Goal: Task Accomplishment & Management: Complete application form

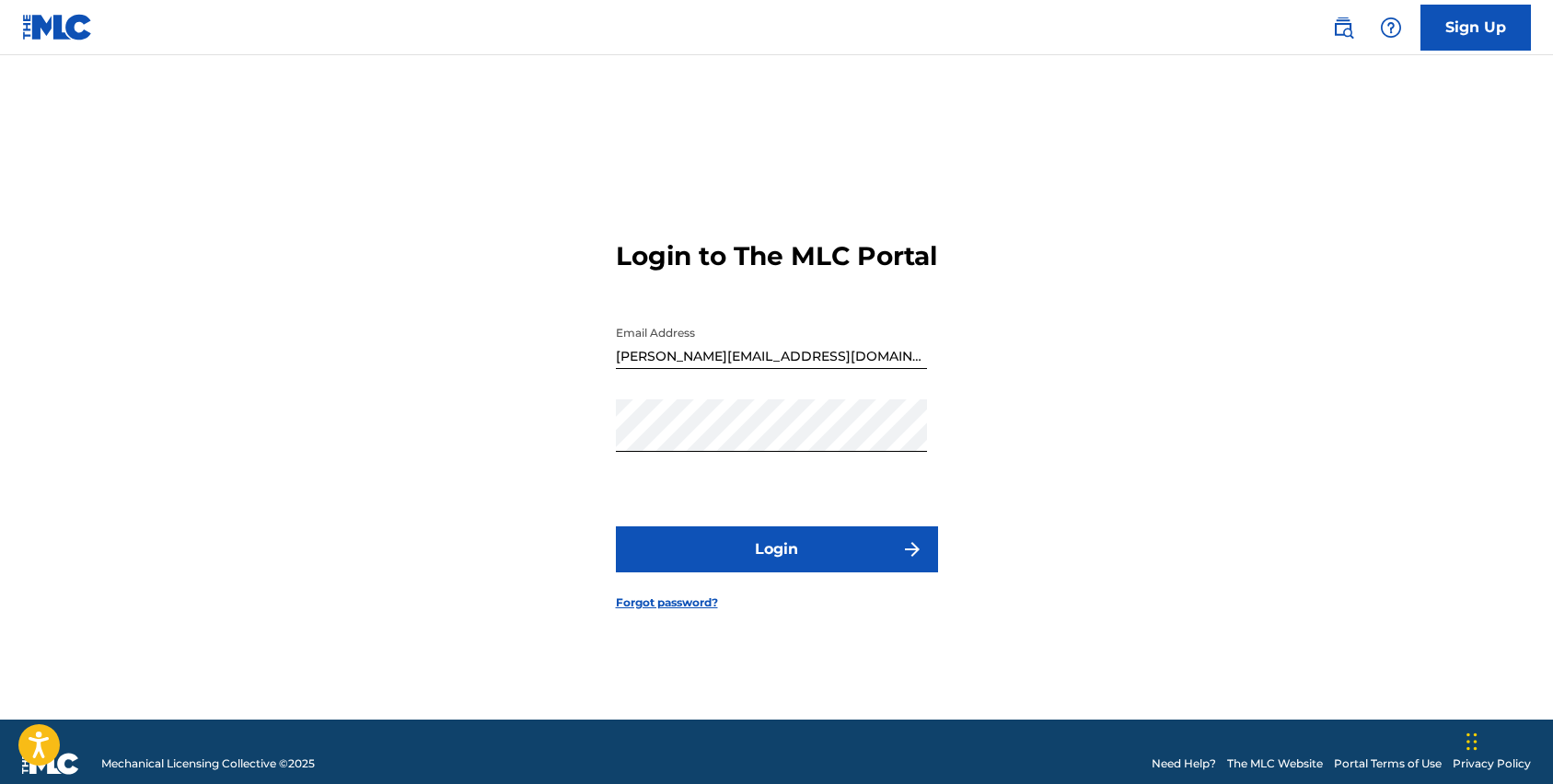
click at [763, 564] on button "Login" at bounding box center [776, 549] width 322 height 46
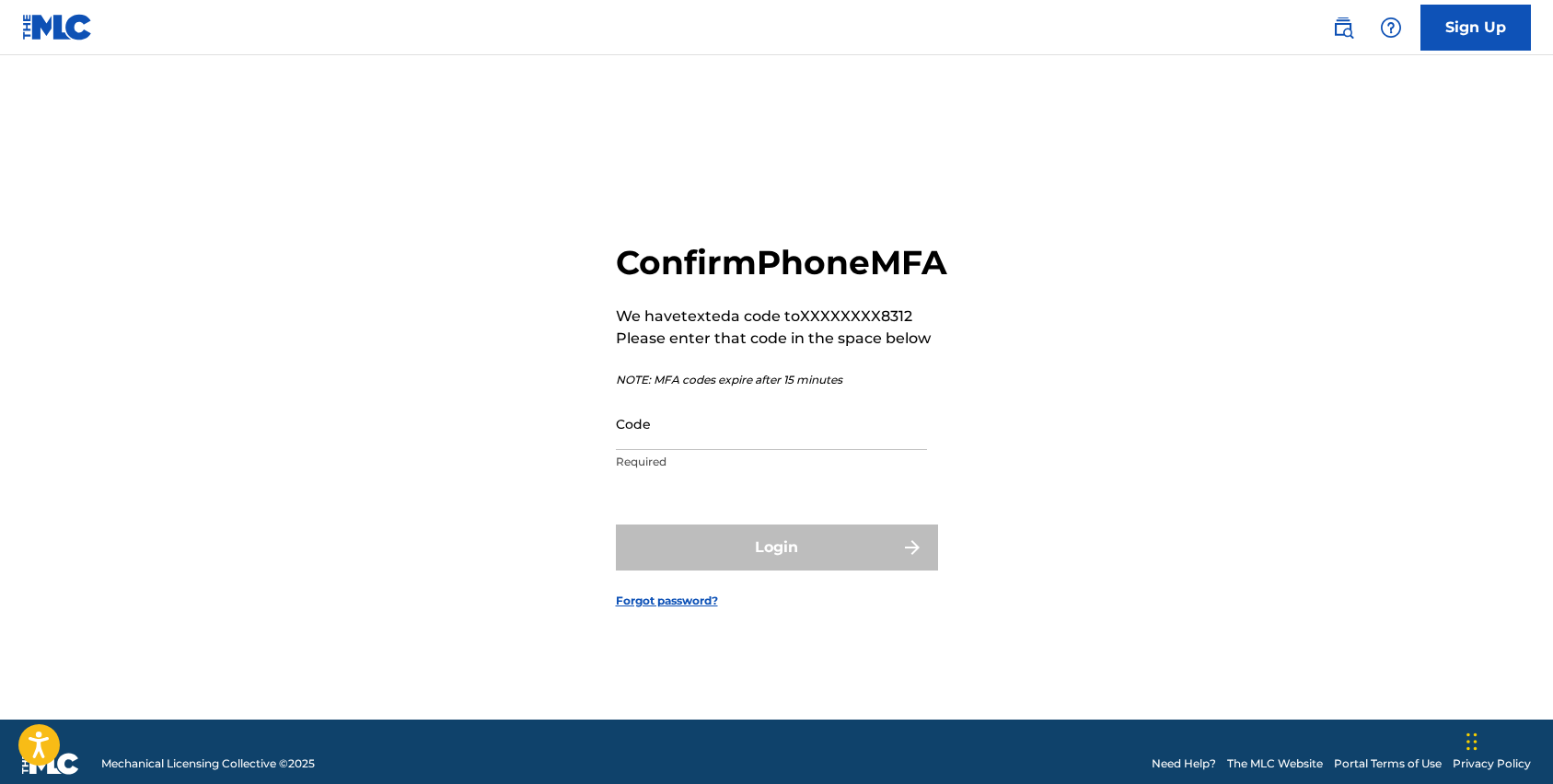
click at [751, 451] on input "Code" at bounding box center [771, 424] width 311 height 53
click at [817, 451] on input "Code" at bounding box center [771, 424] width 311 height 53
paste input "534827"
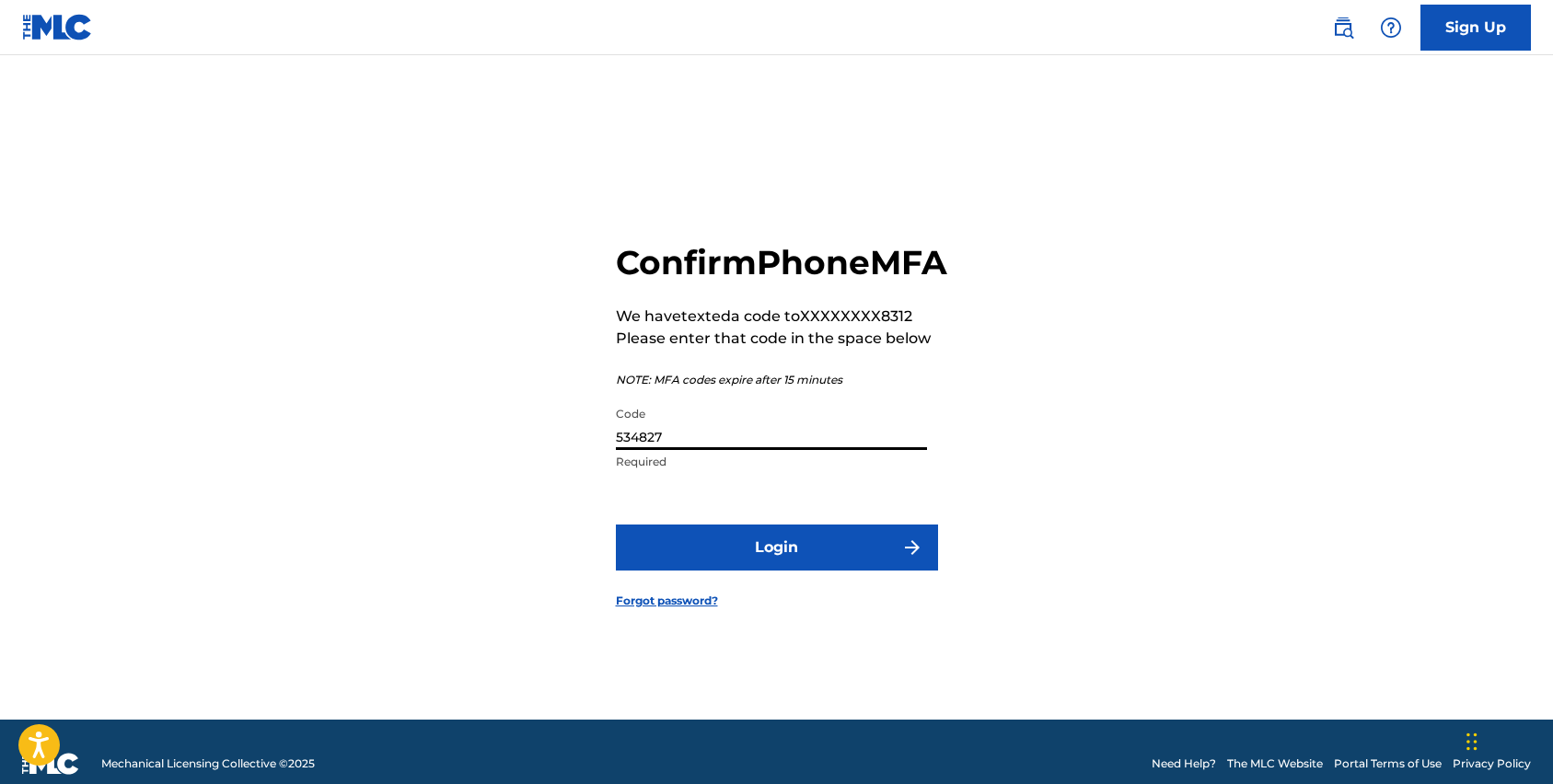
type input "534827"
click at [616, 525] on button "Login" at bounding box center [776, 548] width 322 height 46
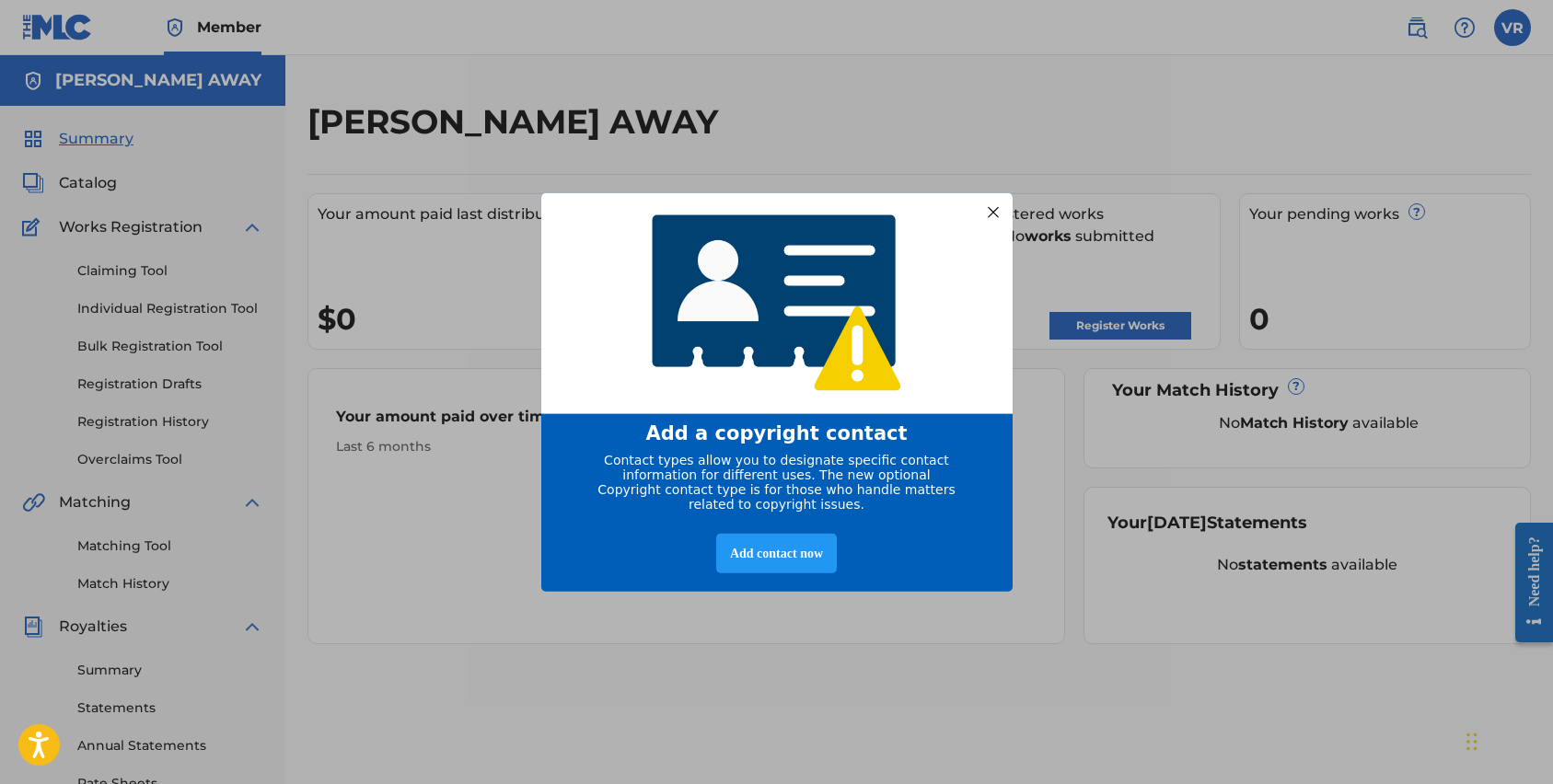
click at [987, 215] on div at bounding box center [992, 211] width 24 height 24
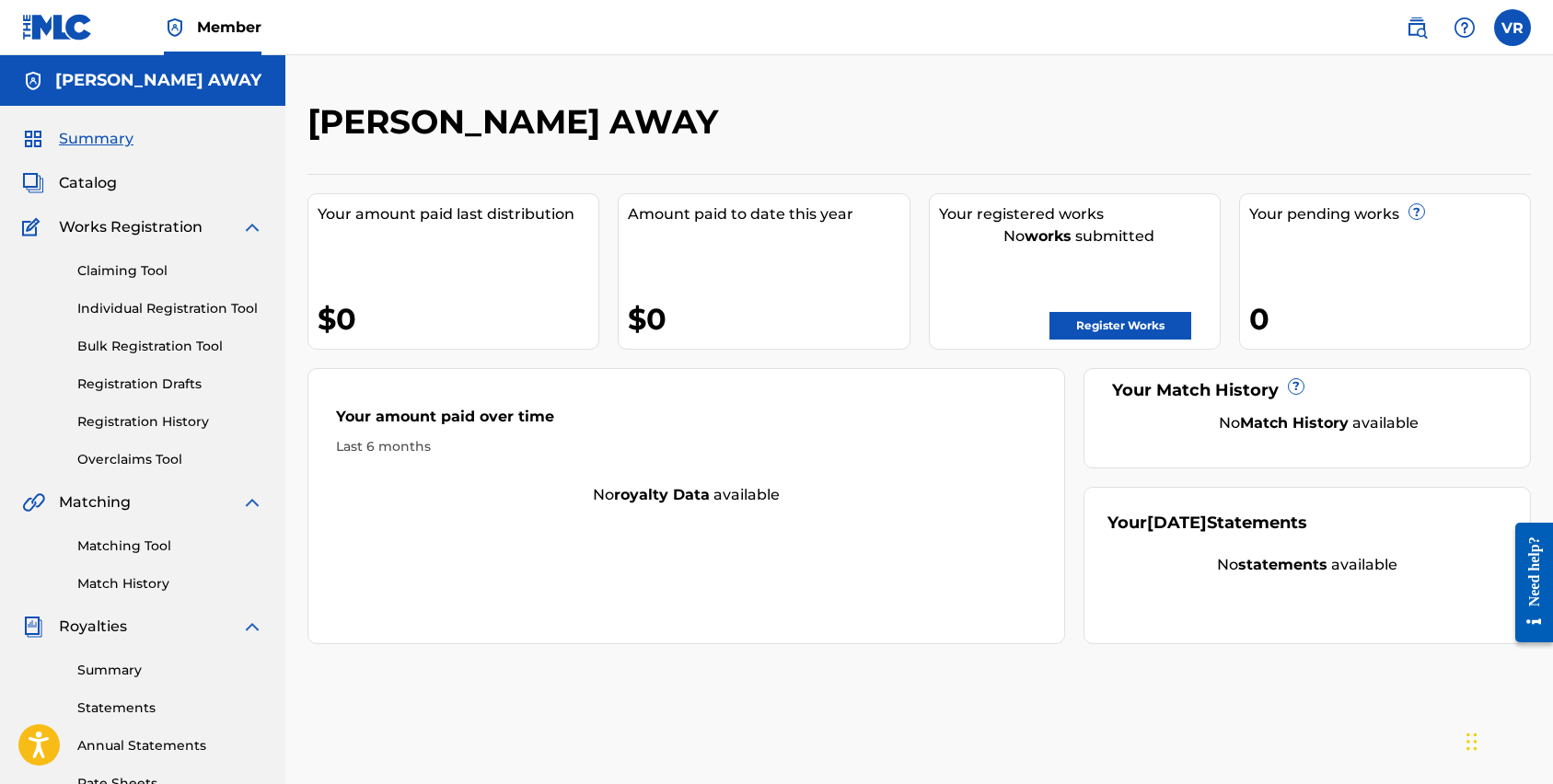
click at [1122, 323] on link "Register Works" at bounding box center [1120, 325] width 142 height 27
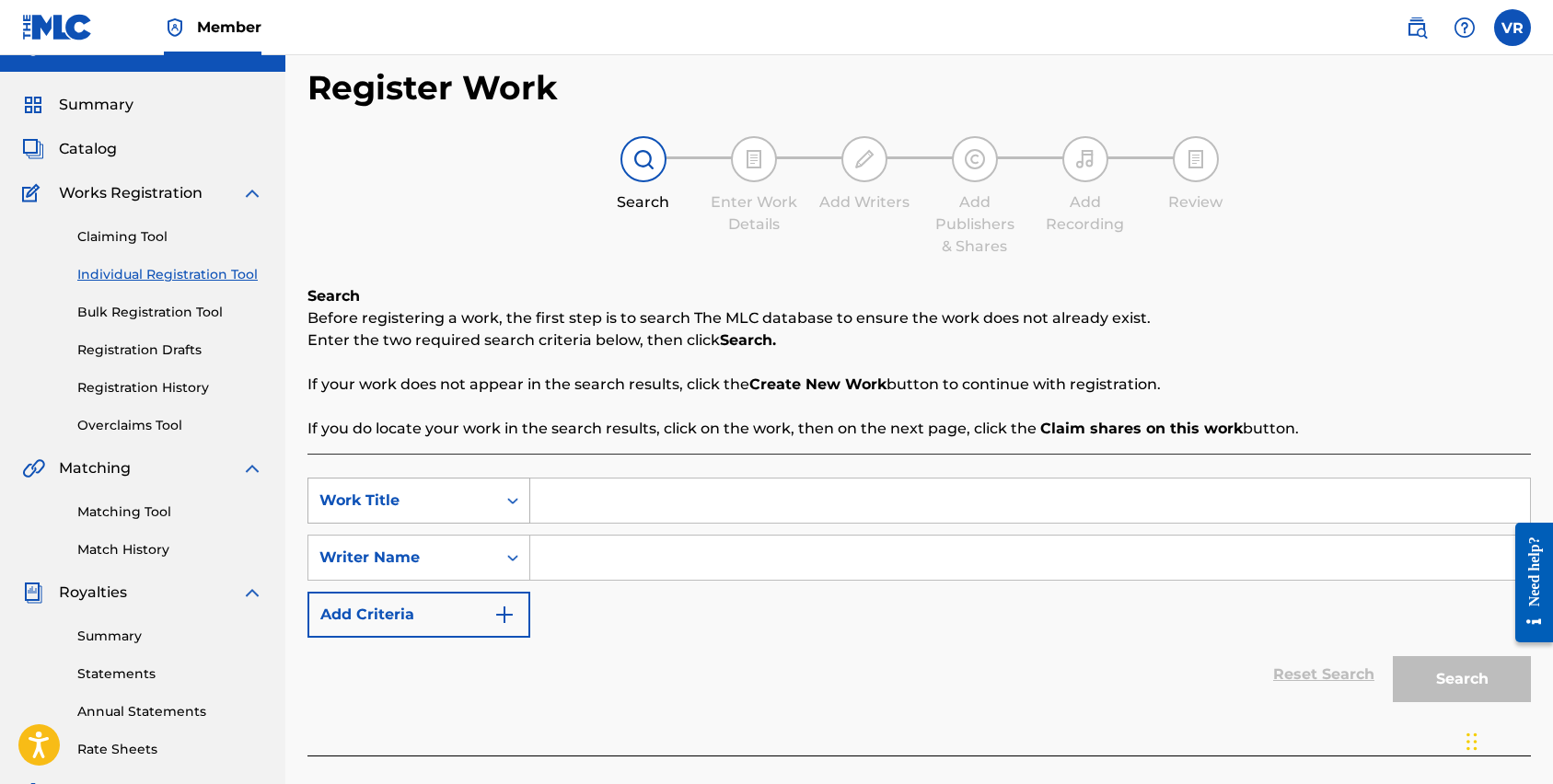
click at [514, 524] on div "Work Title" at bounding box center [419, 501] width 223 height 46
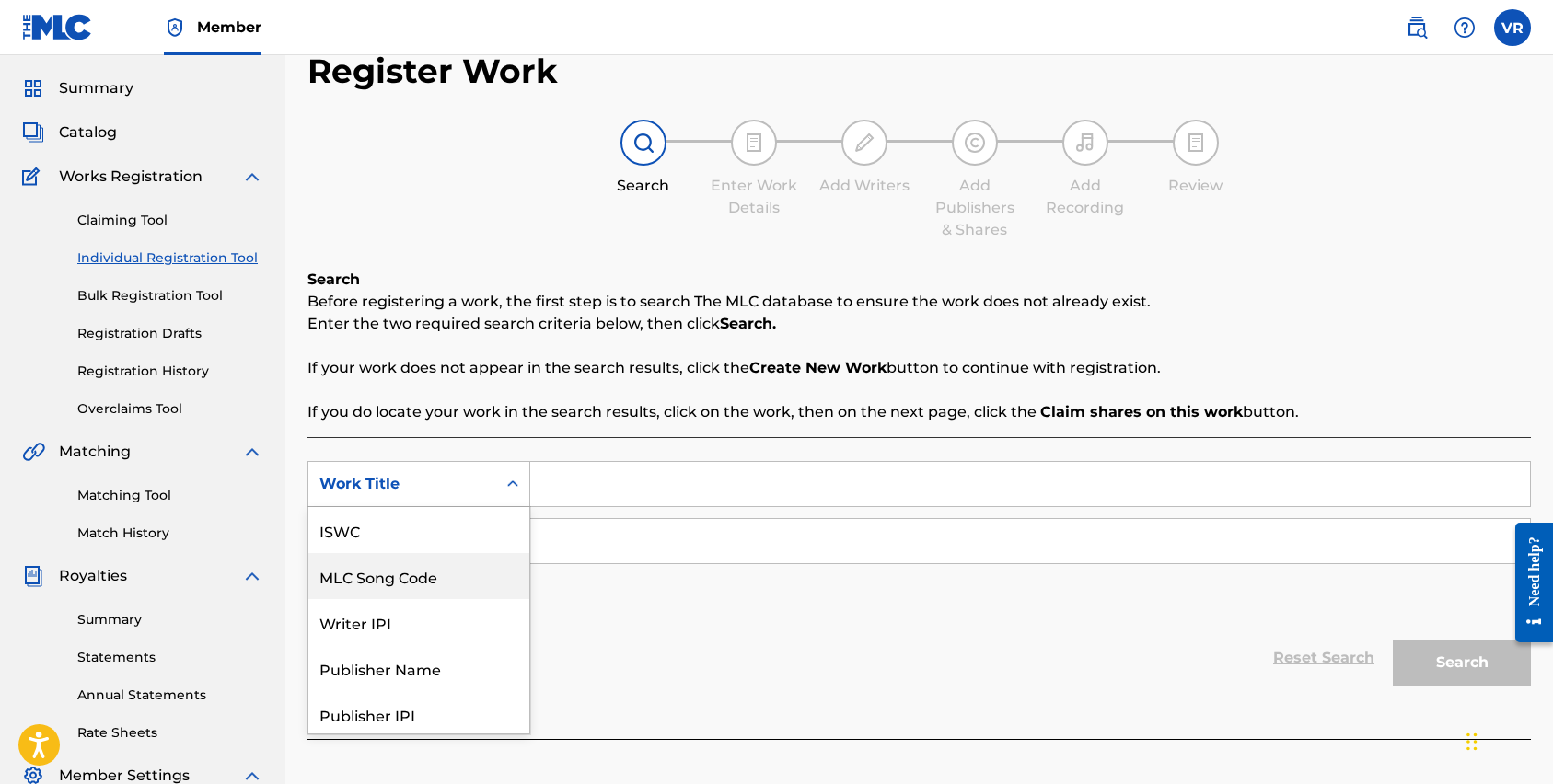
scroll to position [46, 0]
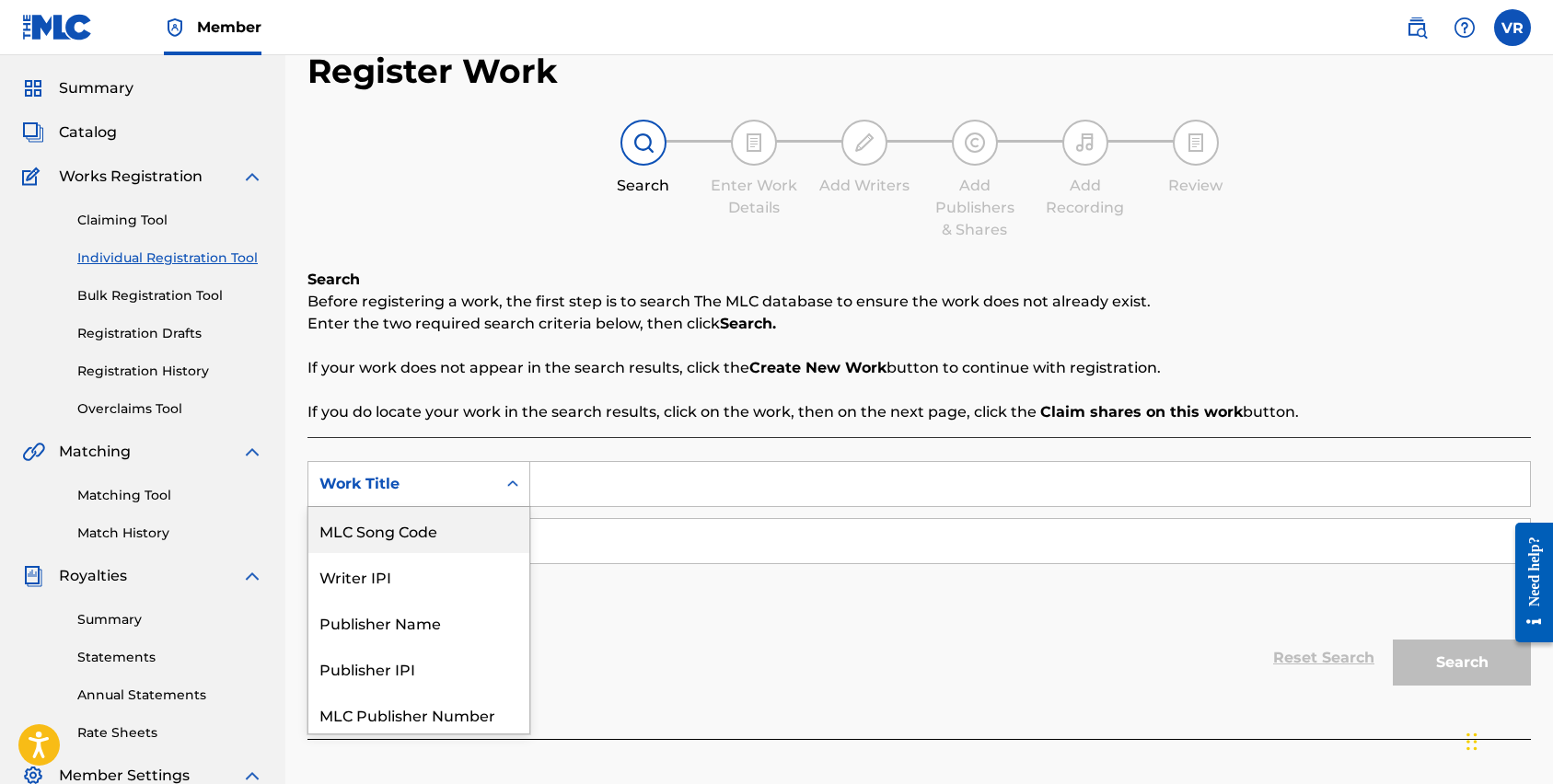
click at [642, 618] on div "SearchWithCriteriafa84c21f-ce5d-4dd9-a480-5959737a8136 MLC Song Code, 2 of 7. 7…" at bounding box center [919, 541] width 1223 height 161
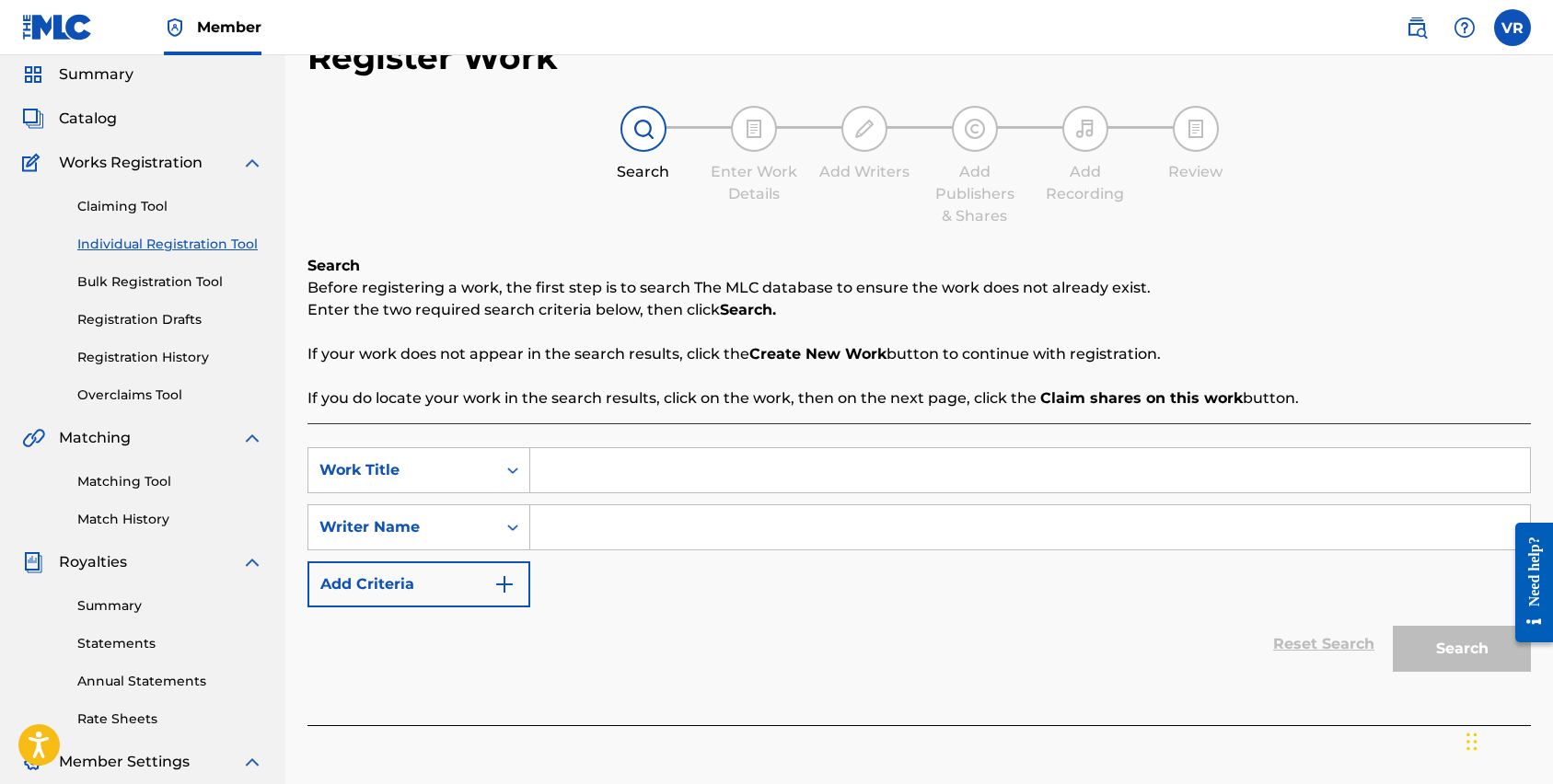
scroll to position [66, 0]
click at [589, 473] on input "Search Form" at bounding box center [1030, 469] width 999 height 44
type input "For The girl"
click at [590, 522] on input "Search Form" at bounding box center [1030, 525] width 999 height 44
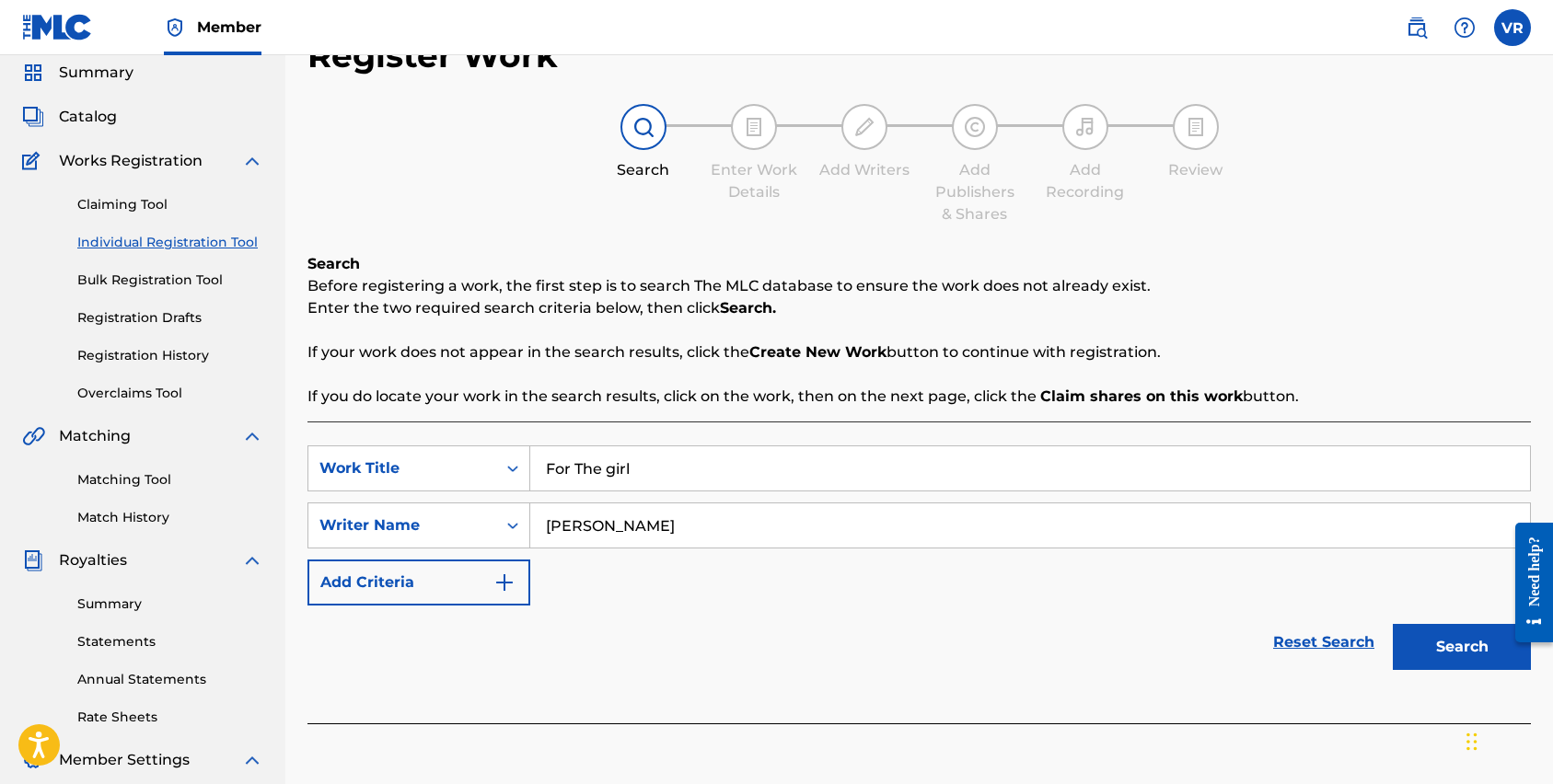
type input "[PERSON_NAME]"
click at [1425, 656] on button "Search" at bounding box center [1462, 647] width 138 height 46
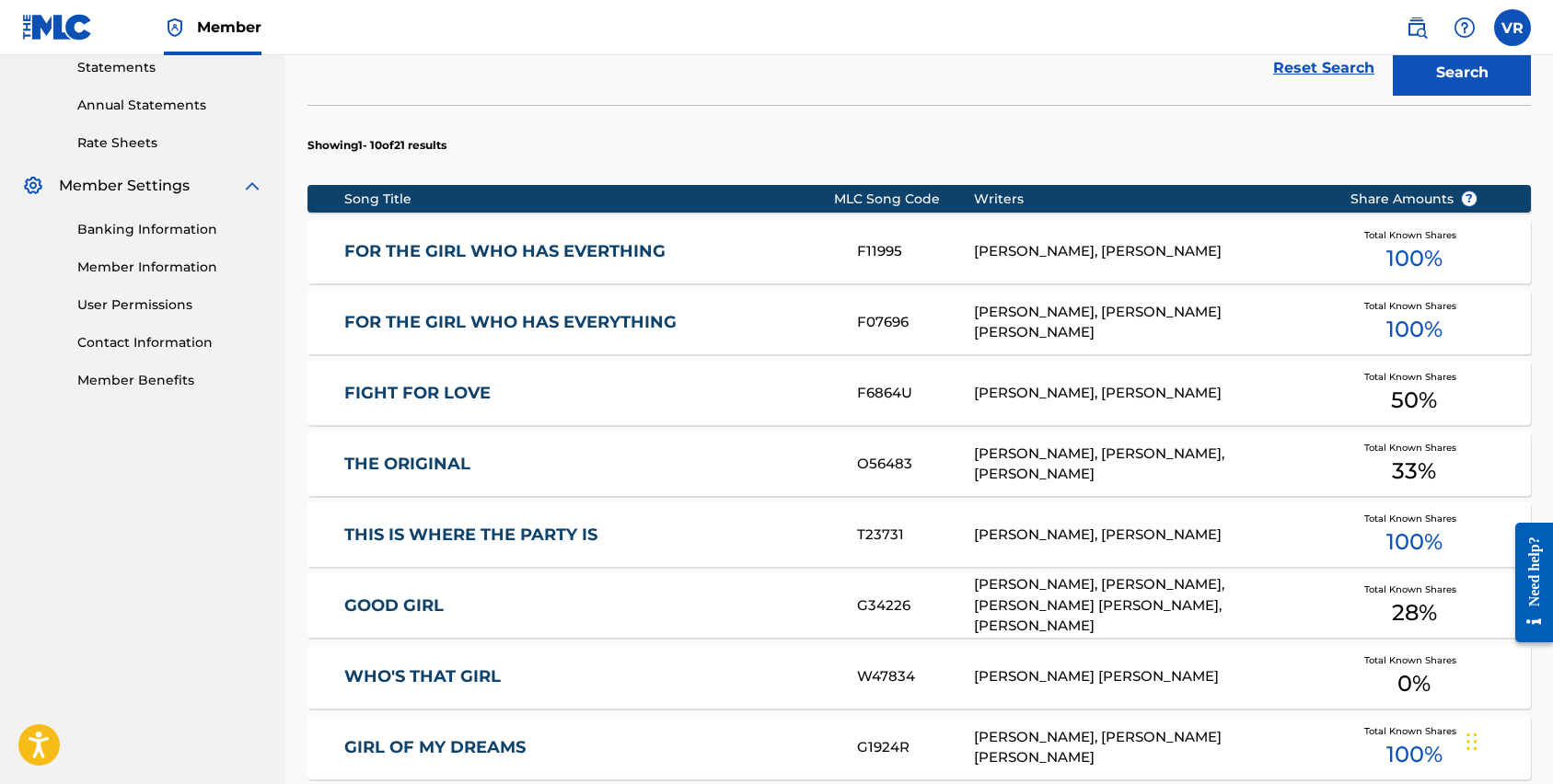
scroll to position [0, 0]
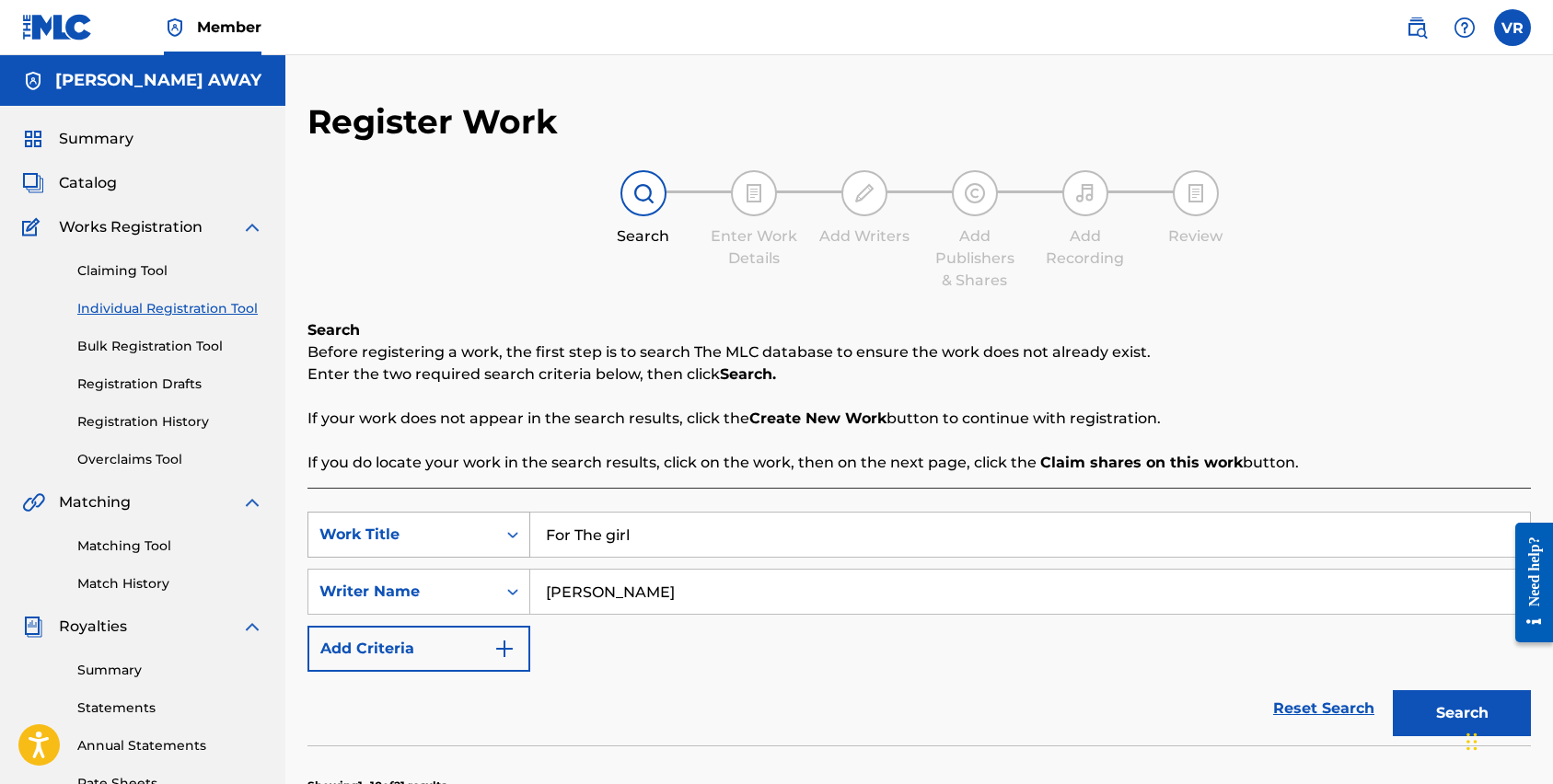
drag, startPoint x: 645, startPoint y: 541, endPoint x: 515, endPoint y: 547, distance: 130.1
click at [515, 547] on div "SearchWithCriteriafa84c21f-ce5d-4dd9-a480-5959737a8136 Work Title For The girl" at bounding box center [919, 535] width 1223 height 46
type input "F"
click at [918, 543] on input "Search Form" at bounding box center [1030, 535] width 999 height 44
click at [794, 593] on input "[PERSON_NAME]" at bounding box center [1030, 591] width 999 height 44
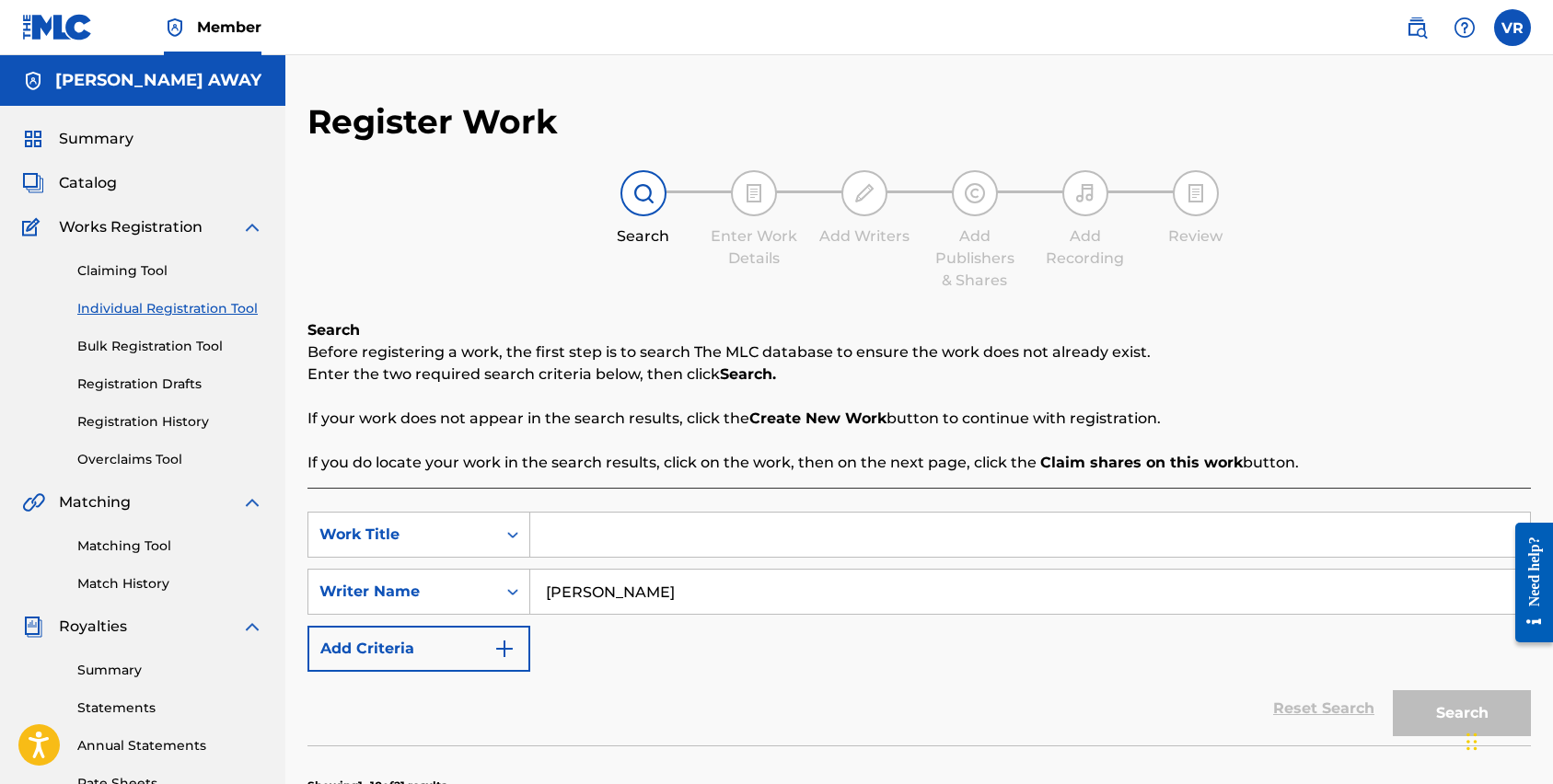
click at [898, 540] on input "Search Form" at bounding box center [1030, 535] width 999 height 44
click at [896, 528] on input "Search Form" at bounding box center [1030, 535] width 999 height 44
type input "for the girl"
click at [1393, 690] on button "Search" at bounding box center [1462, 713] width 138 height 46
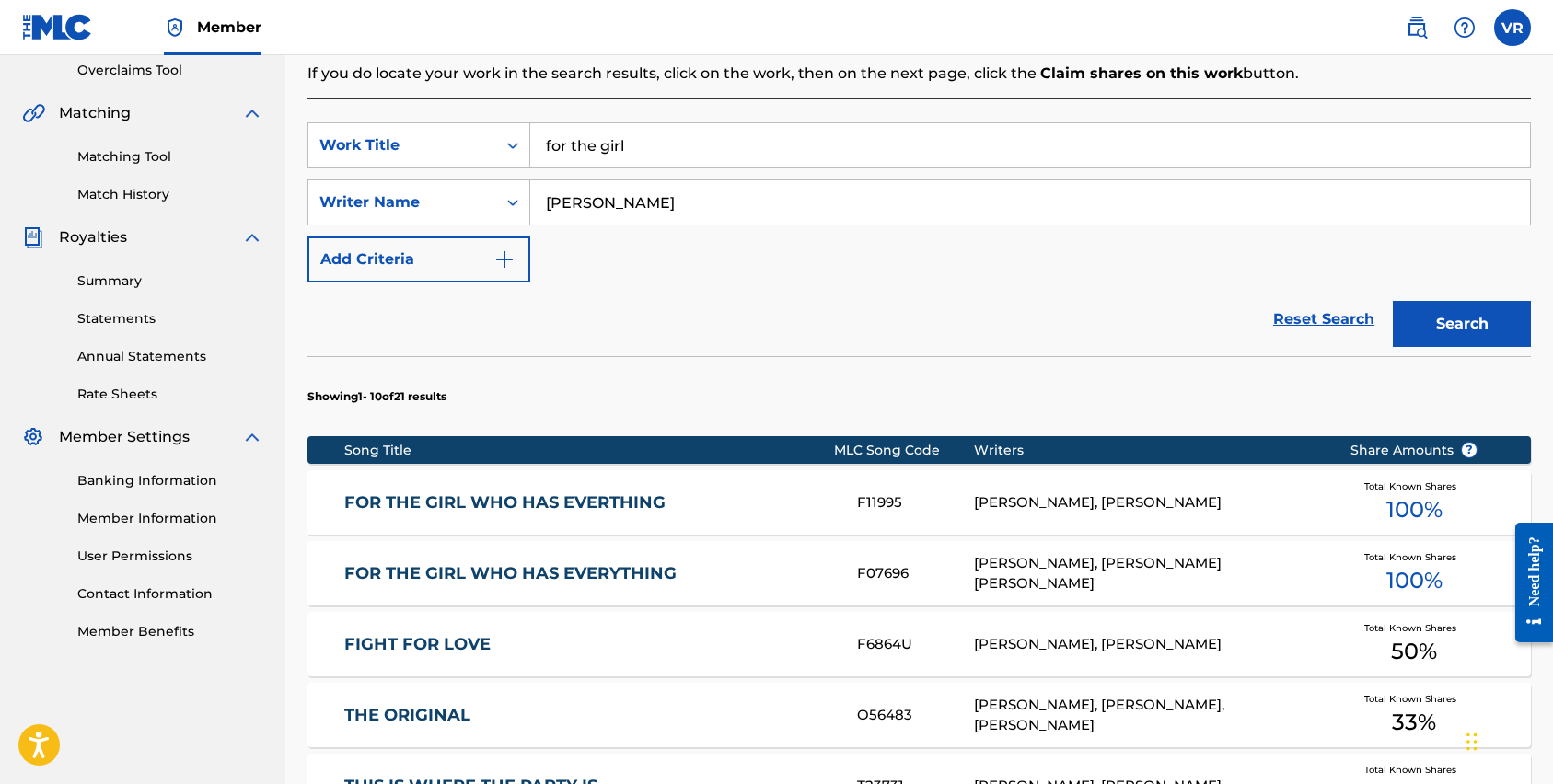
scroll to position [669, 0]
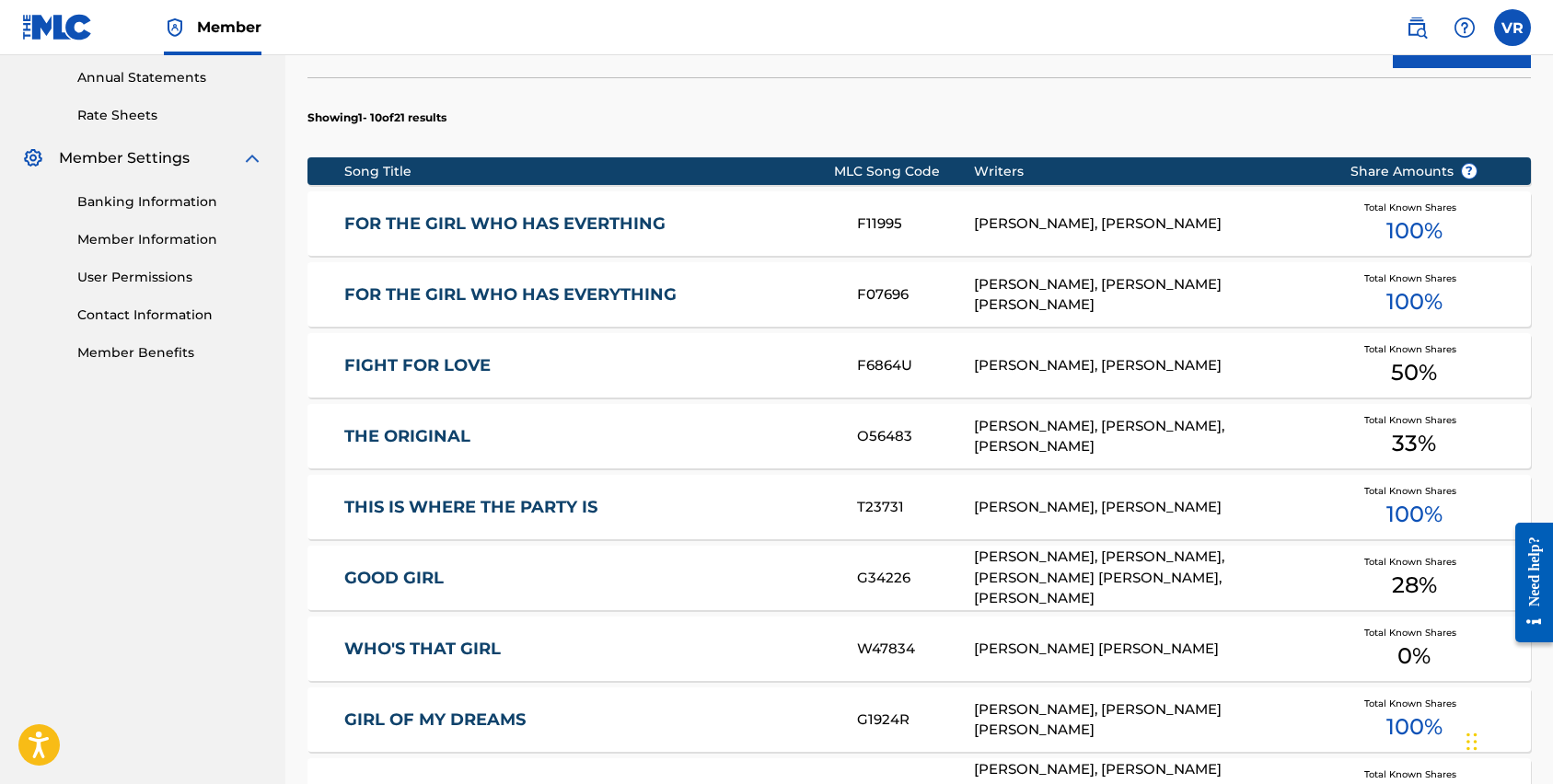
click at [1404, 241] on span "100 %" at bounding box center [1414, 230] width 56 height 33
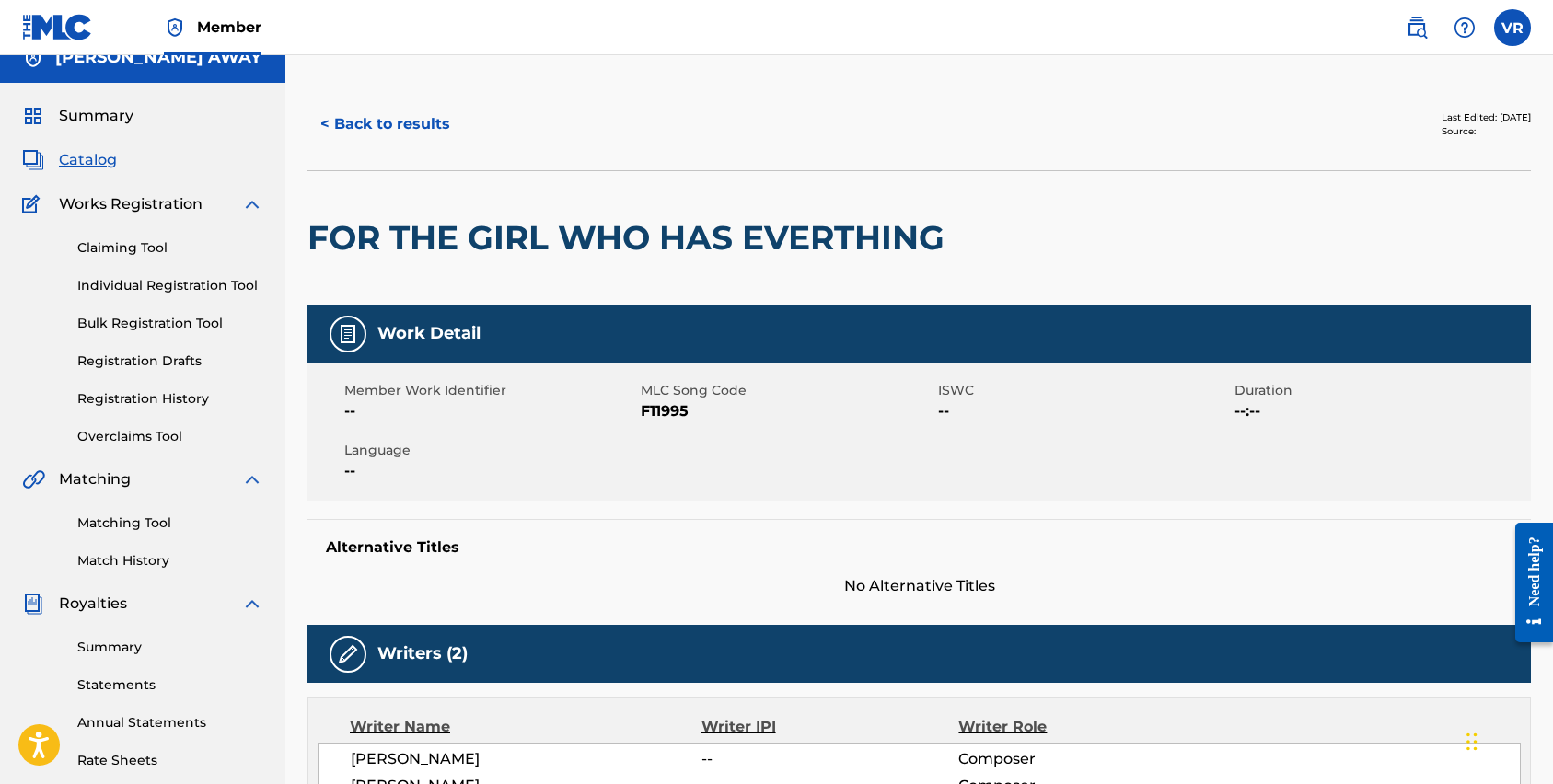
scroll to position [11, 0]
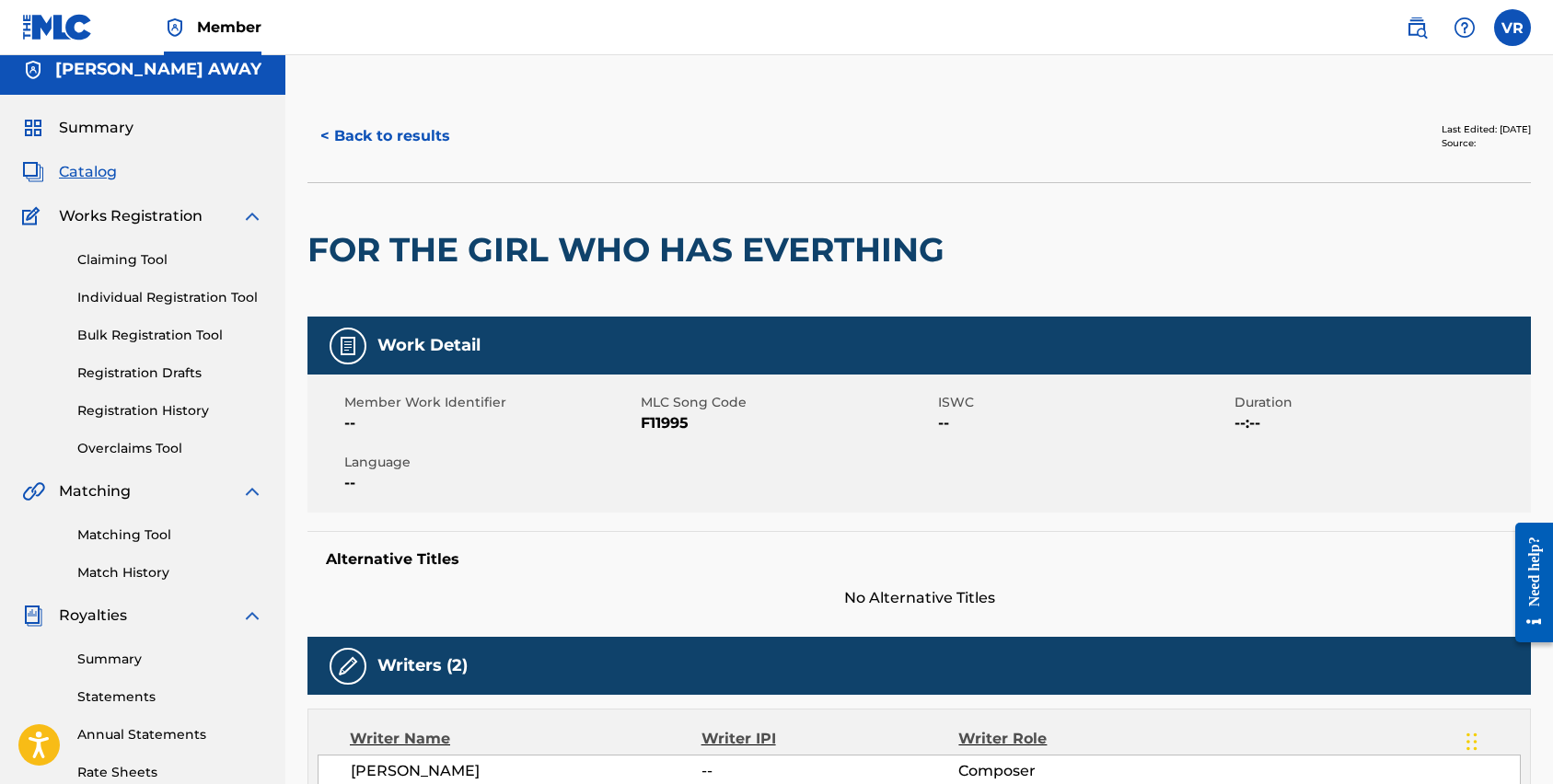
click at [370, 136] on button "< Back to results" at bounding box center [385, 136] width 156 height 46
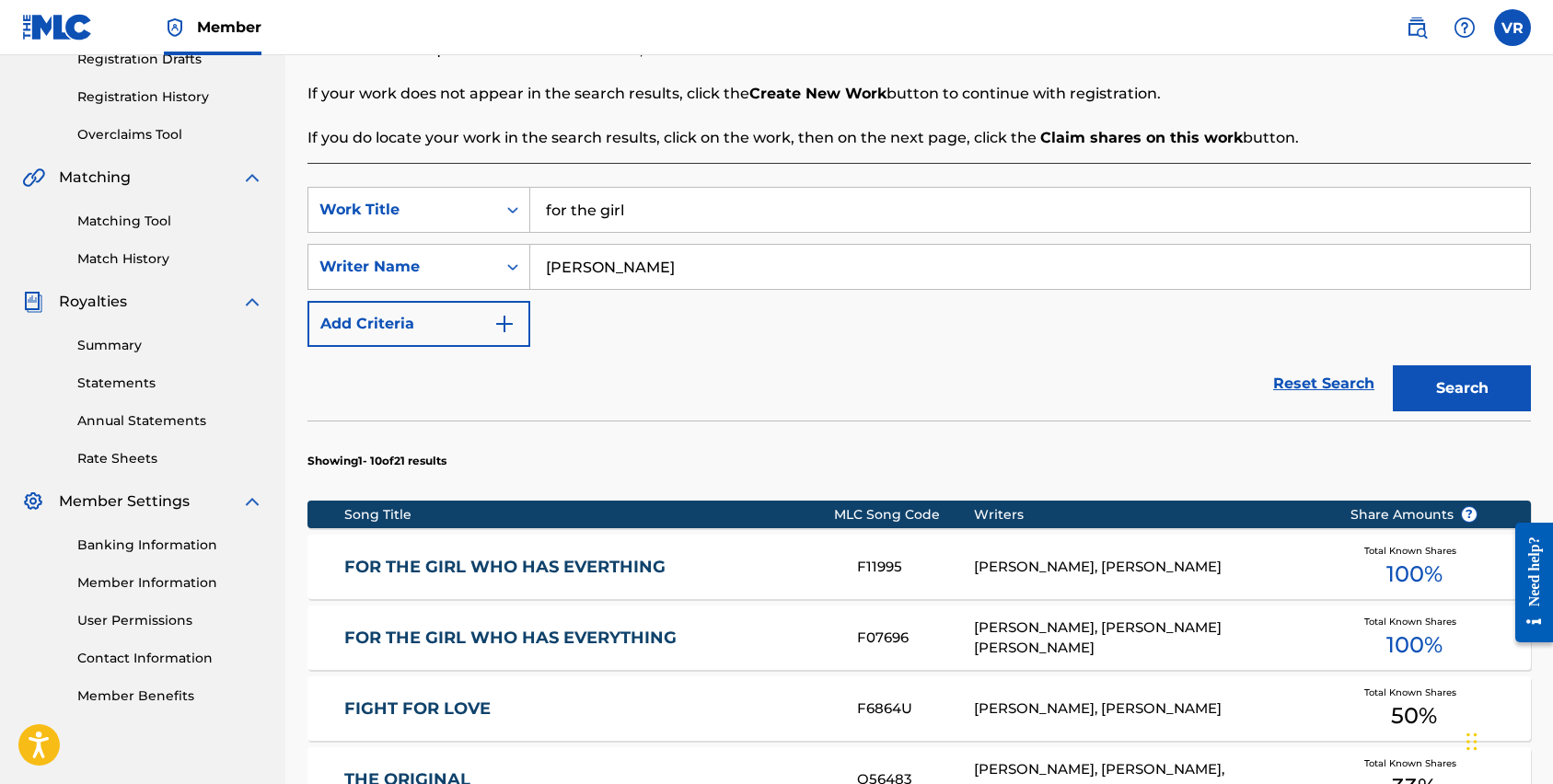
scroll to position [323, 0]
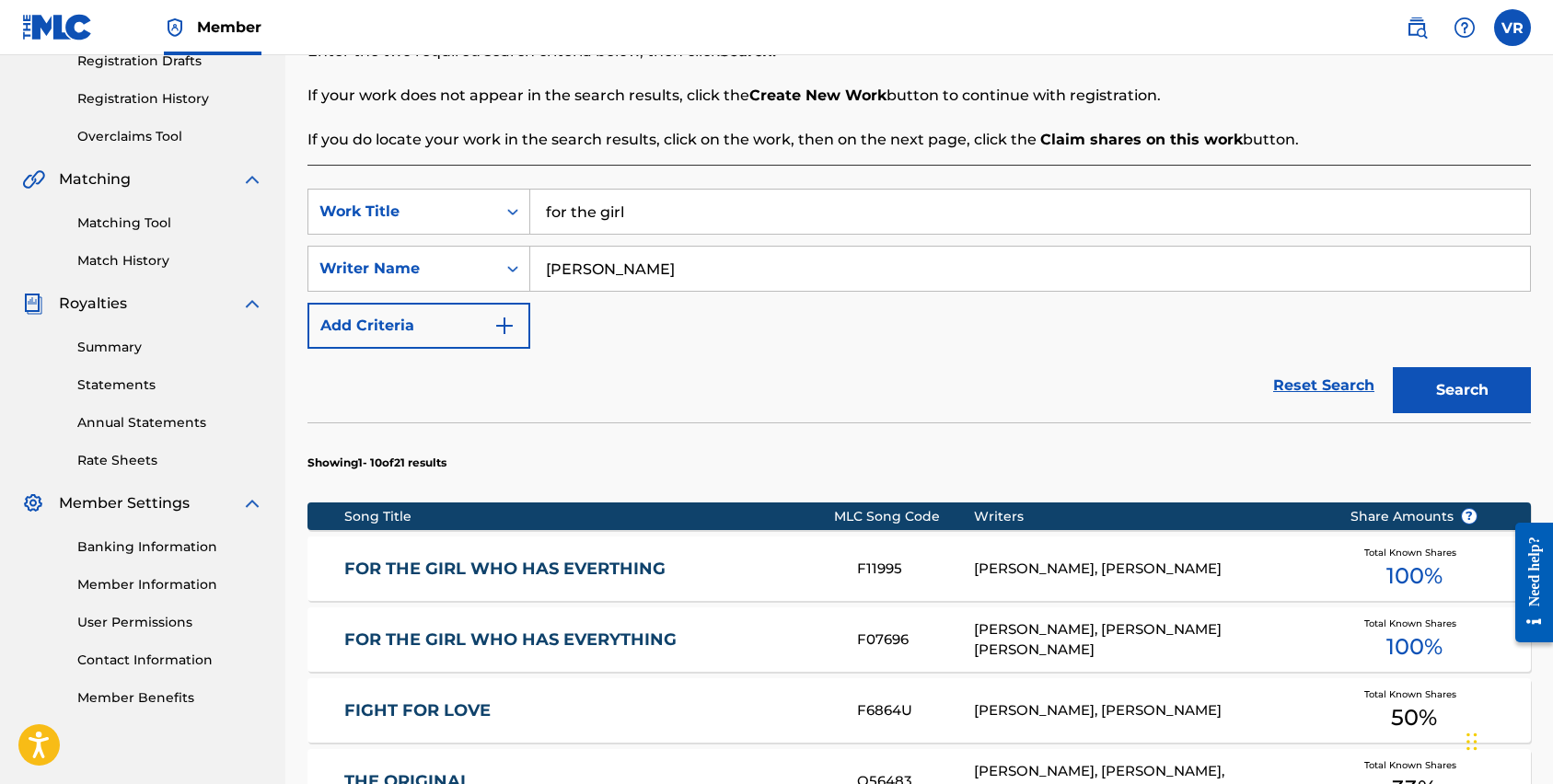
click at [707, 577] on link "FOR THE GIRL WHO HAS EVERTHING" at bounding box center [589, 570] width 489 height 21
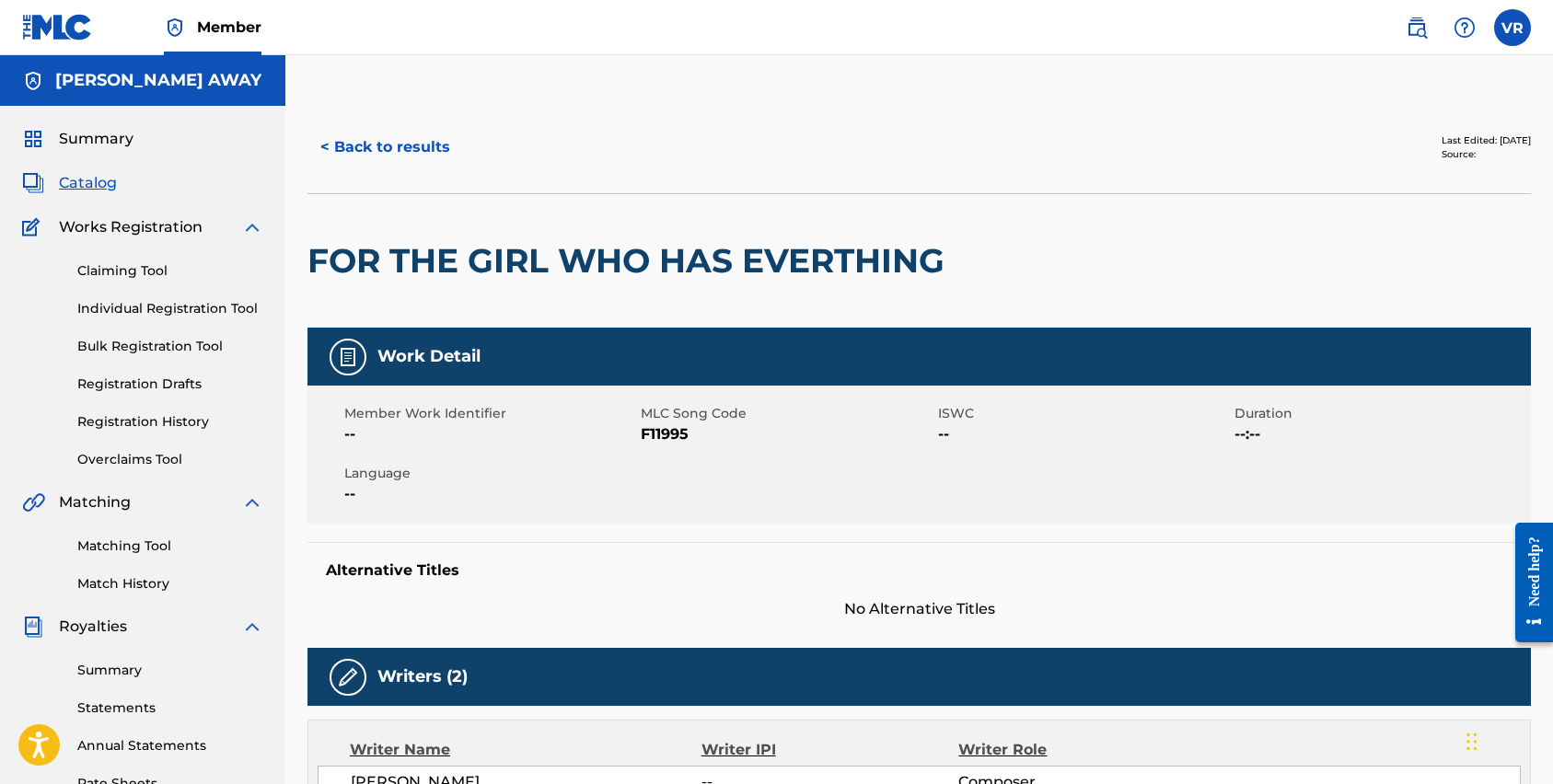
click at [126, 266] on link "Claiming Tool" at bounding box center [170, 271] width 186 height 19
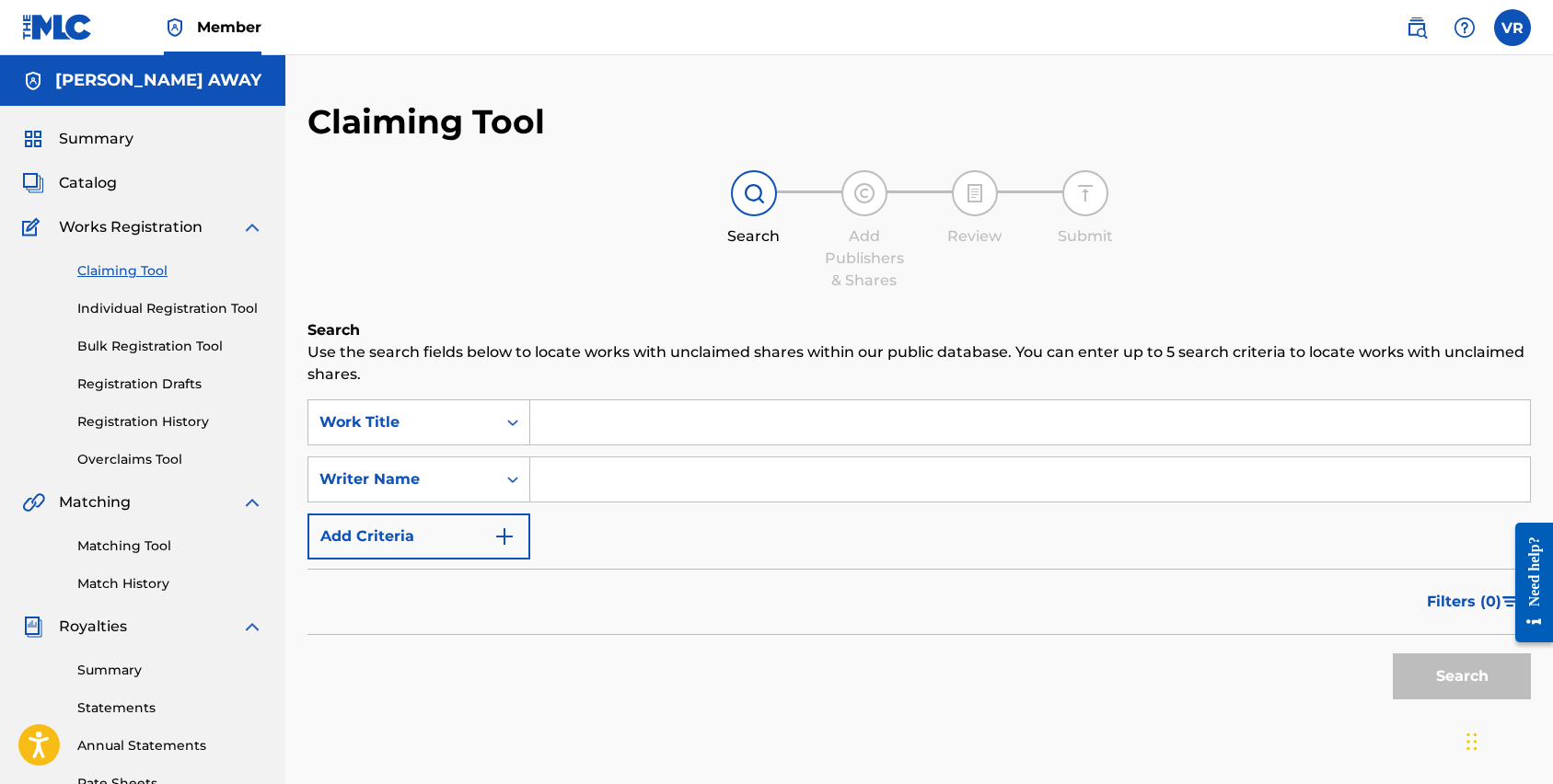
click at [648, 432] on input "Search Form" at bounding box center [1030, 422] width 999 height 44
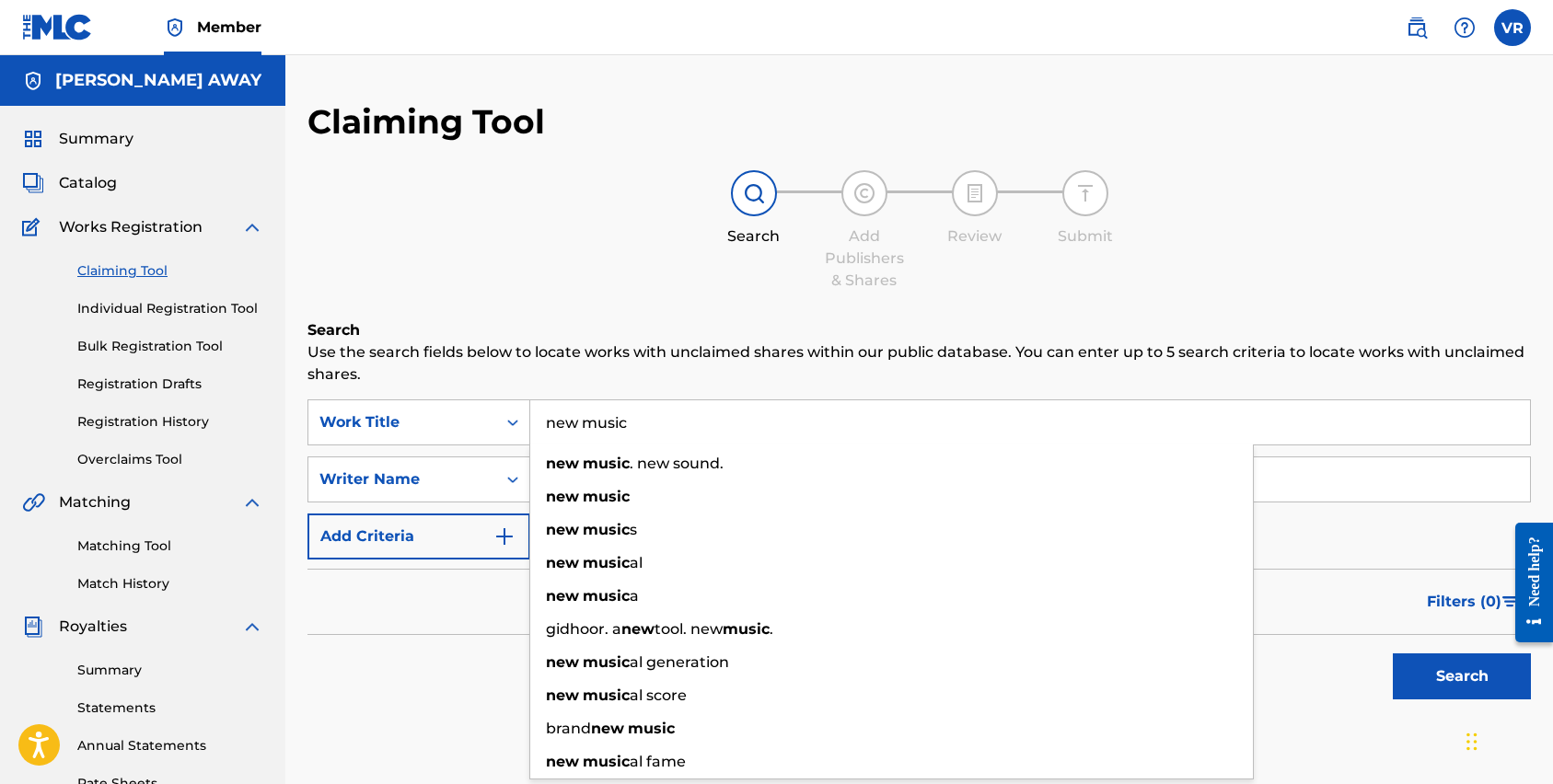
type input "new music"
click at [662, 321] on h6 "Search" at bounding box center [919, 330] width 1223 height 22
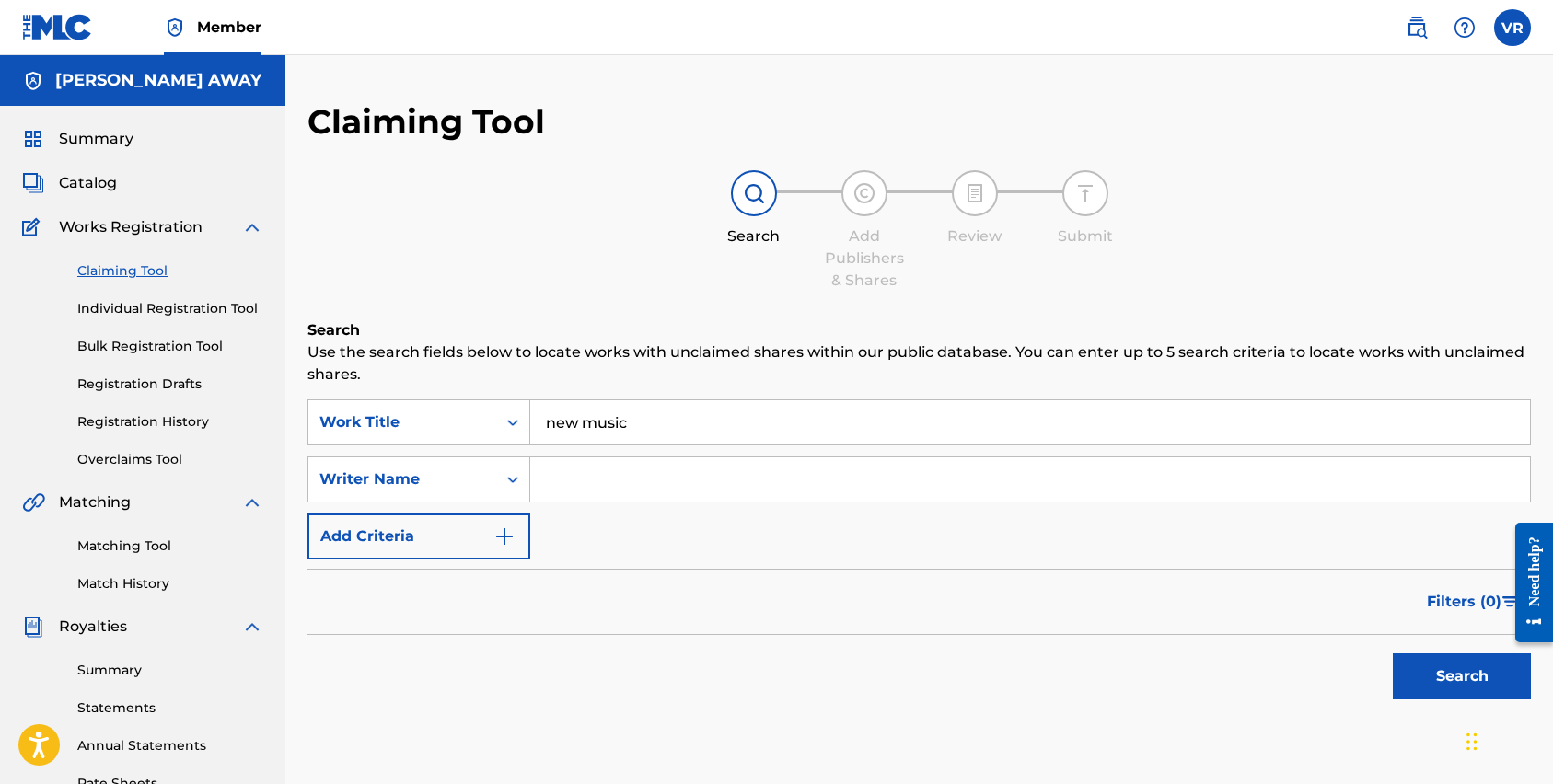
click at [617, 492] on input "Search Form" at bounding box center [1030, 479] width 999 height 44
type input "[PERSON_NAME]"
click at [1393, 654] on button "Search" at bounding box center [1462, 676] width 138 height 46
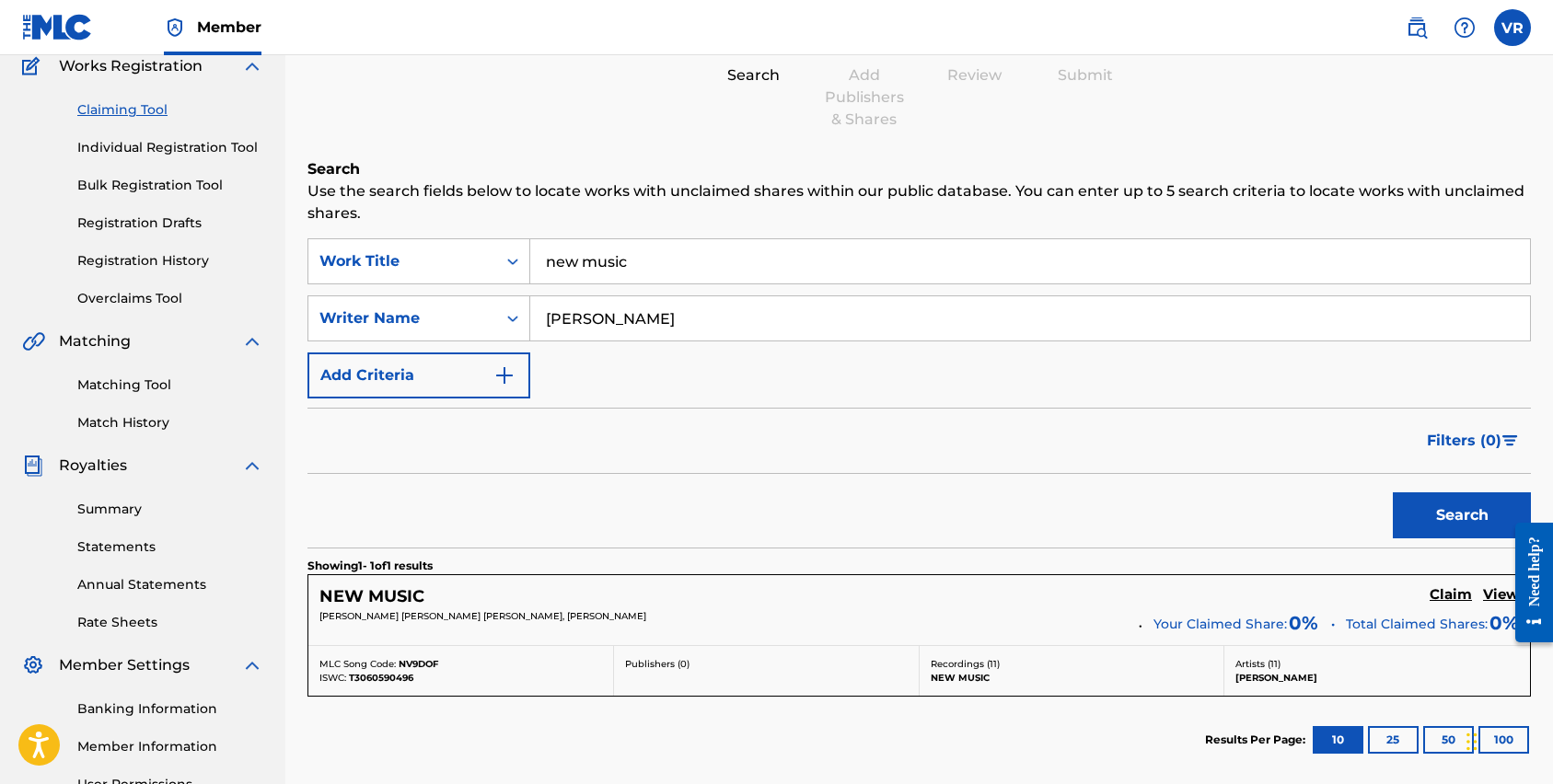
scroll to position [196, 0]
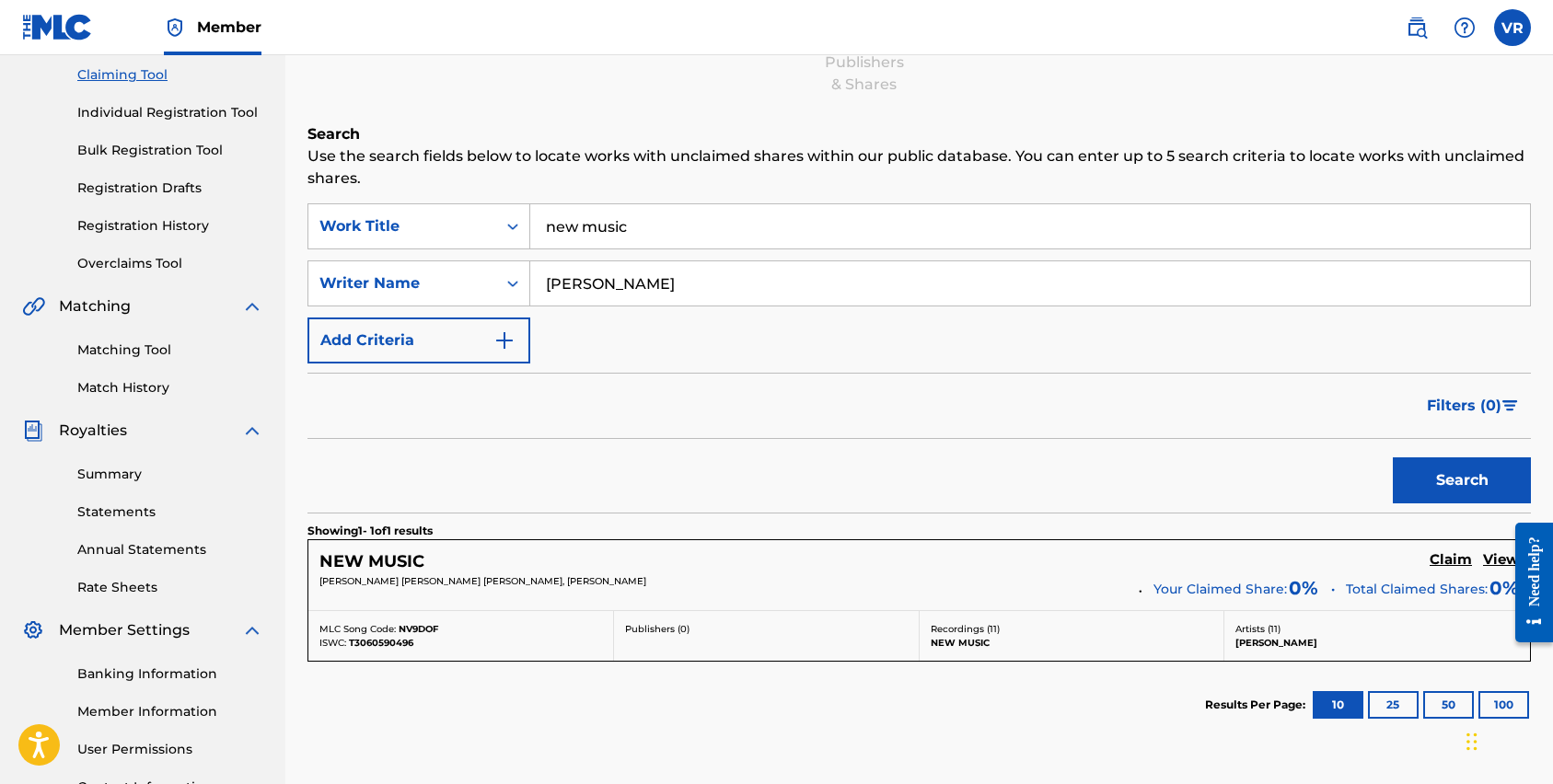
click at [1438, 554] on h5 "Claim" at bounding box center [1451, 560] width 43 height 18
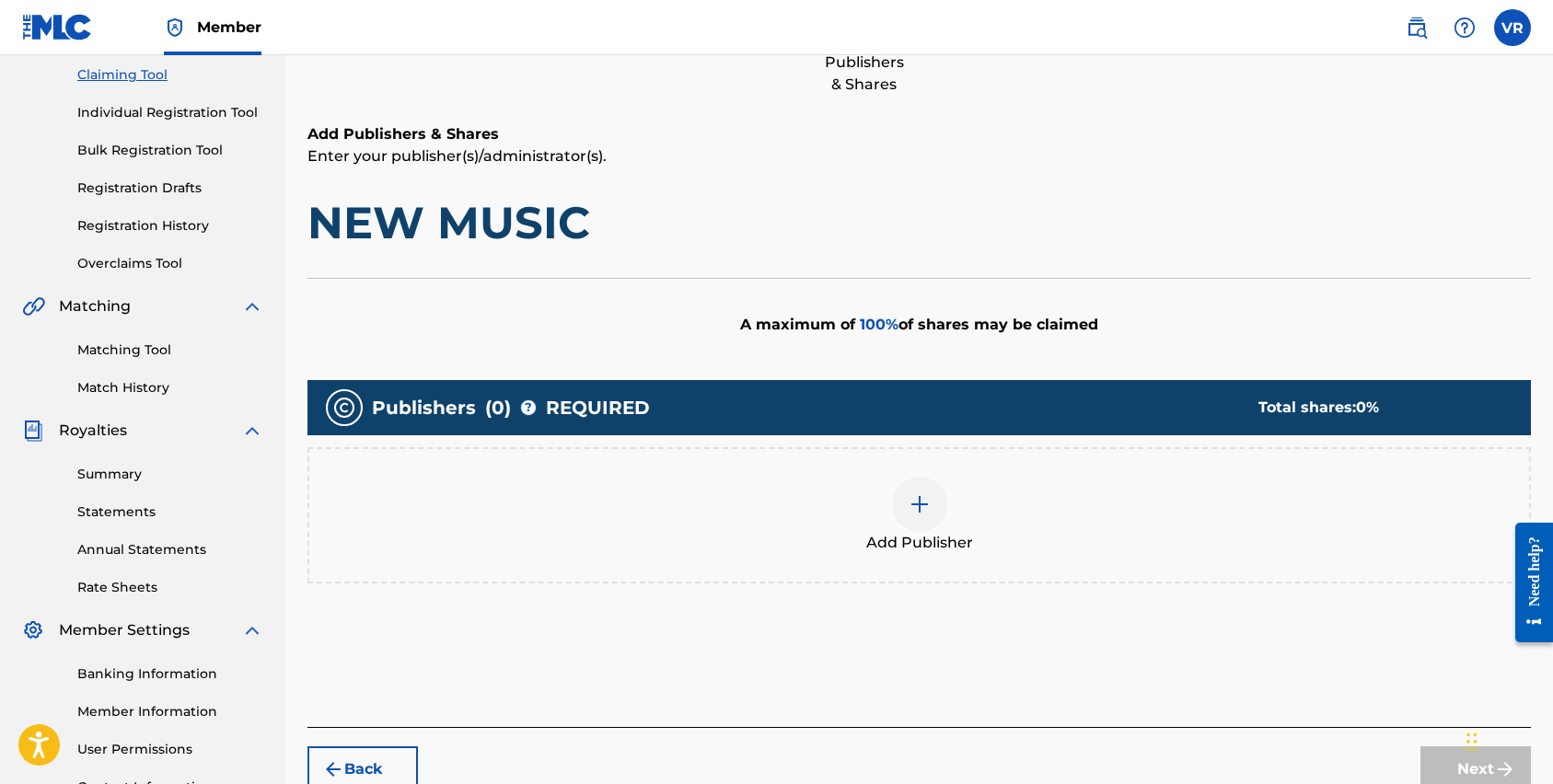
click at [917, 503] on img at bounding box center [919, 503] width 22 height 22
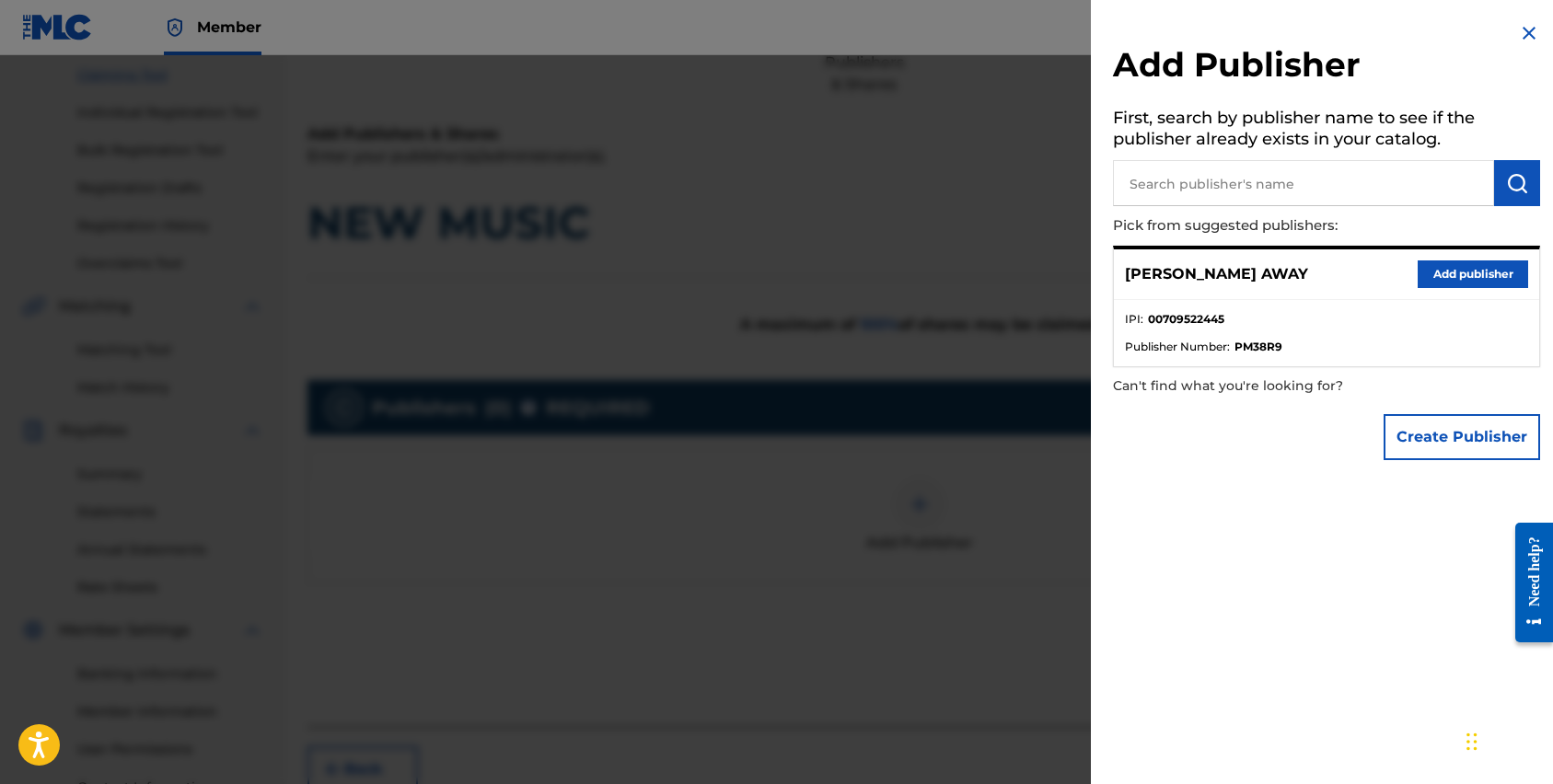
click at [1231, 196] on input "text" at bounding box center [1303, 183] width 381 height 46
type input "[PERSON_NAME] Away"
click at [1438, 274] on button "Add publisher" at bounding box center [1473, 274] width 111 height 27
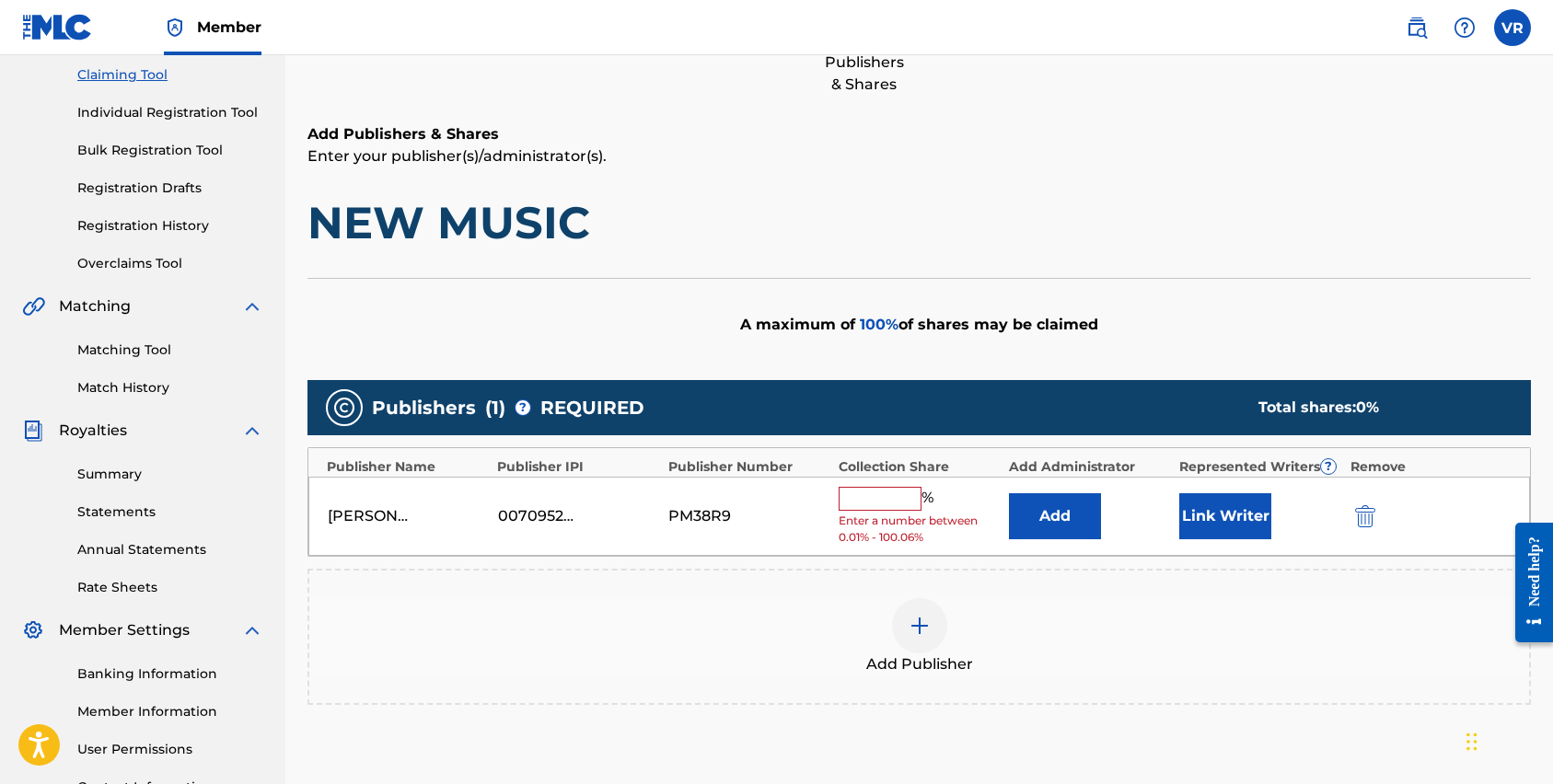
click at [864, 497] on input "text" at bounding box center [880, 499] width 83 height 24
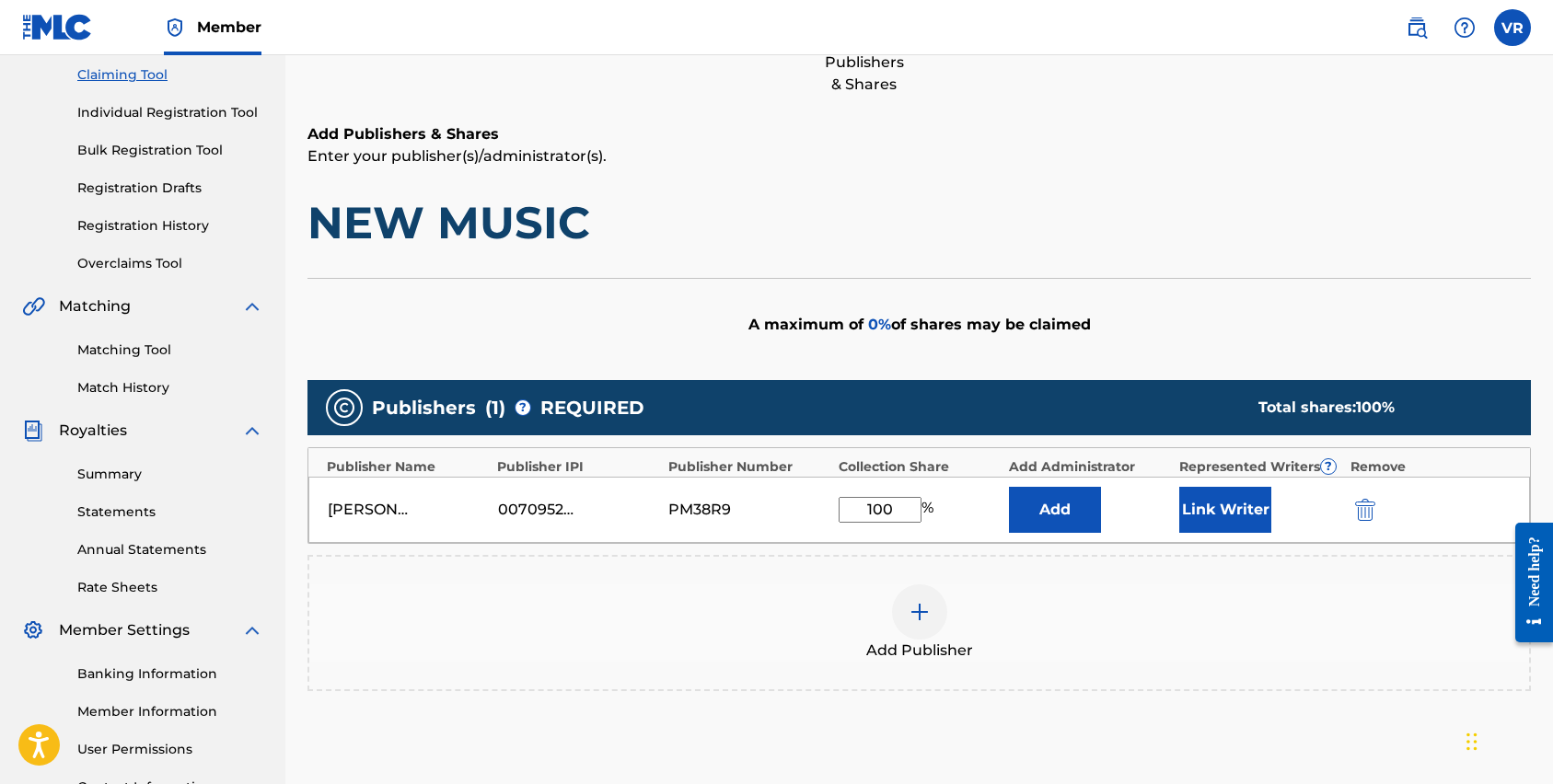
click at [1210, 520] on button "Link Writer" at bounding box center [1224, 510] width 92 height 46
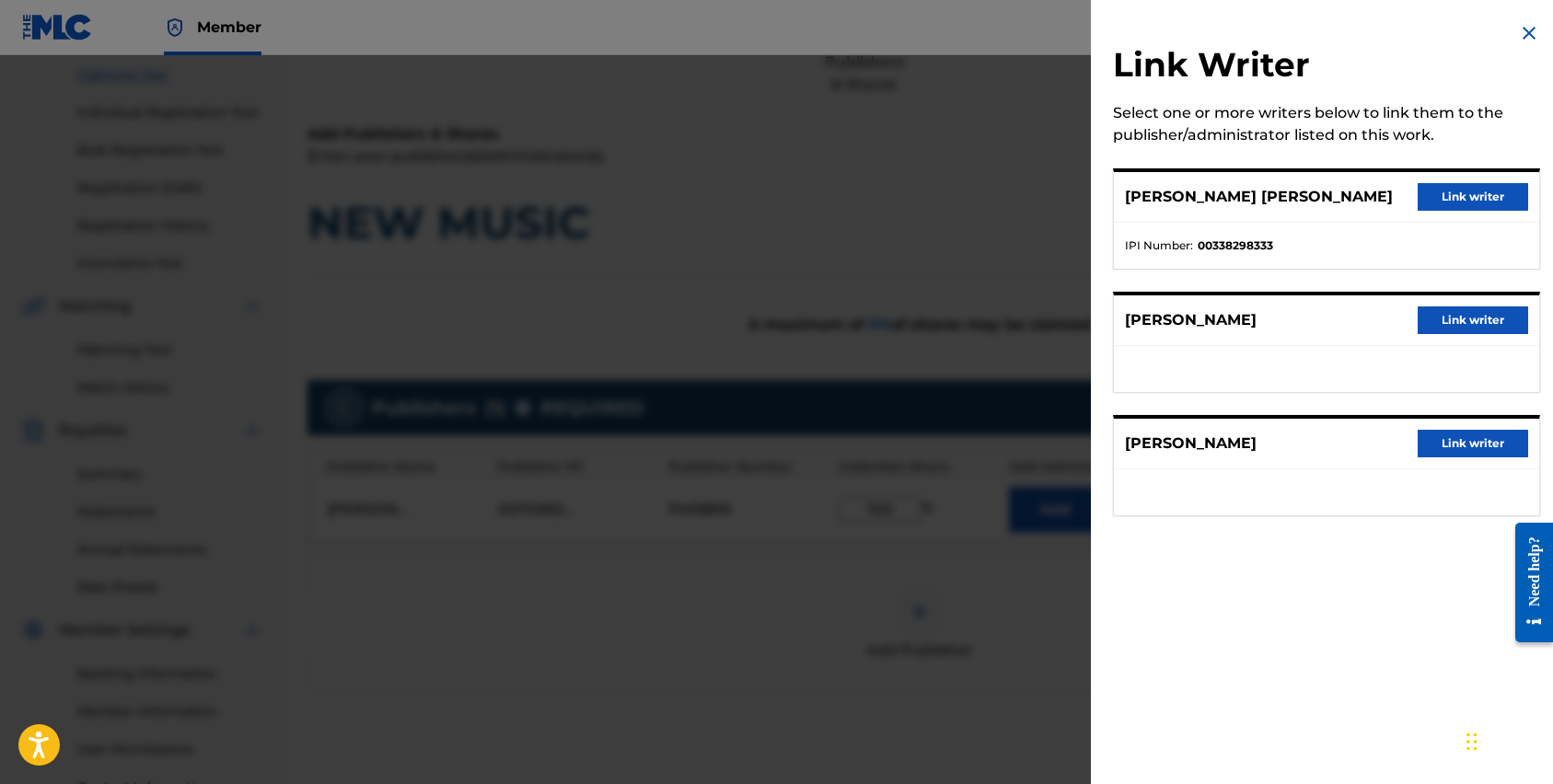
click at [1450, 194] on button "Link writer" at bounding box center [1473, 196] width 111 height 27
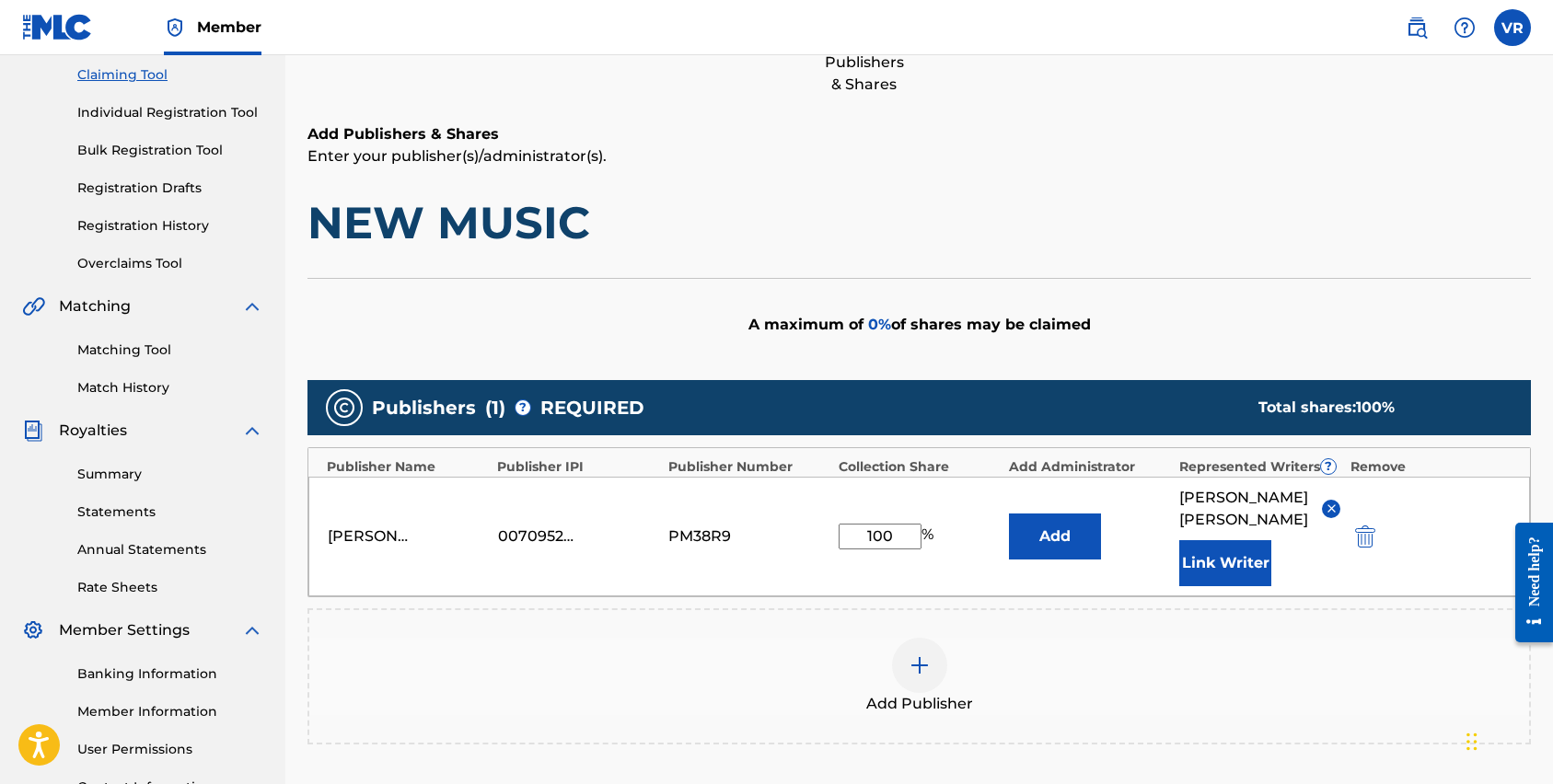
click at [1221, 554] on button "Link Writer" at bounding box center [1224, 563] width 92 height 46
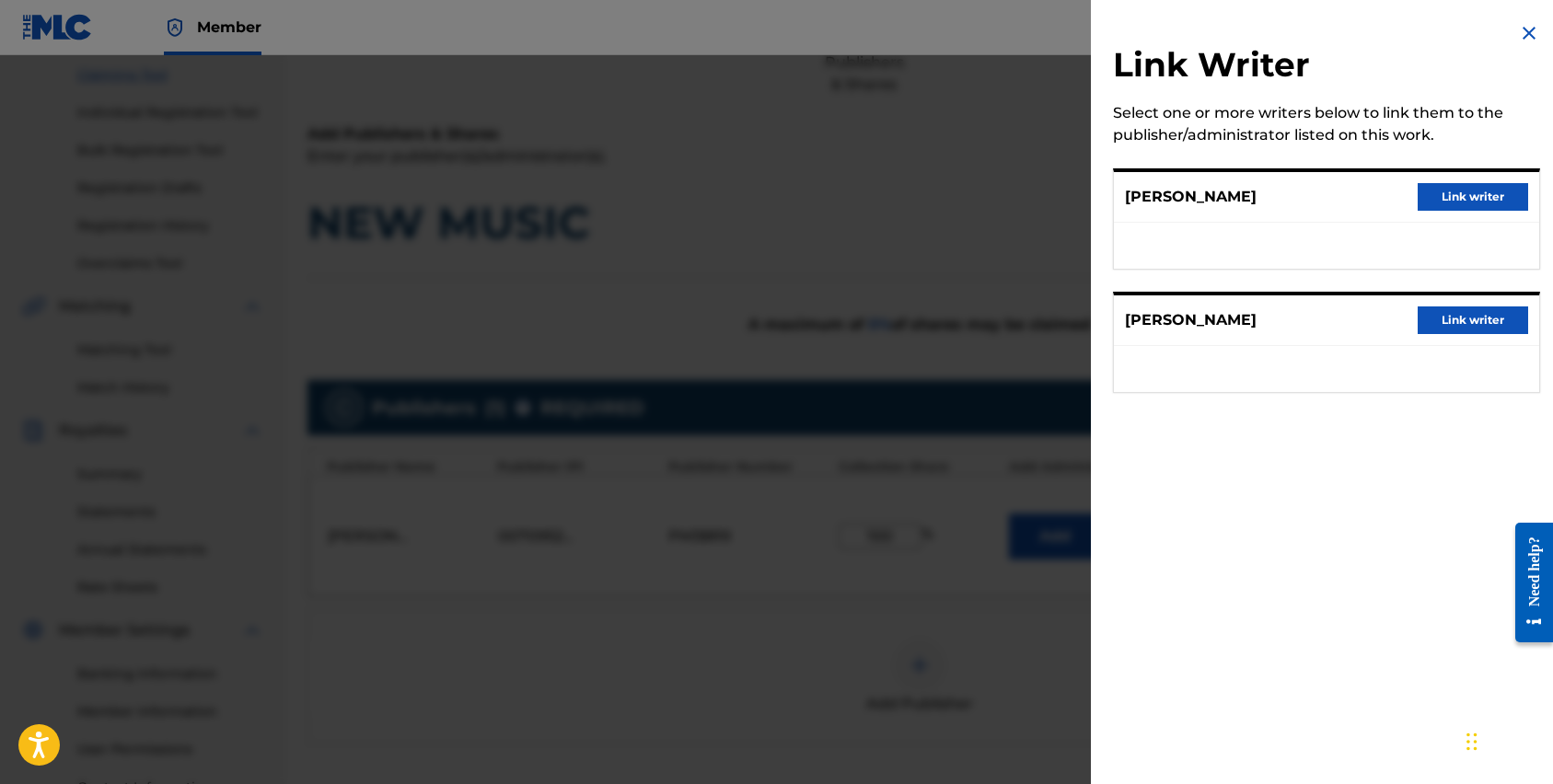
click at [1497, 206] on button "Link writer" at bounding box center [1473, 196] width 111 height 27
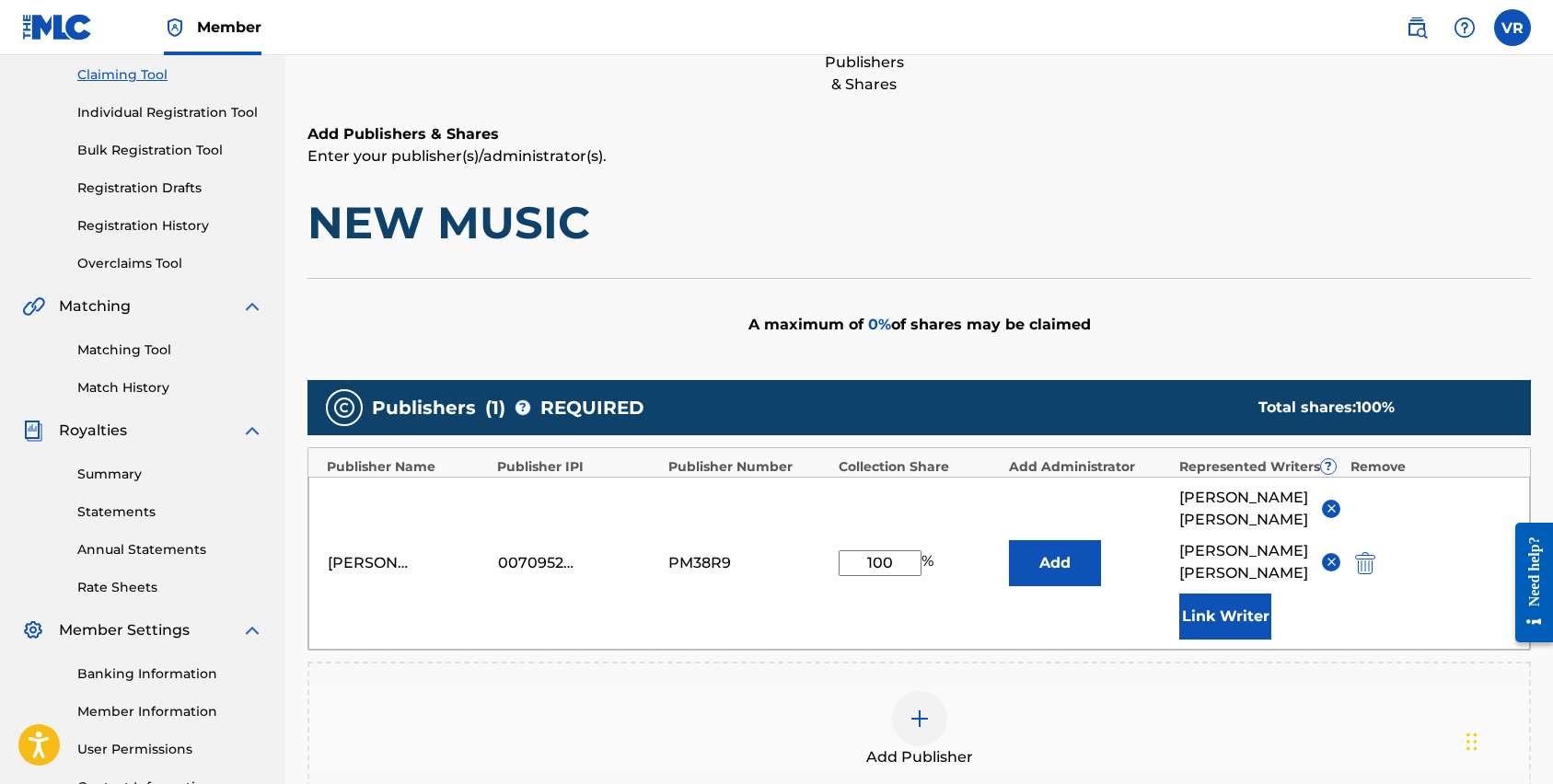
click at [1200, 597] on button "Link Writer" at bounding box center [1224, 617] width 92 height 46
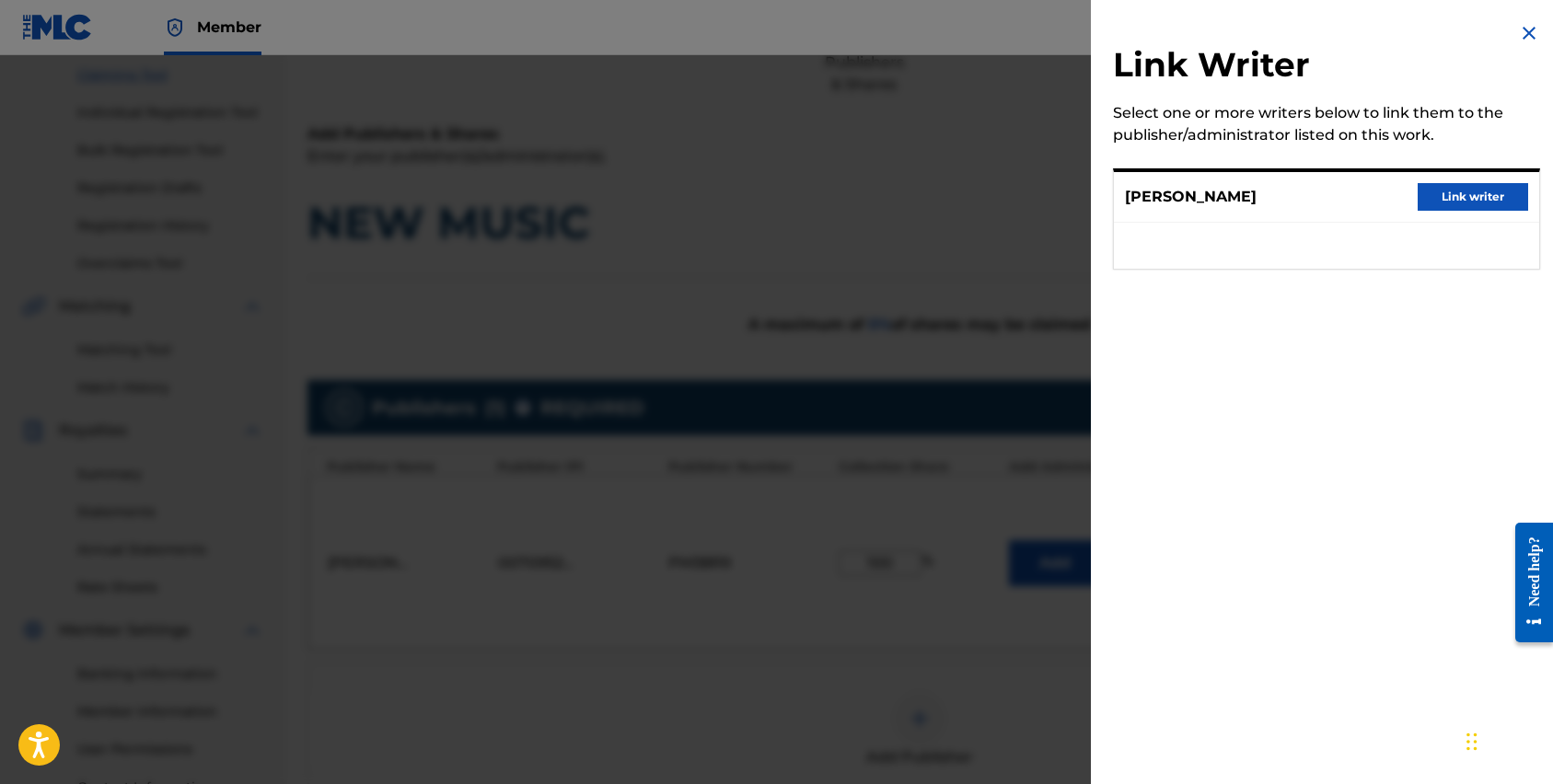
click at [1516, 50] on h2 "Link Writer" at bounding box center [1326, 68] width 427 height 47
click at [1521, 26] on img at bounding box center [1528, 32] width 22 height 22
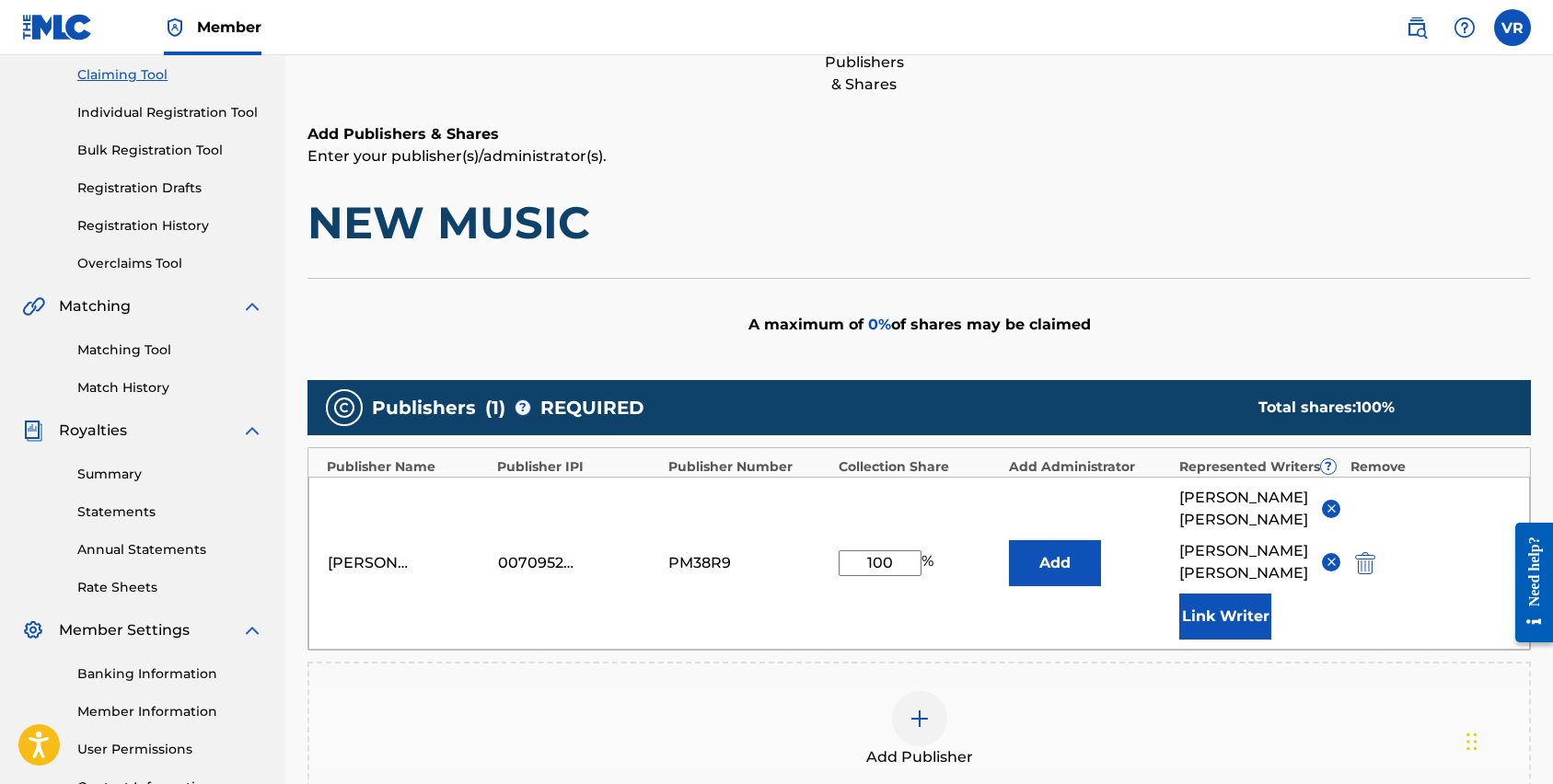
click at [896, 562] on input "100" at bounding box center [880, 563] width 83 height 26
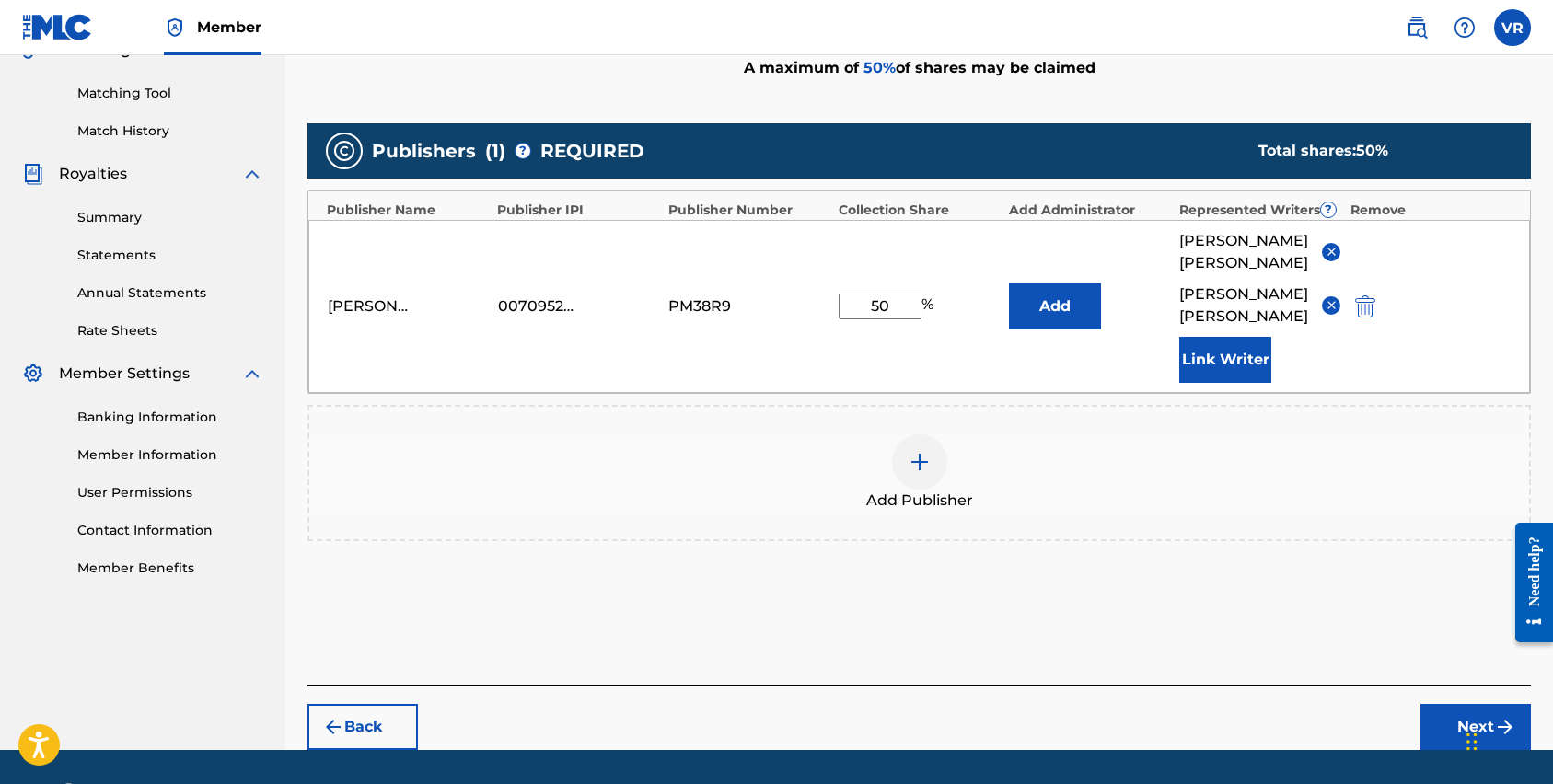
scroll to position [453, 0]
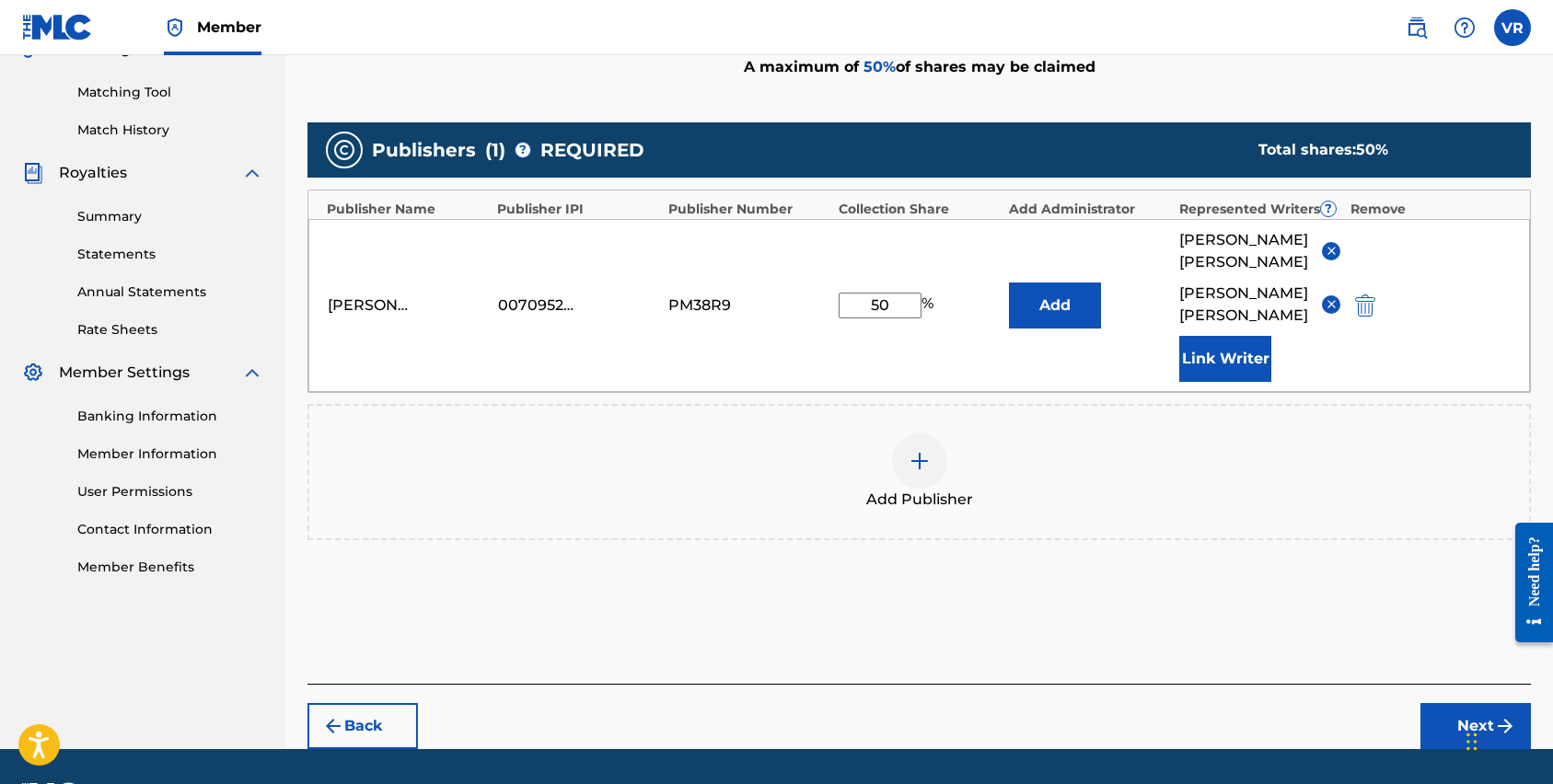
type input "50"
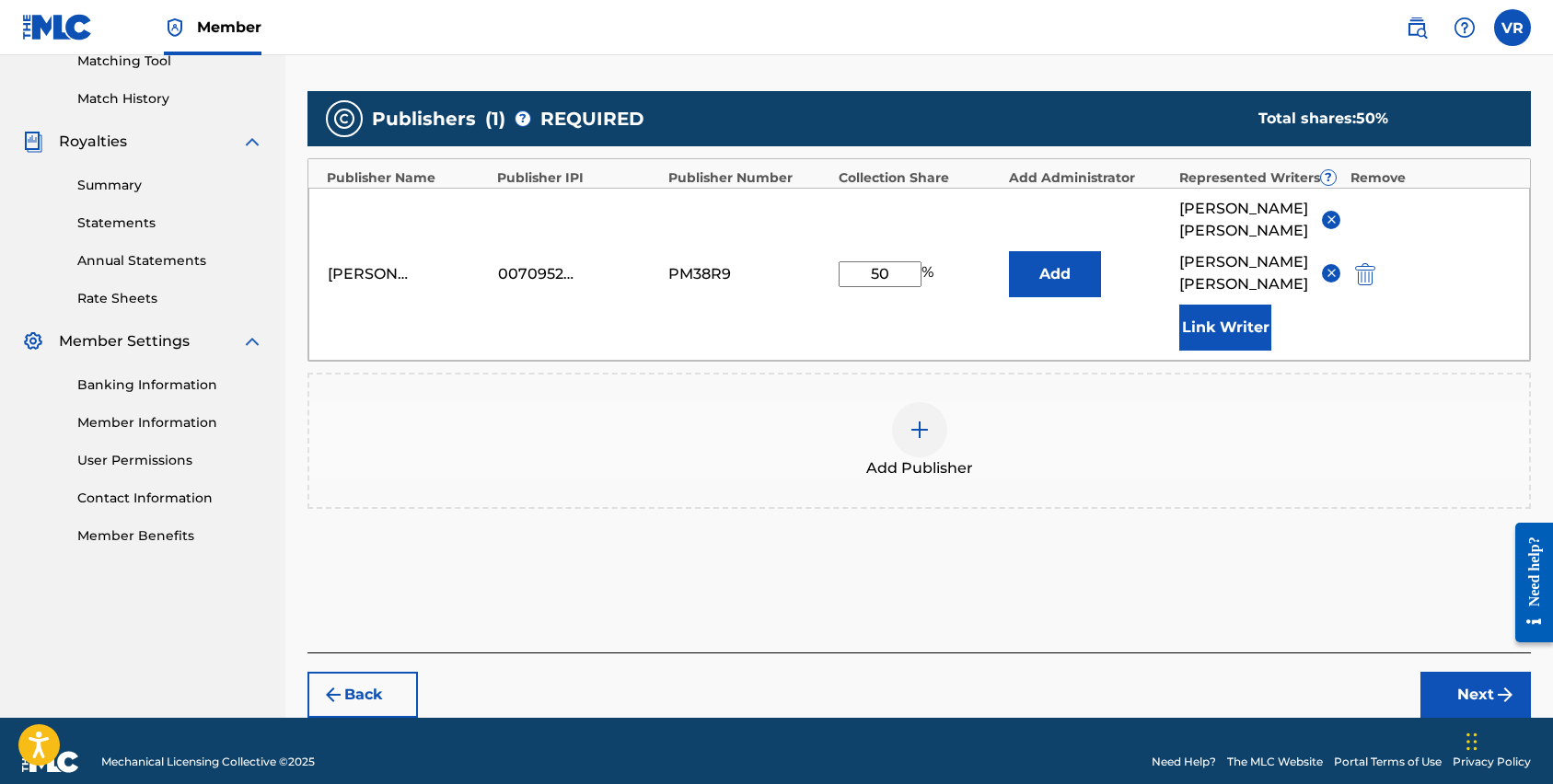
click at [1448, 672] on button "Next" at bounding box center [1476, 694] width 111 height 46
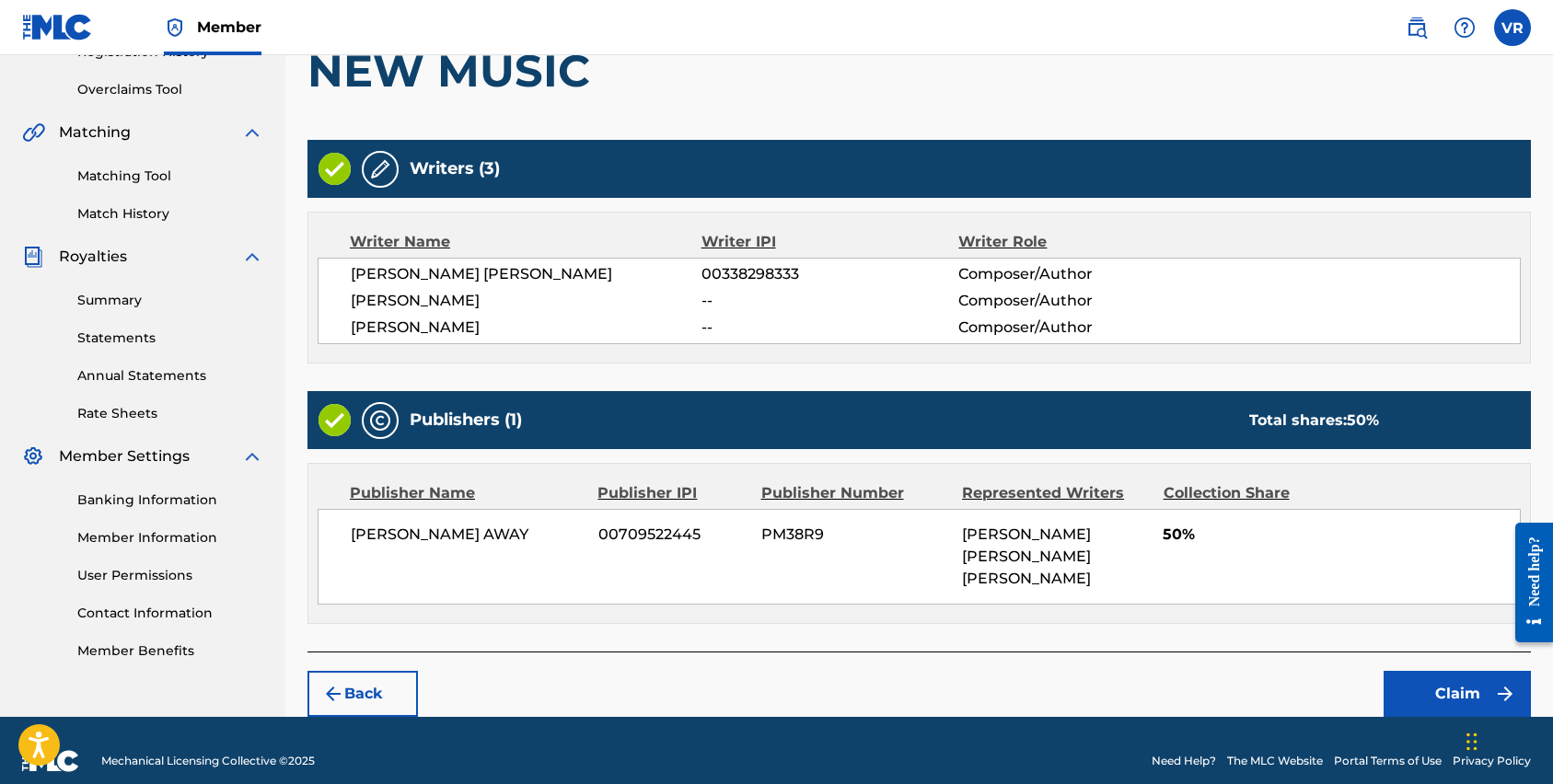
scroll to position [389, 0]
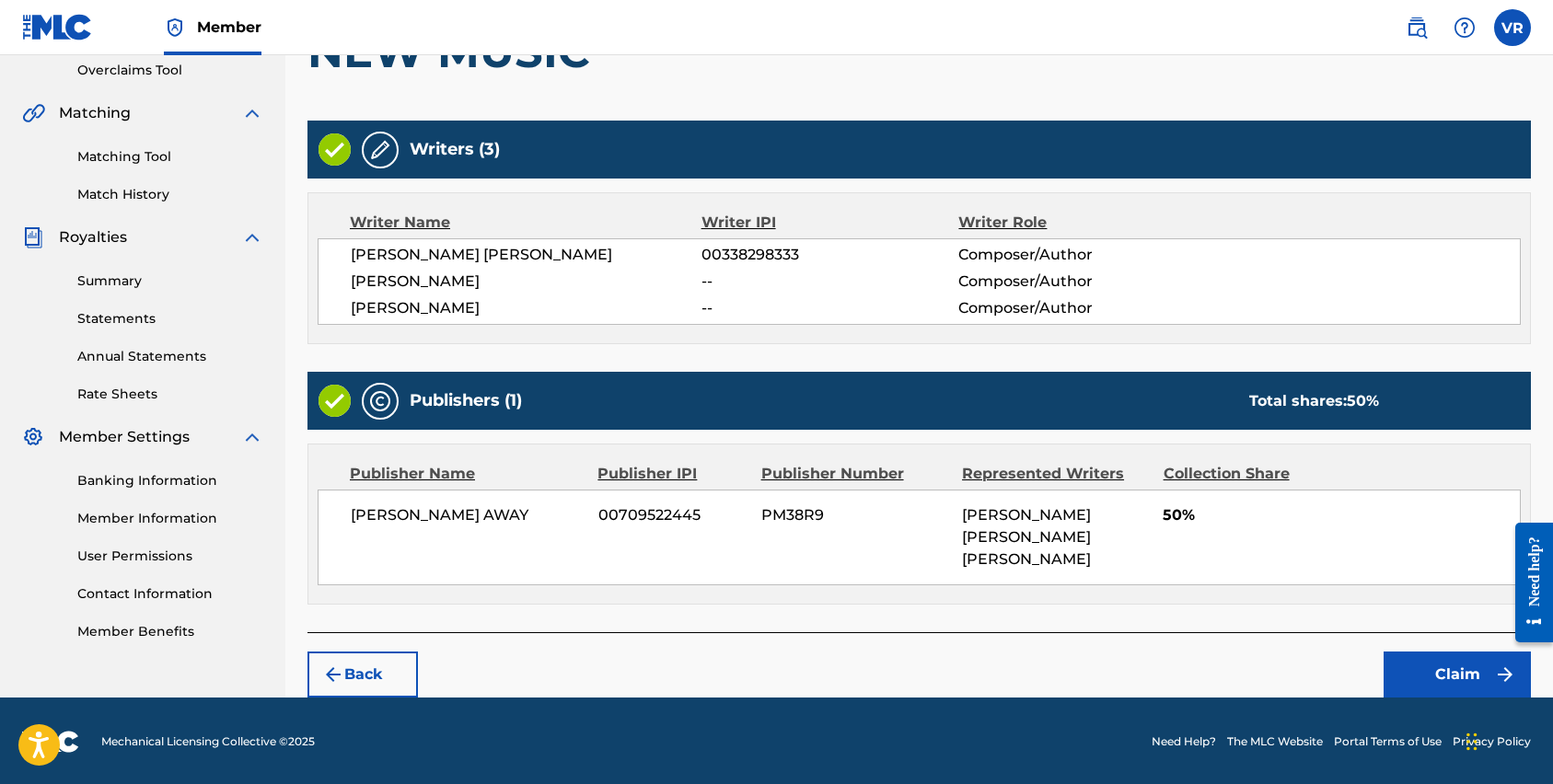
click at [1441, 656] on button "Claim" at bounding box center [1458, 674] width 147 height 46
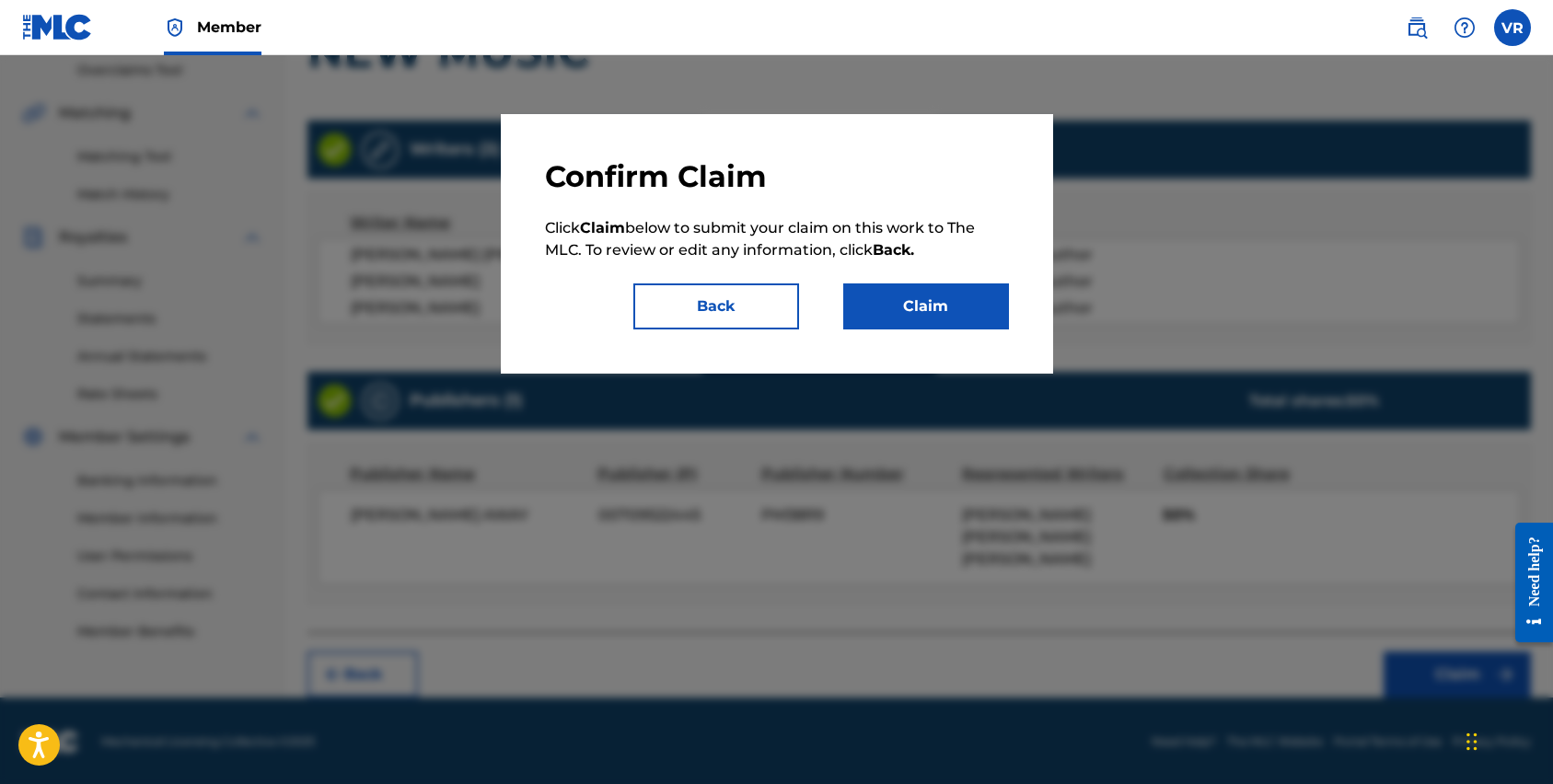
click at [910, 302] on button "Claim" at bounding box center [926, 306] width 165 height 46
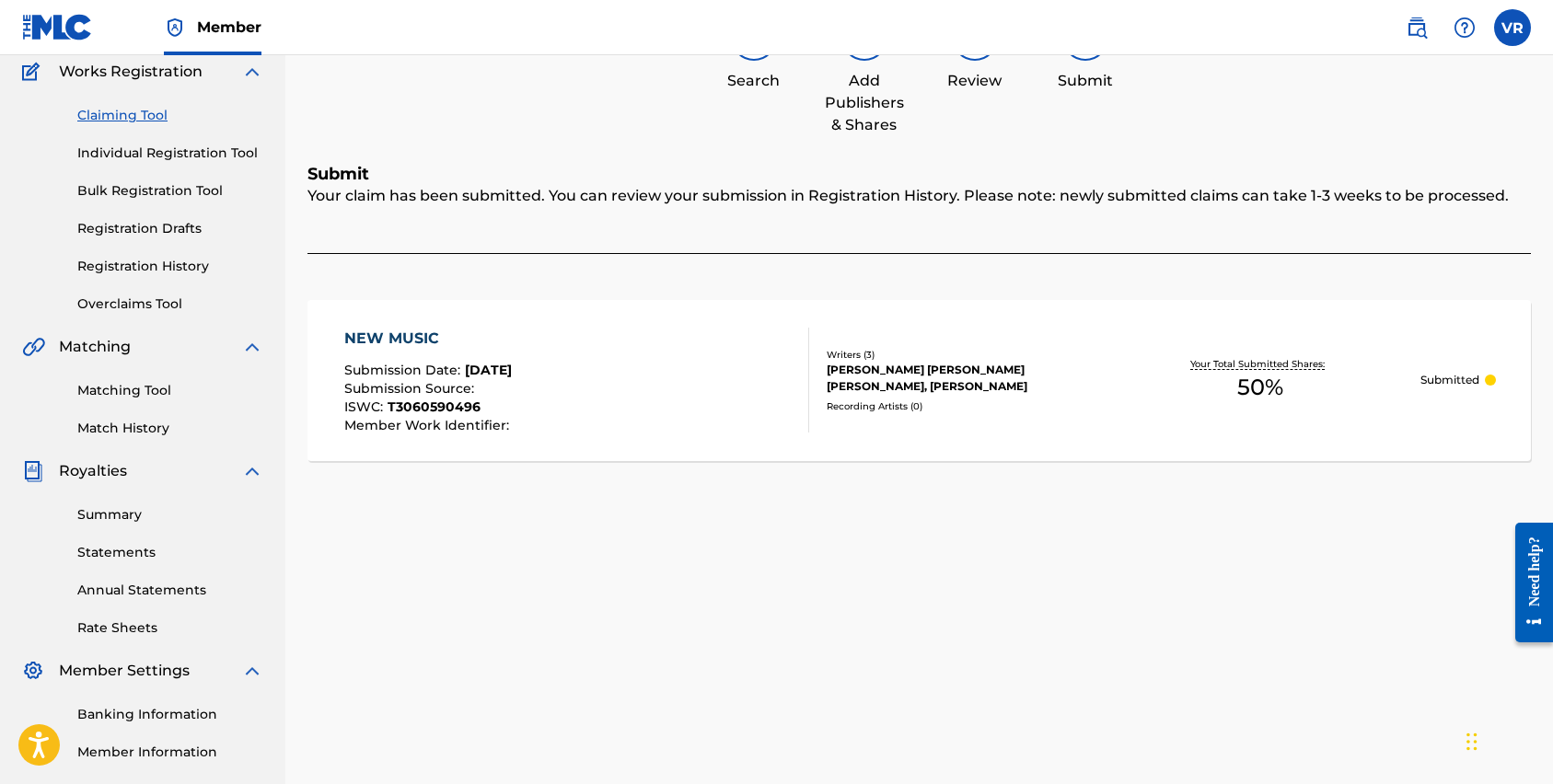
scroll to position [140, 0]
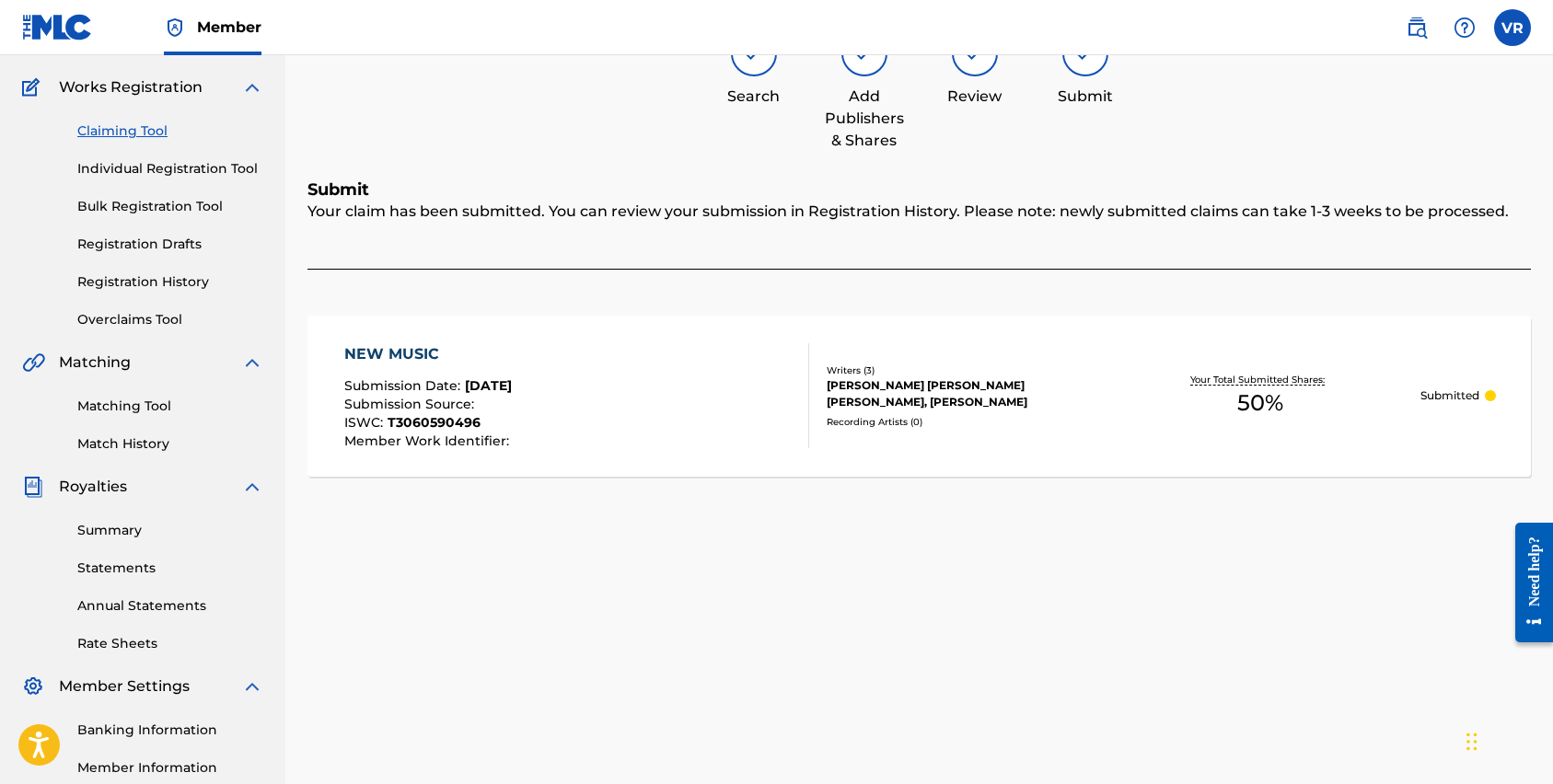
click at [130, 130] on link "Claiming Tool" at bounding box center [170, 131] width 186 height 19
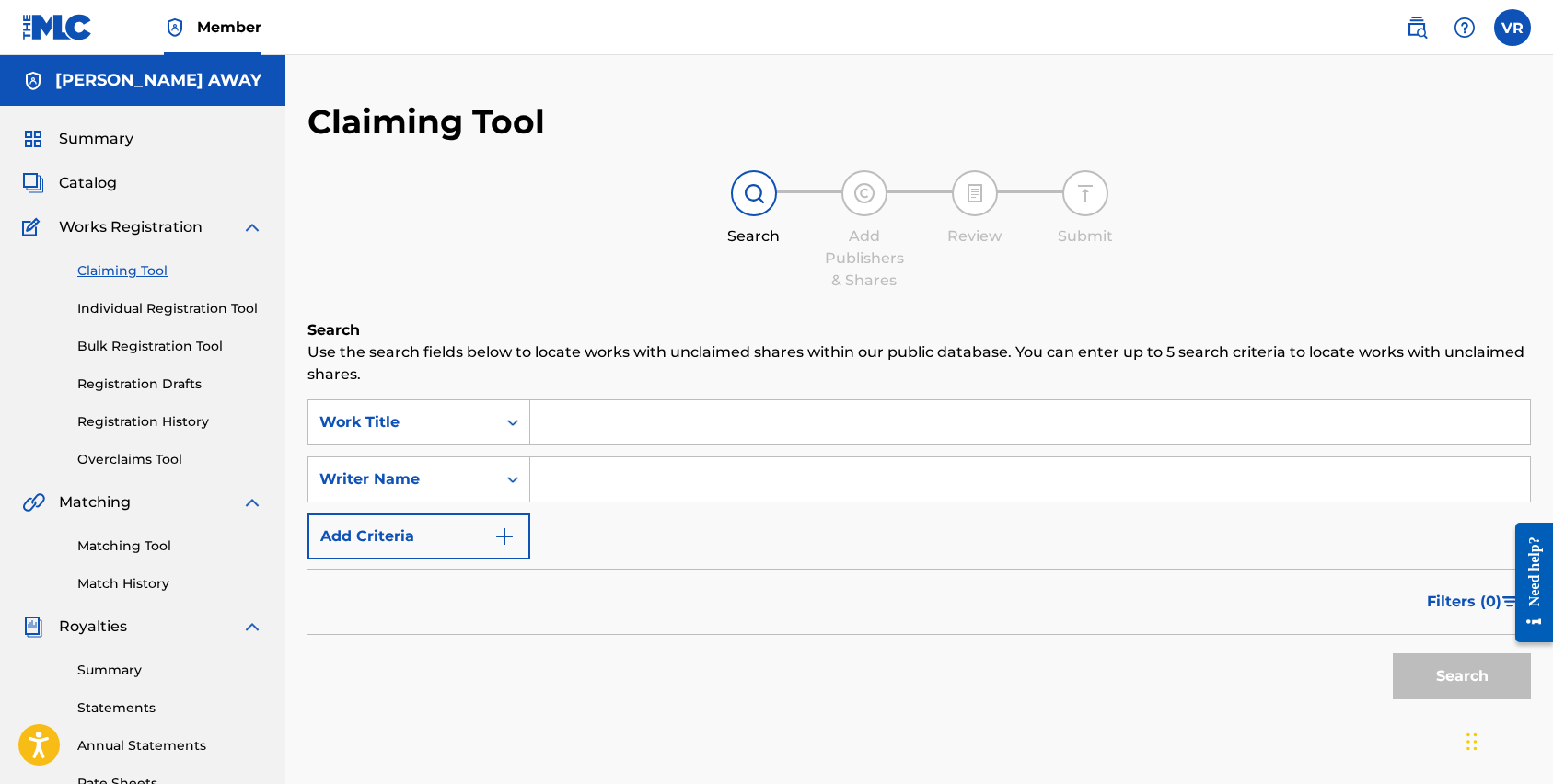
click at [616, 483] on input "Search Form" at bounding box center [1030, 479] width 999 height 44
type input "Thankful"
click at [1393, 654] on button "Search" at bounding box center [1462, 676] width 138 height 46
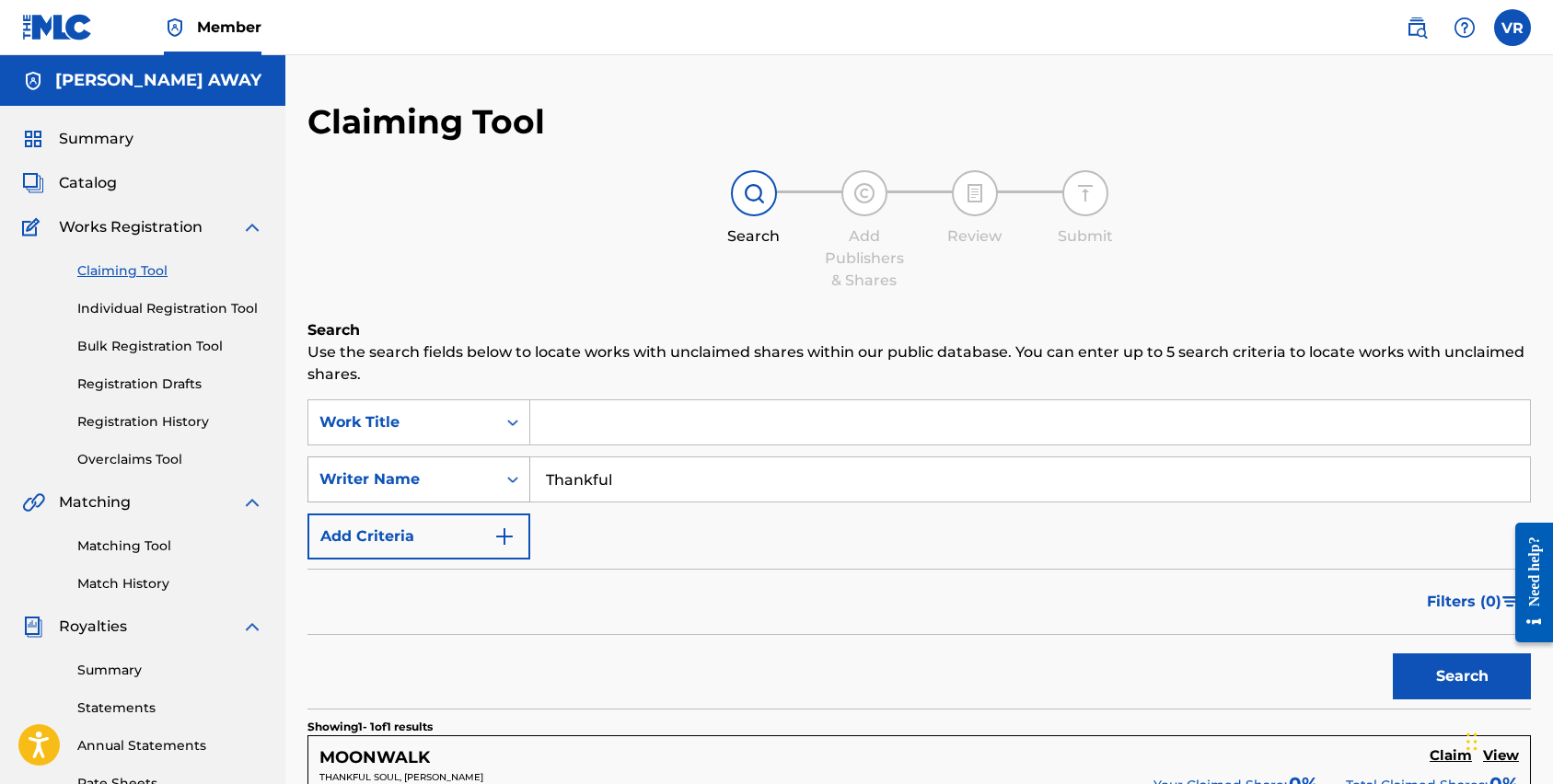
drag, startPoint x: 624, startPoint y: 487, endPoint x: 511, endPoint y: 488, distance: 113.0
click at [511, 488] on div "SearchWithCriteriae59c8551-32a5-43f4-9da6-141e81f4ad99 Writer Name Thankful" at bounding box center [919, 479] width 1223 height 46
click at [1393, 654] on button "Search" at bounding box center [1462, 676] width 138 height 46
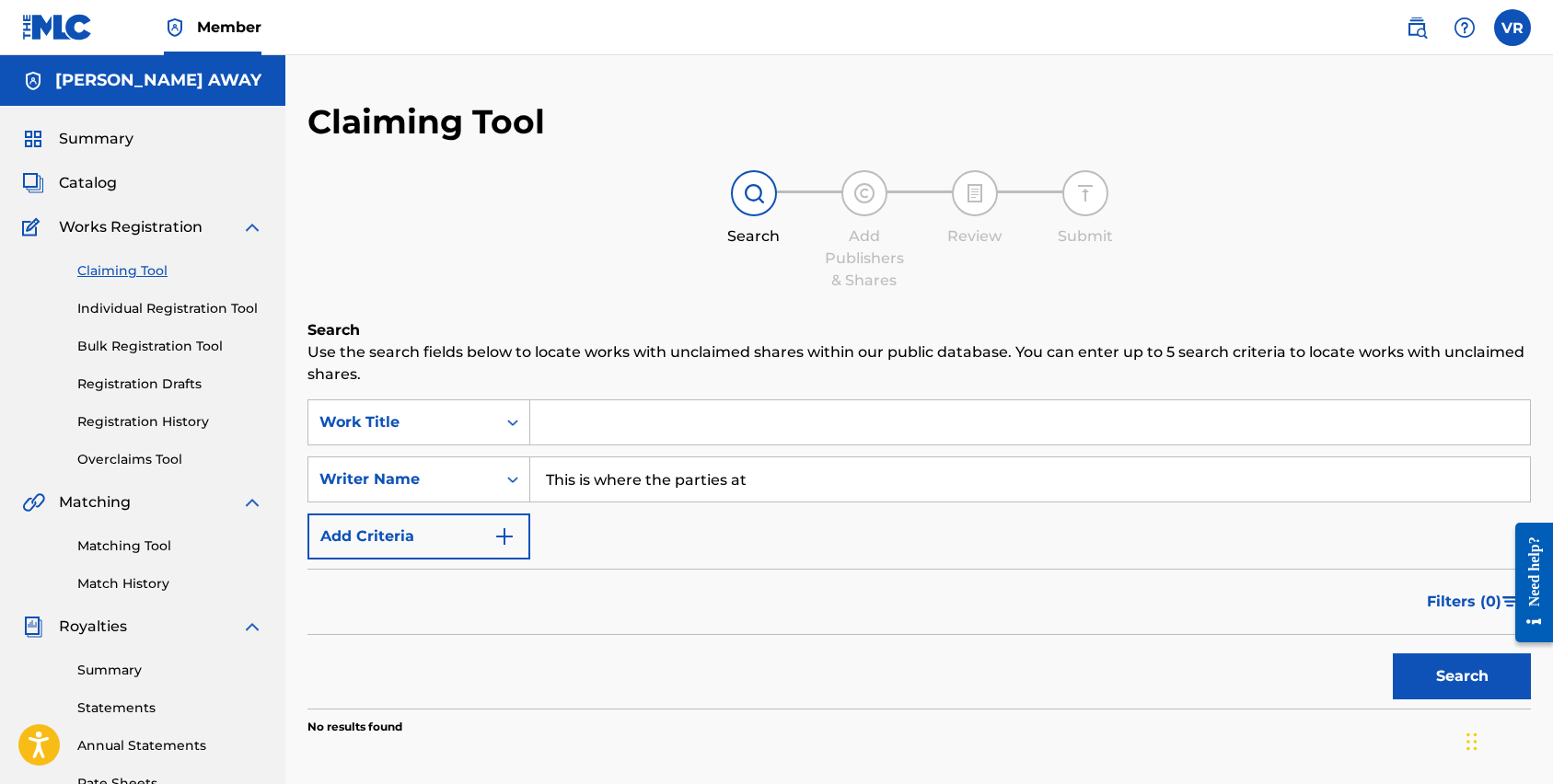
drag, startPoint x: 766, startPoint y: 483, endPoint x: 678, endPoint y: 483, distance: 88.0
click at [678, 483] on input "This is where the parties at" at bounding box center [1030, 479] width 999 height 44
type input "This is where the"
click at [674, 425] on input "Search Form" at bounding box center [1030, 422] width 999 height 44
type input "[PERSON_NAME]"
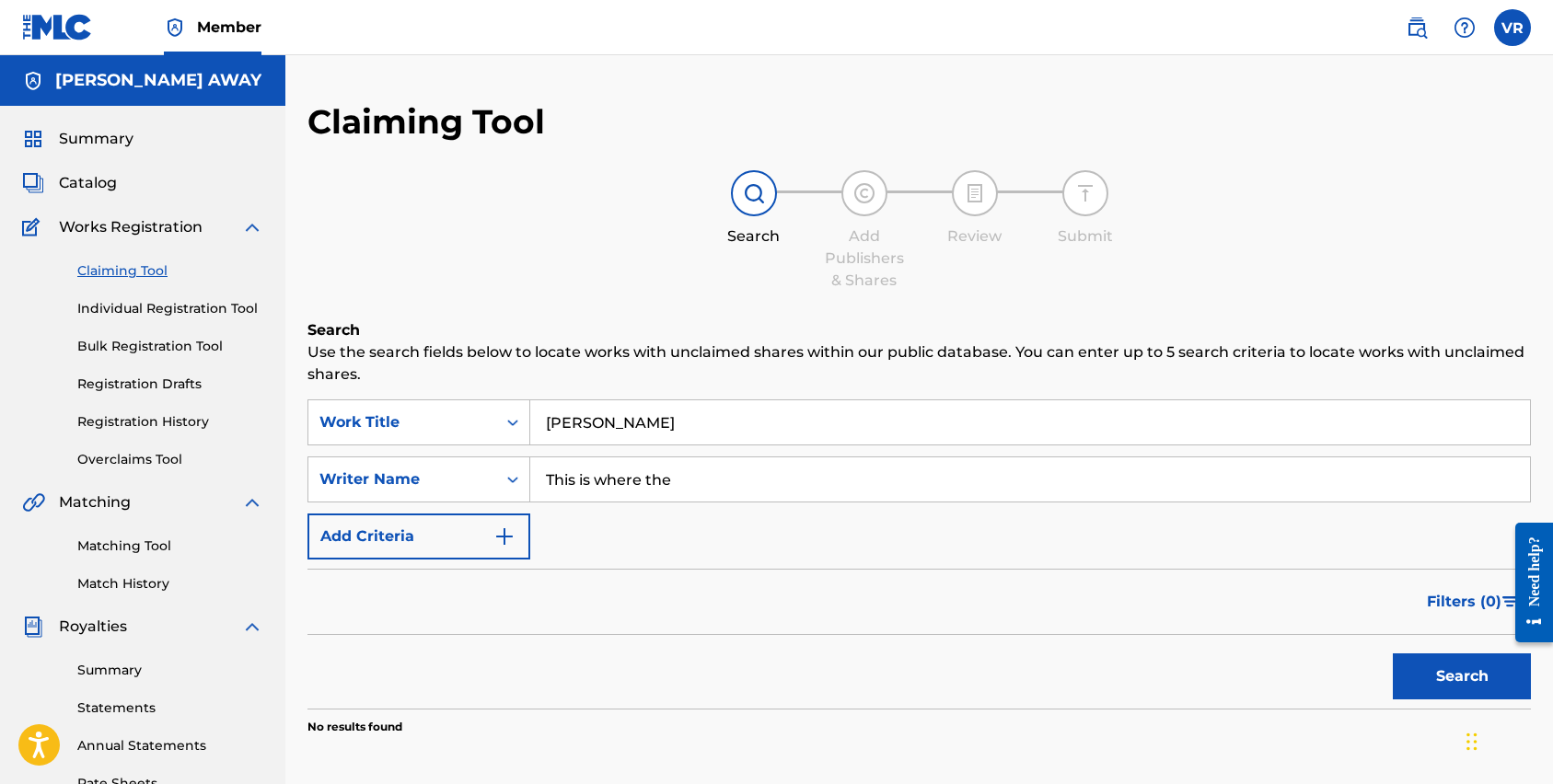
click at [1393, 654] on button "Search" at bounding box center [1462, 676] width 138 height 46
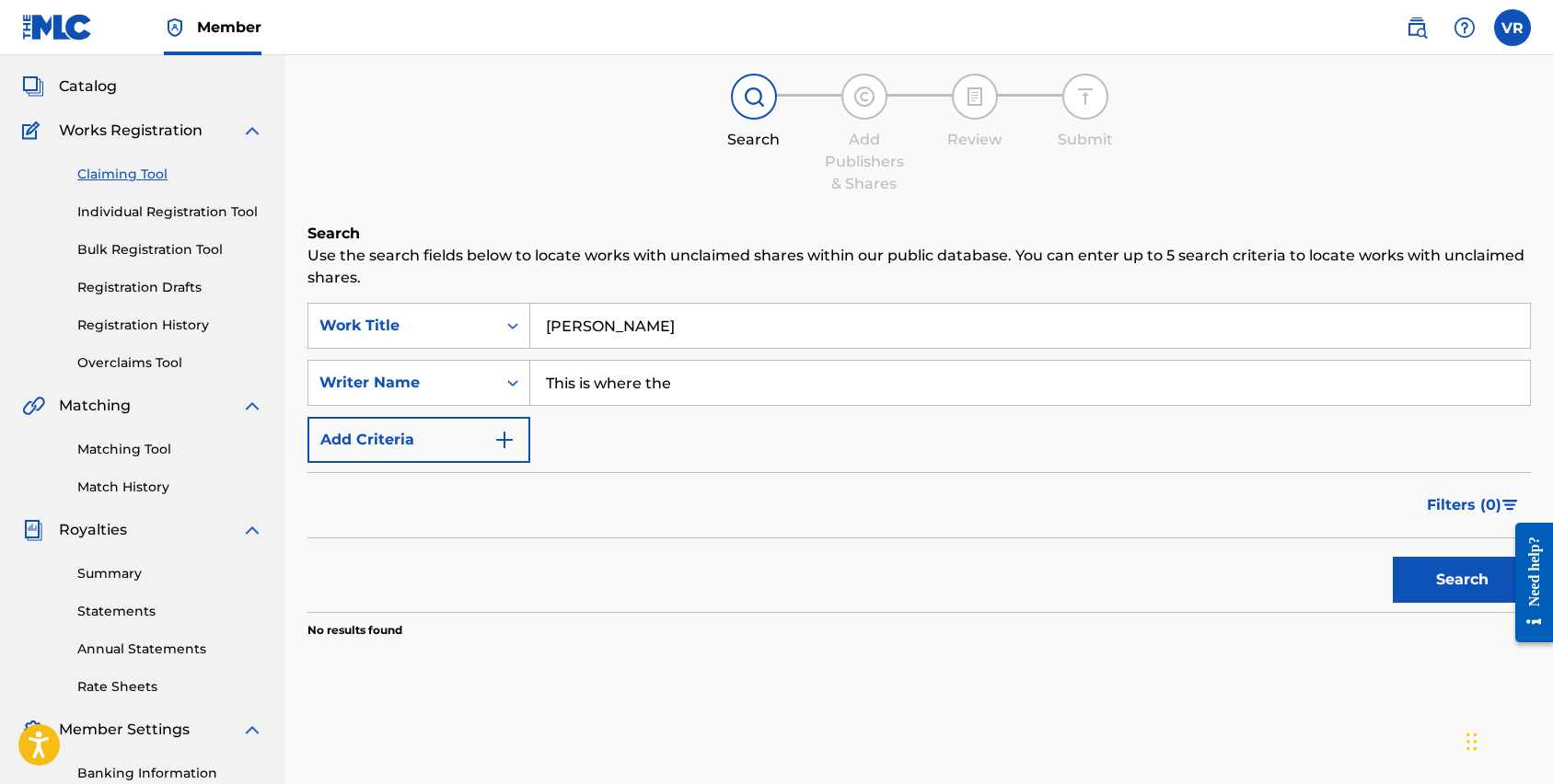
scroll to position [130, 0]
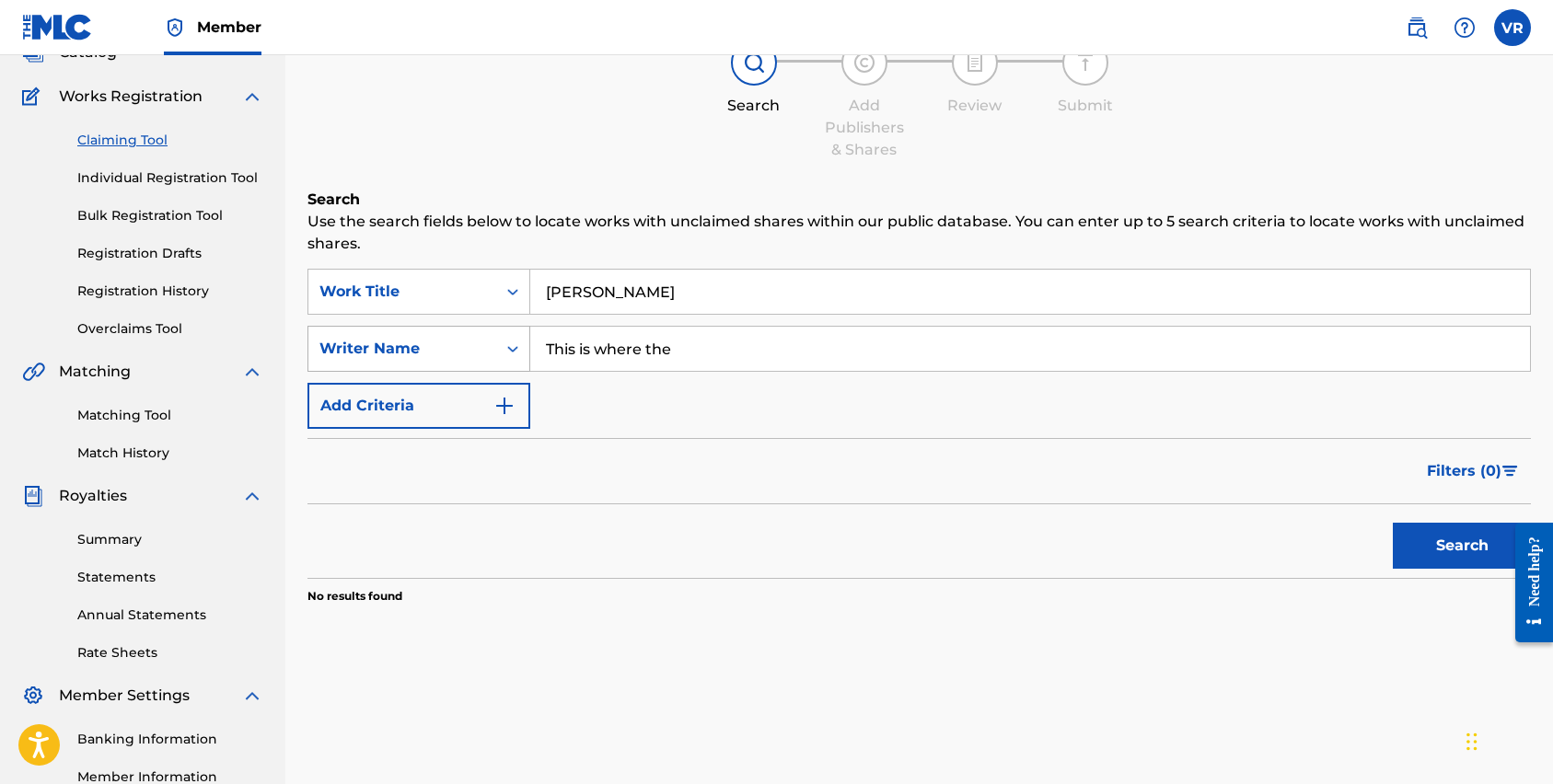
drag, startPoint x: 680, startPoint y: 359, endPoint x: 484, endPoint y: 347, distance: 196.4
click at [484, 347] on div "SearchWithCriteriae59c8551-32a5-43f4-9da6-141e81f4ad99 Writer Name This is wher…" at bounding box center [919, 349] width 1223 height 46
type input "g"
click at [1393, 523] on button "Search" at bounding box center [1462, 546] width 138 height 46
type input "for the girl"
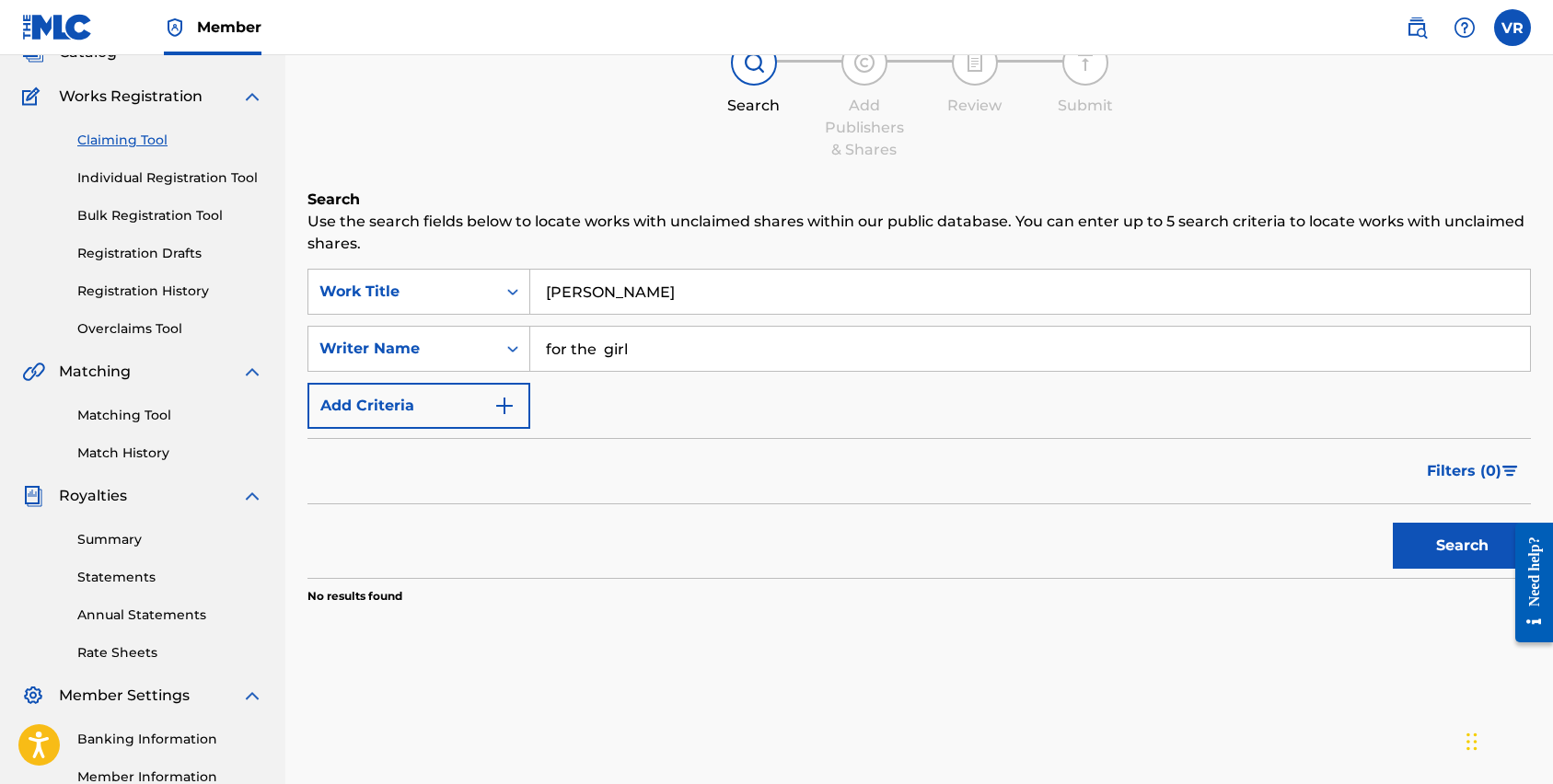
click at [1393, 523] on button "Search" at bounding box center [1462, 546] width 138 height 46
click at [613, 290] on input "[PERSON_NAME]" at bounding box center [1030, 292] width 999 height 44
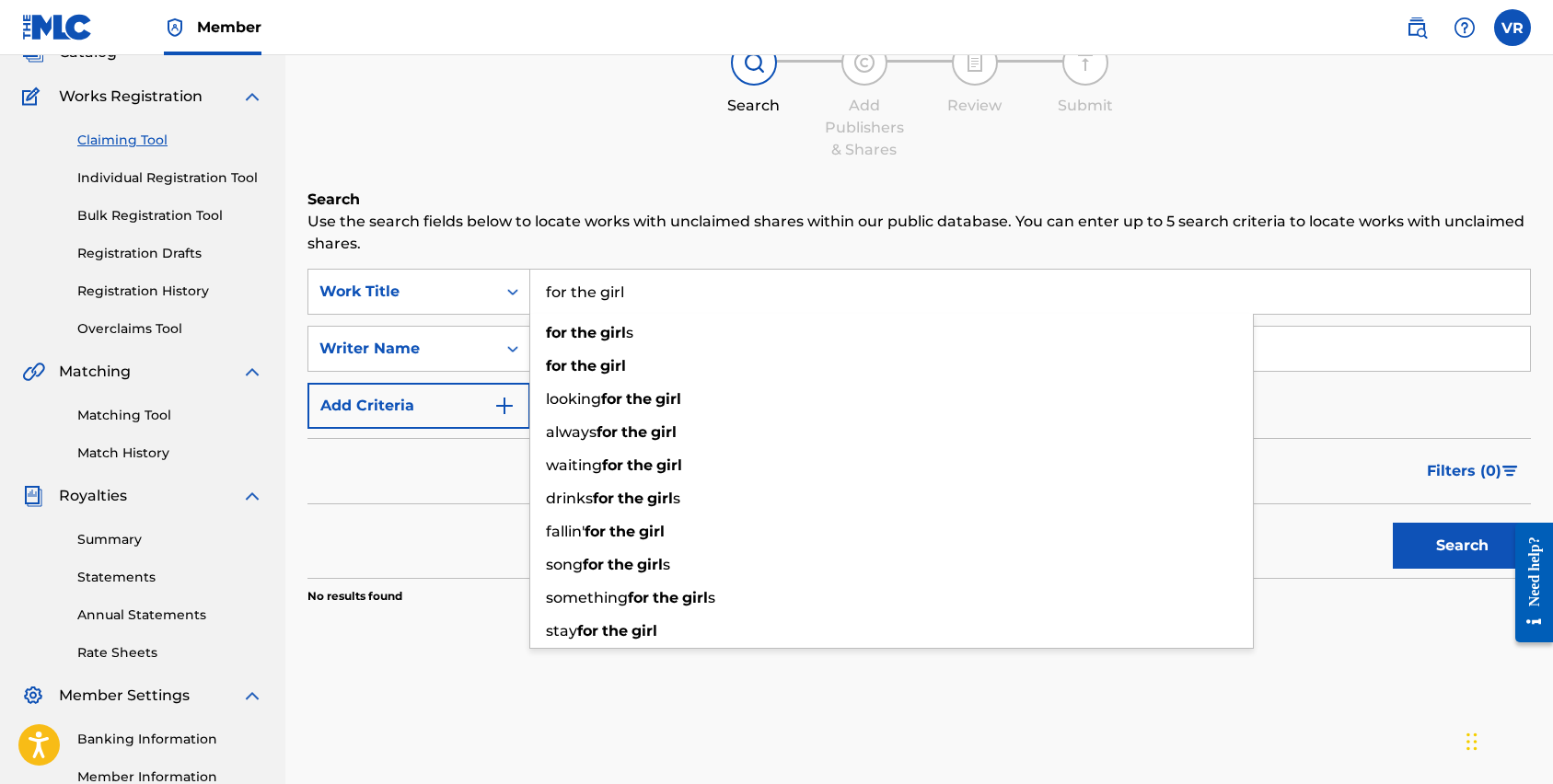
type input "for the girl"
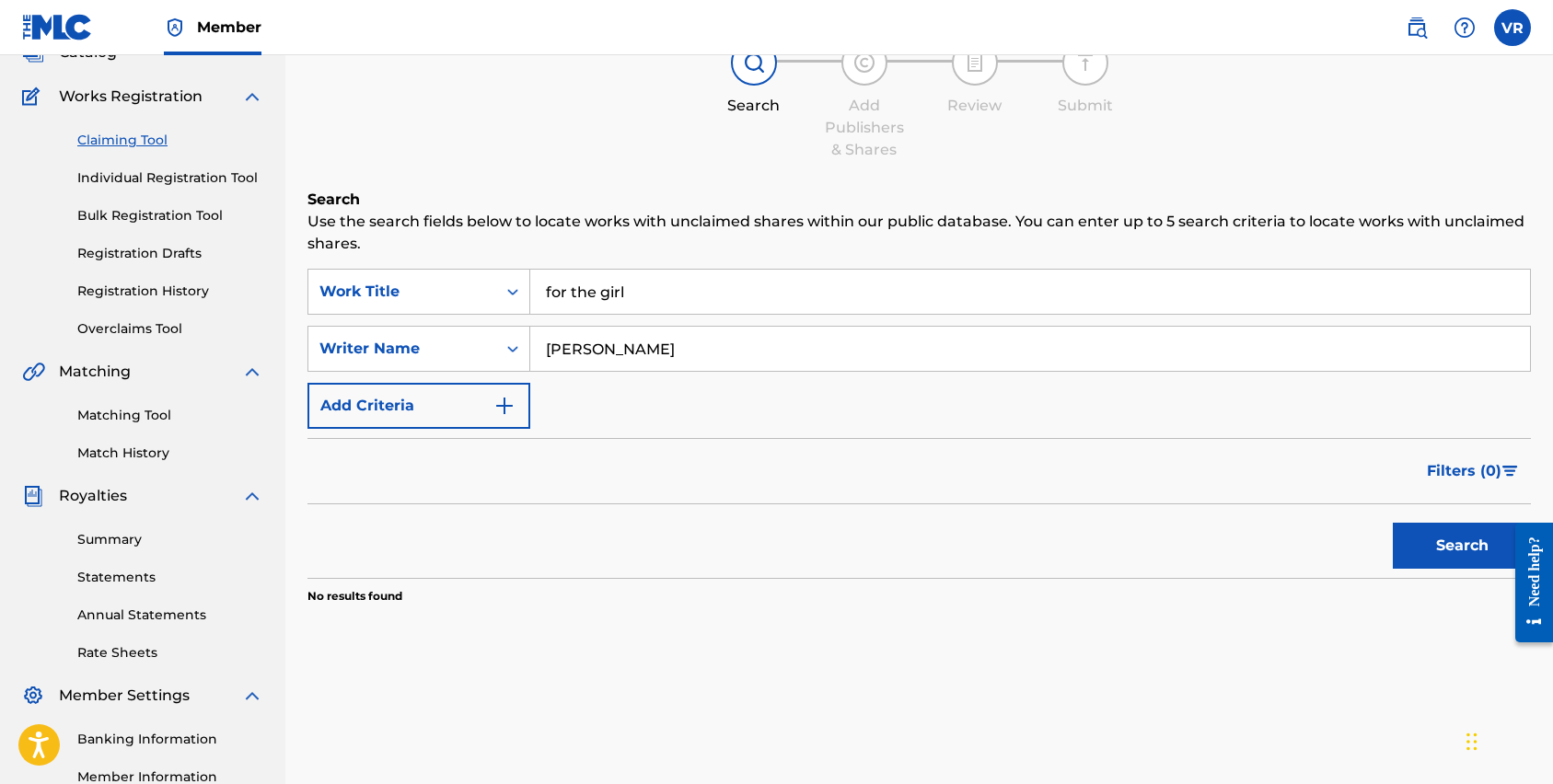
type input "[PERSON_NAME]"
click at [1393, 523] on button "Search" at bounding box center [1462, 546] width 138 height 46
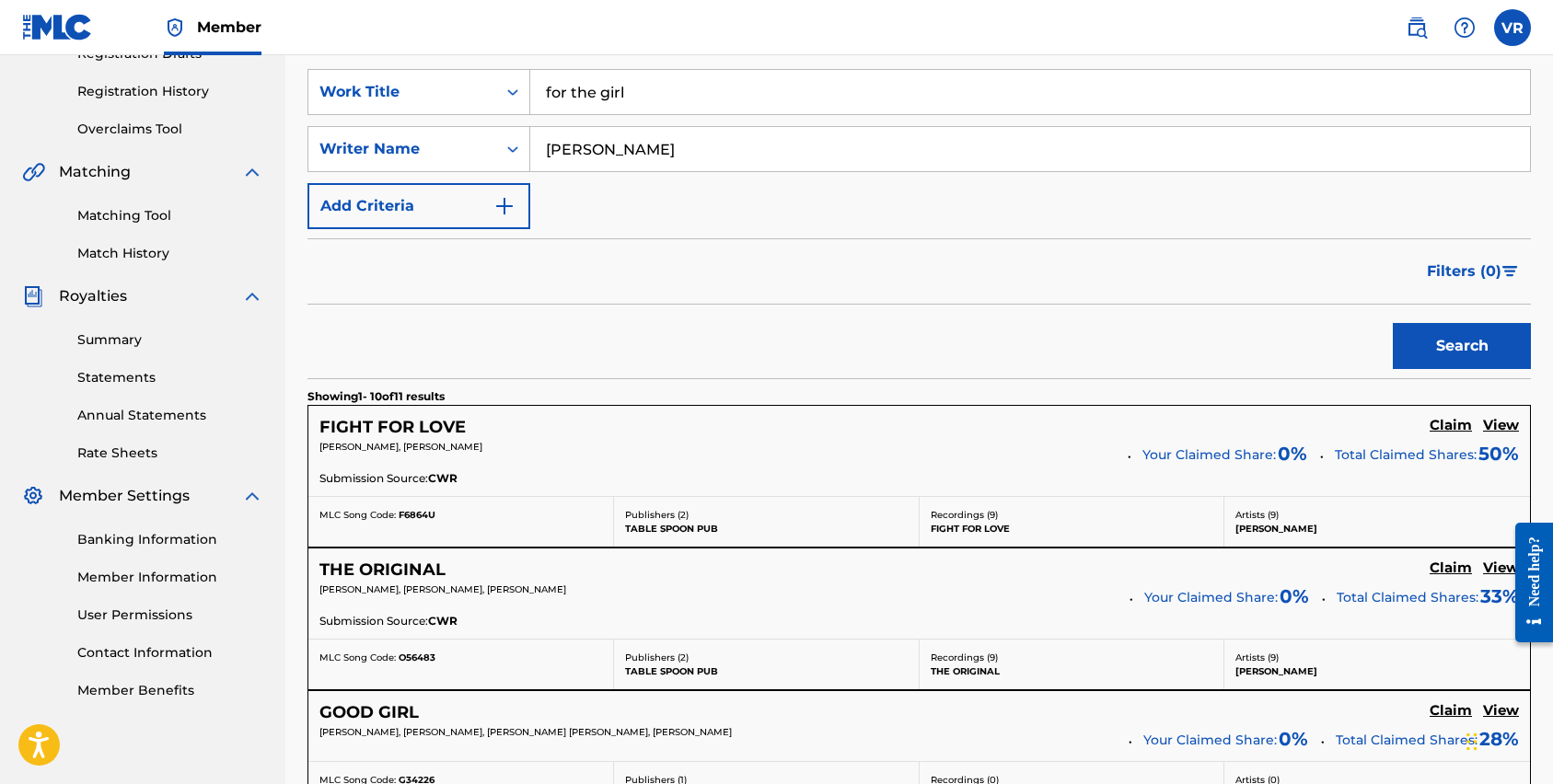
scroll to position [344, 0]
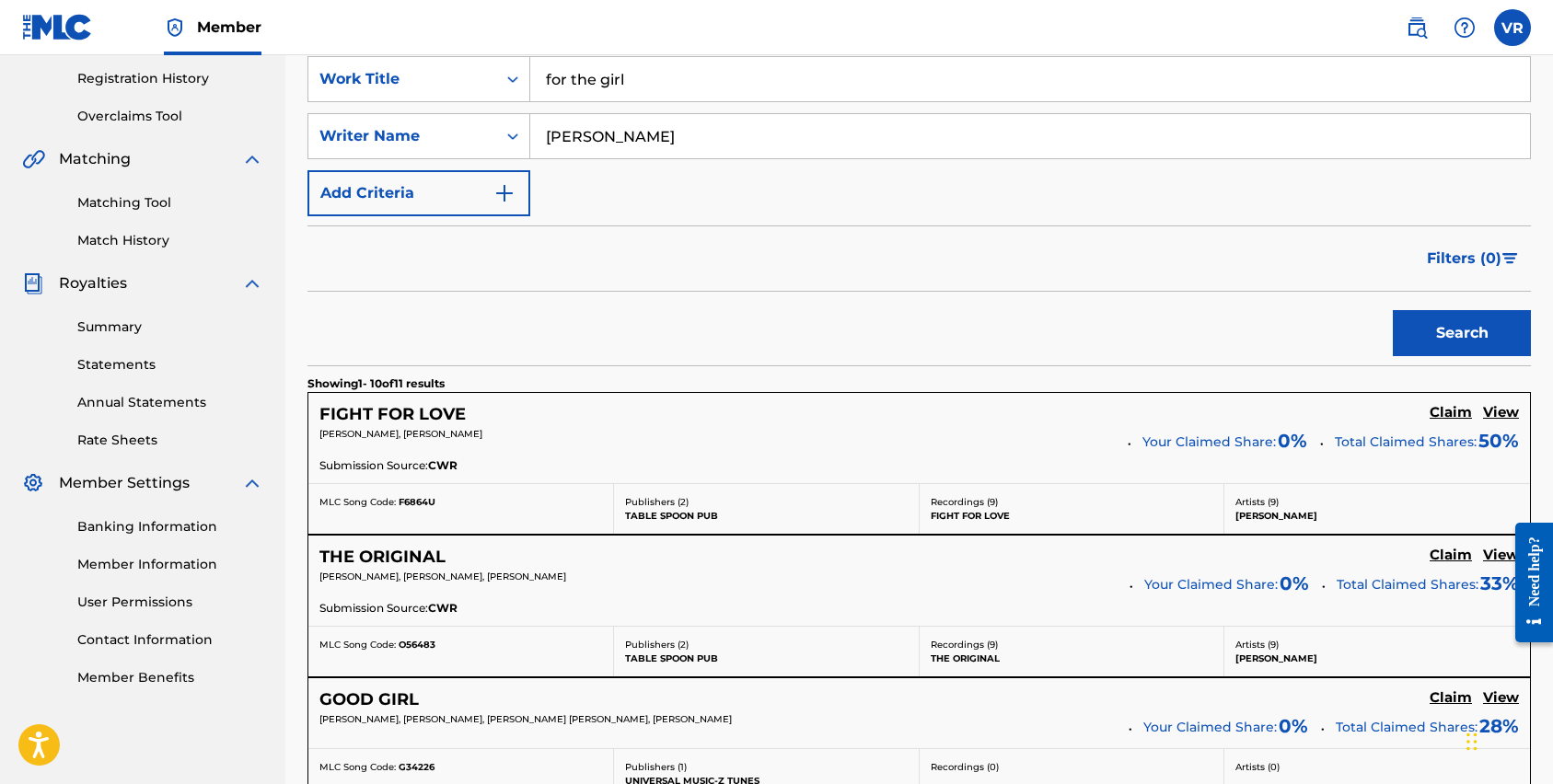
click at [1442, 417] on h5 "Claim" at bounding box center [1451, 413] width 43 height 18
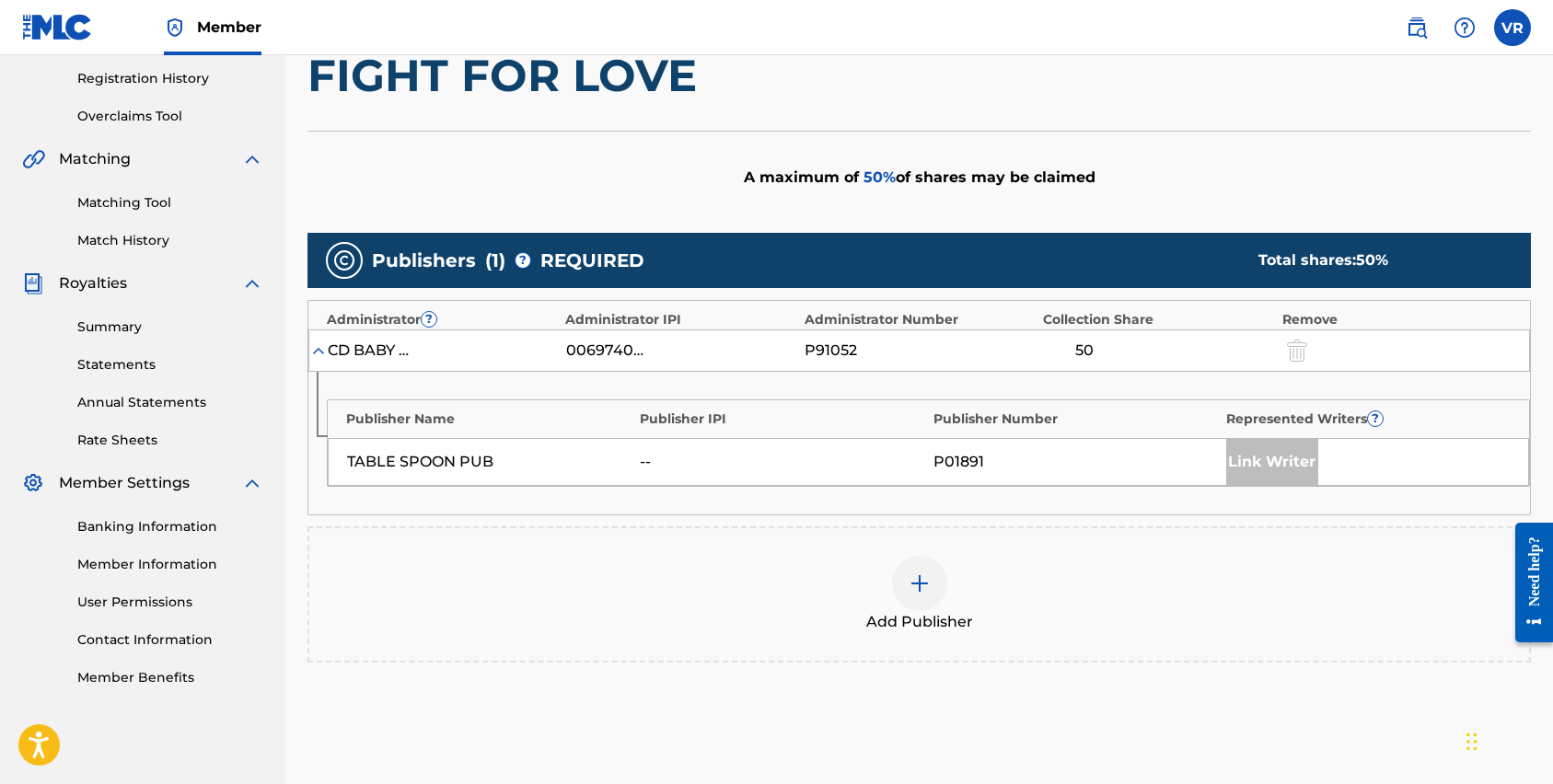
click at [1258, 464] on div "Link Writer" at bounding box center [1271, 462] width 92 height 46
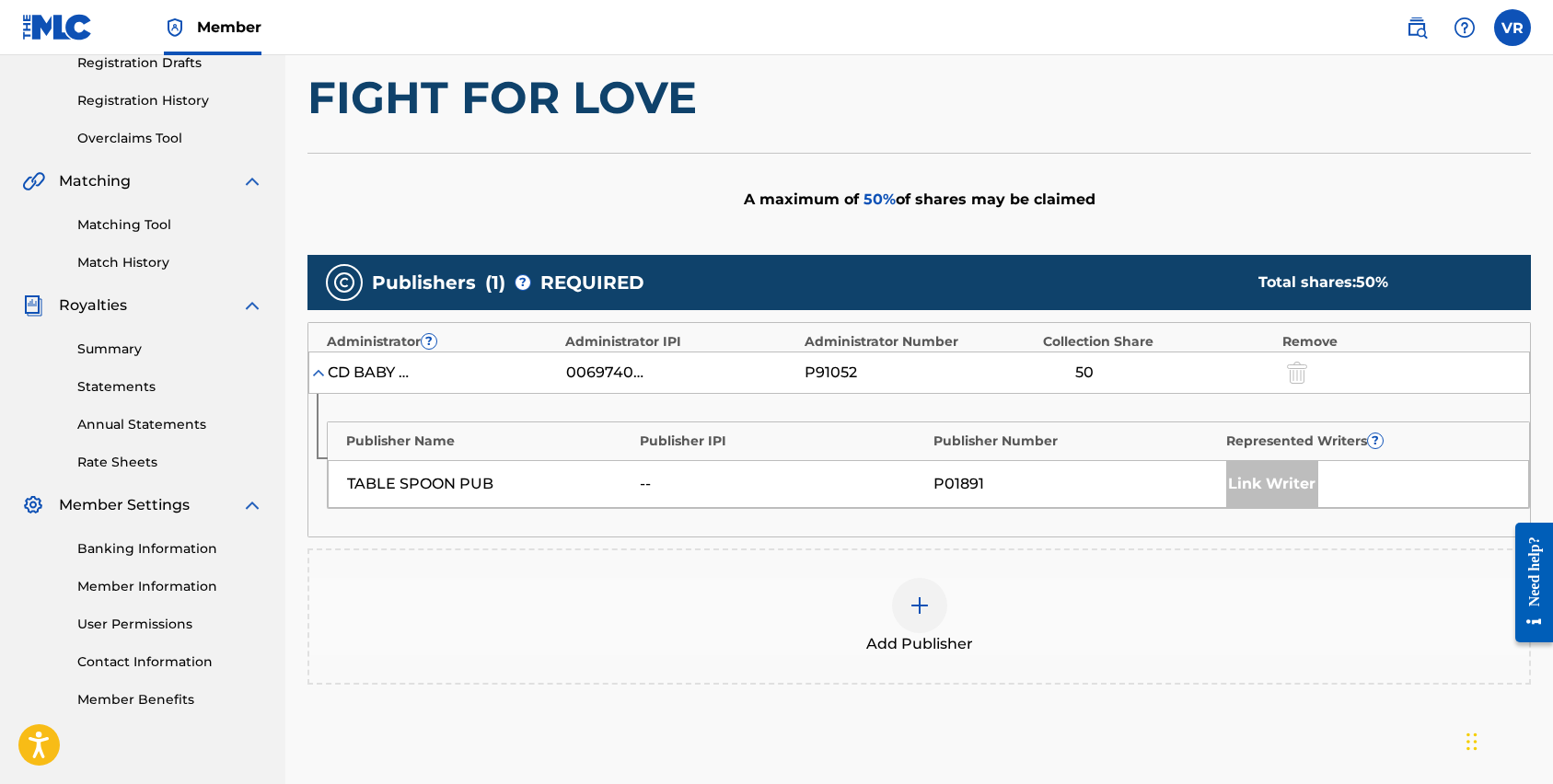
scroll to position [320, 0]
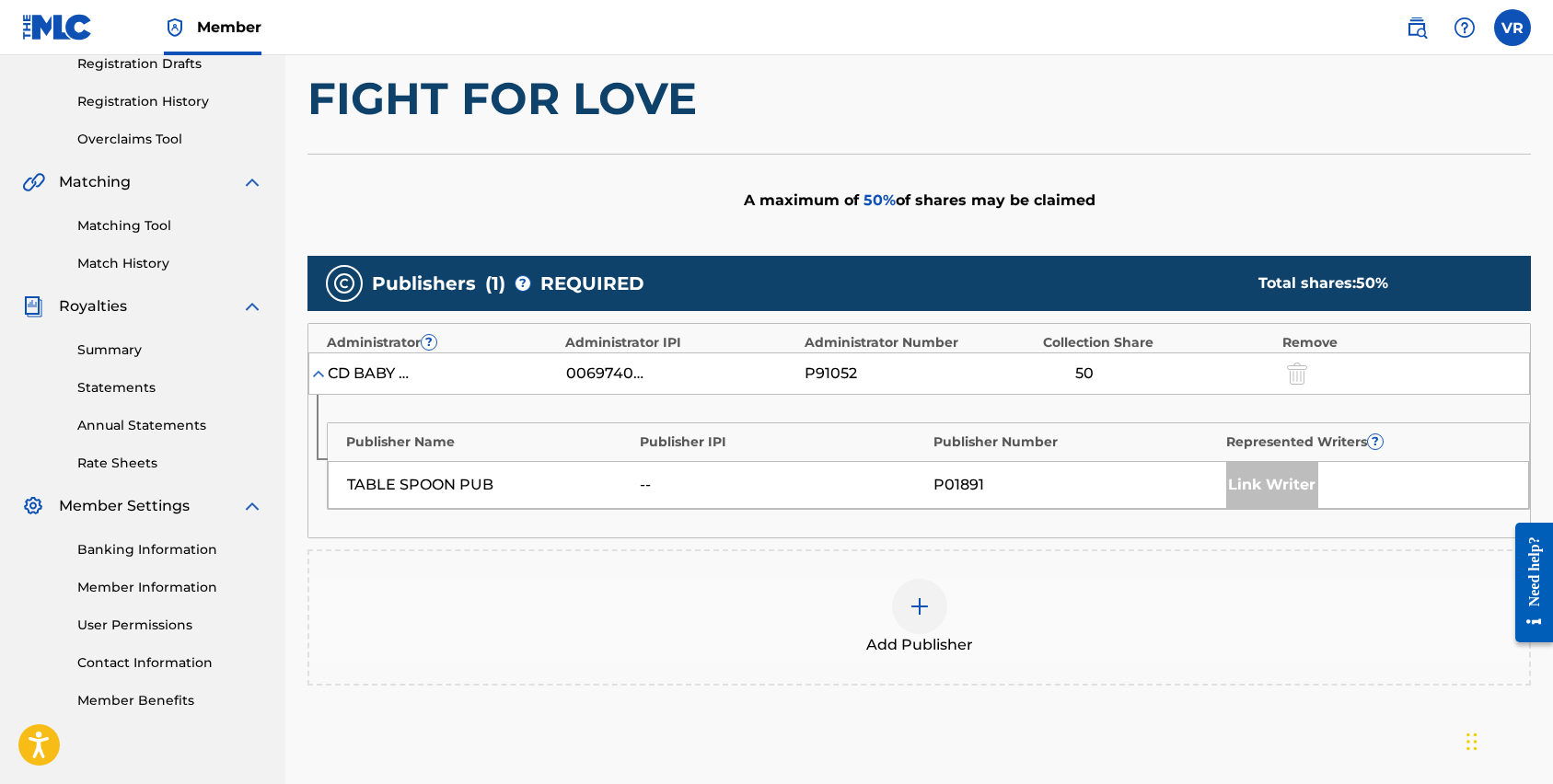
click at [1277, 482] on div "Link Writer" at bounding box center [1271, 485] width 92 height 46
click at [933, 620] on div at bounding box center [919, 606] width 55 height 55
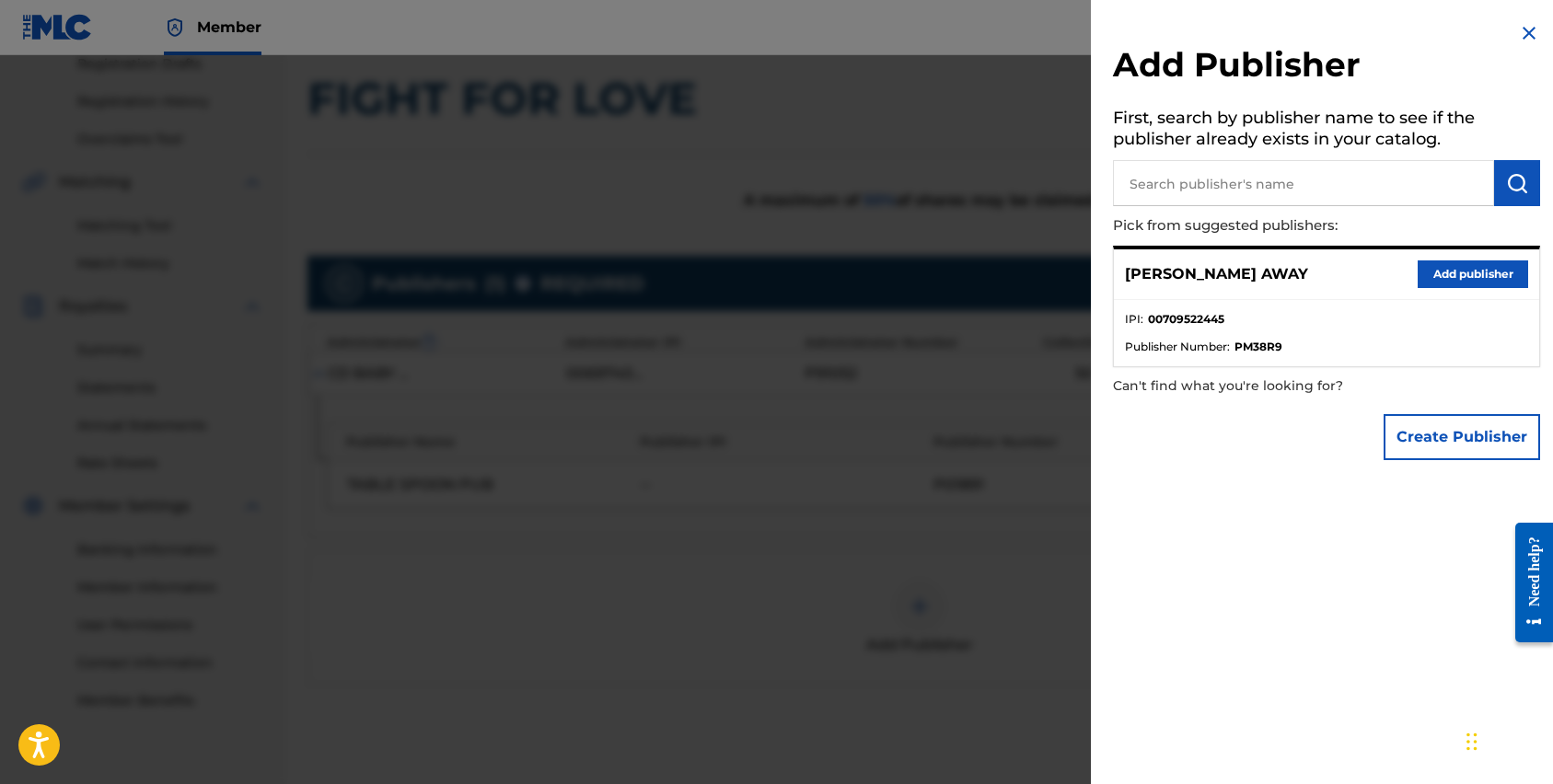
click at [1484, 262] on button "Add publisher" at bounding box center [1473, 274] width 111 height 27
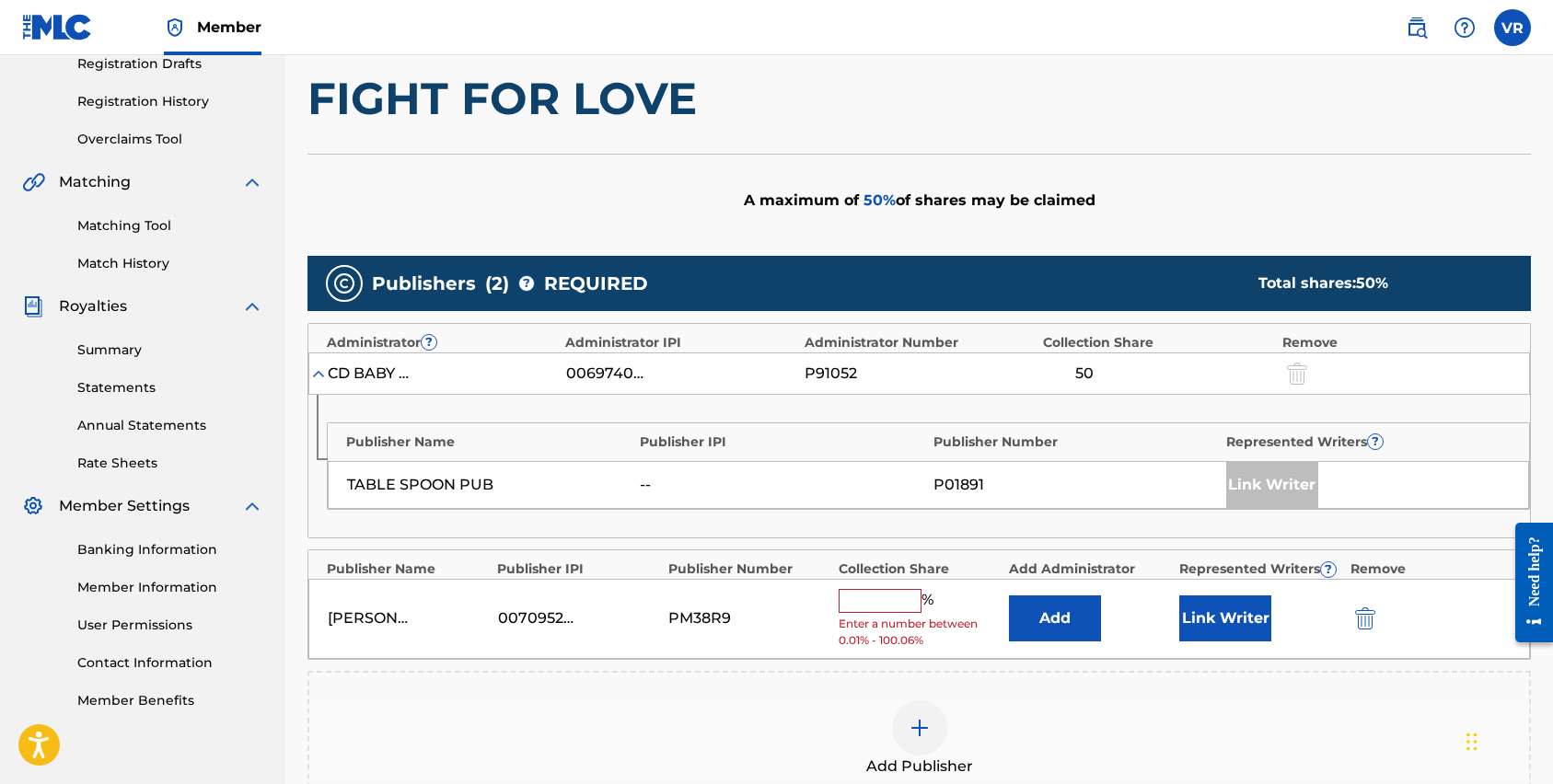
click at [868, 610] on input "text" at bounding box center [880, 601] width 83 height 24
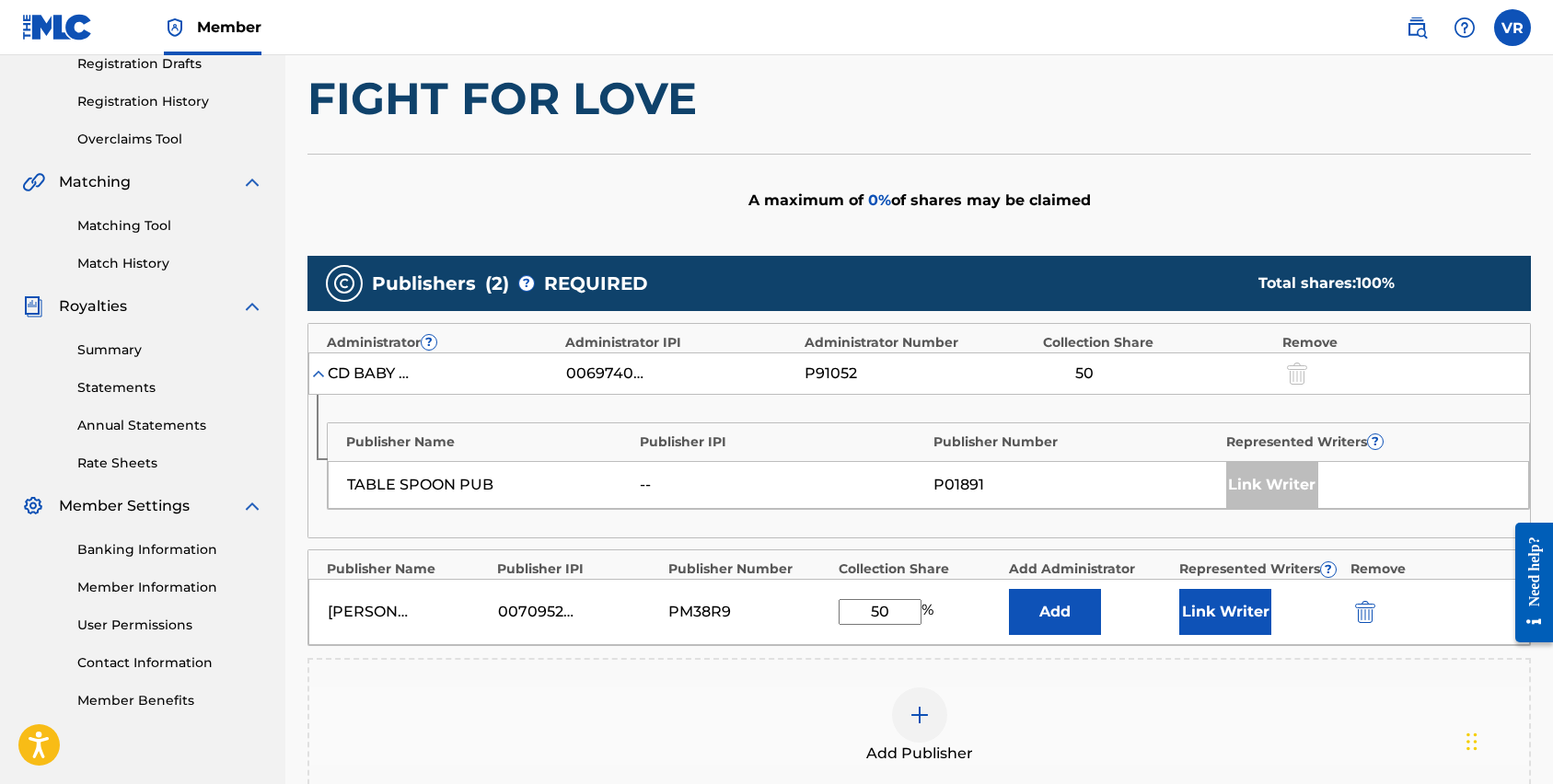
type input "50"
click at [1228, 611] on button "Link Writer" at bounding box center [1224, 612] width 92 height 46
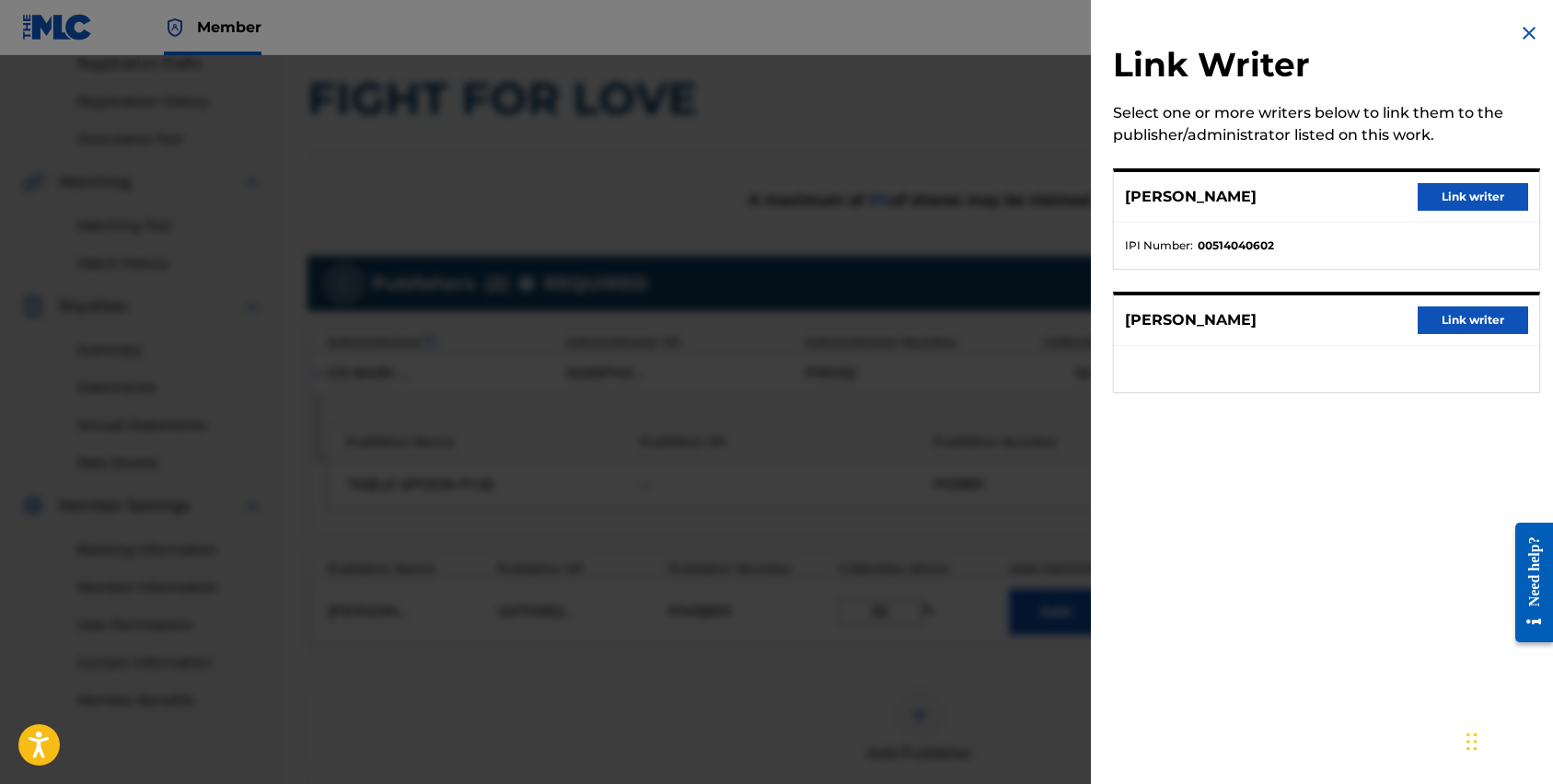
click at [1455, 196] on button "Link writer" at bounding box center [1473, 196] width 111 height 27
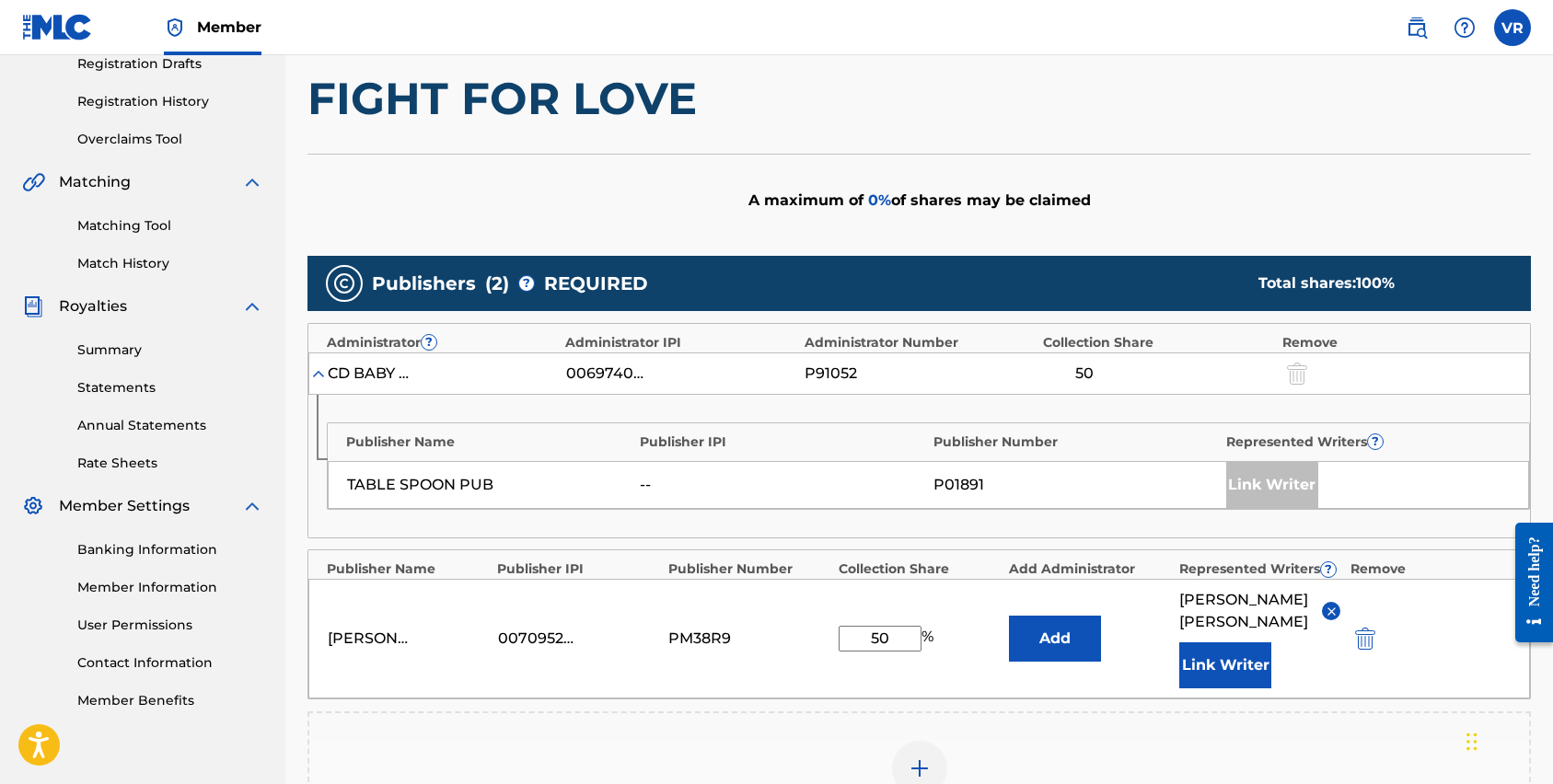
click at [1237, 664] on button "Link Writer" at bounding box center [1224, 665] width 92 height 46
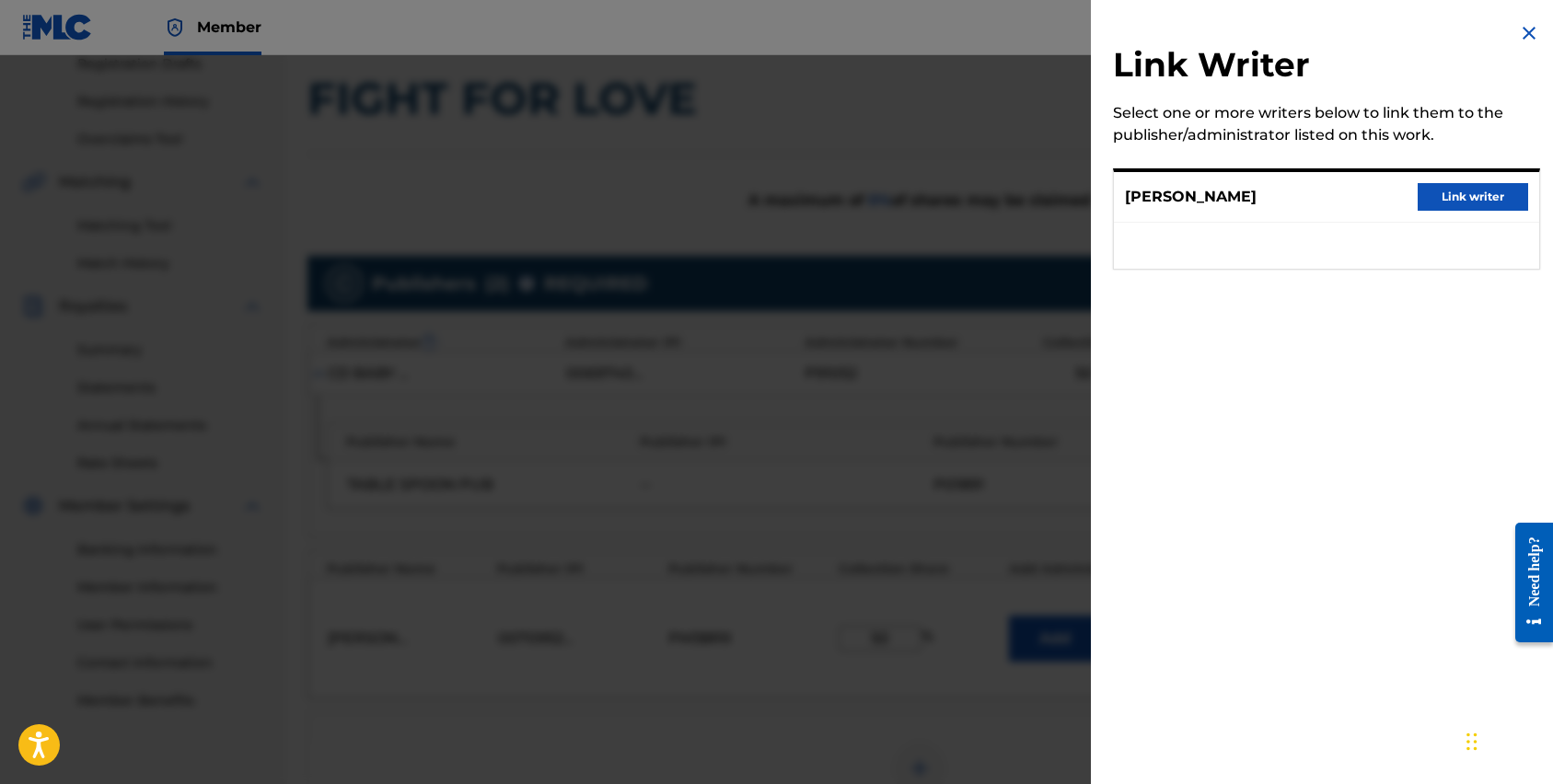
click at [1494, 191] on button "Link writer" at bounding box center [1473, 196] width 111 height 27
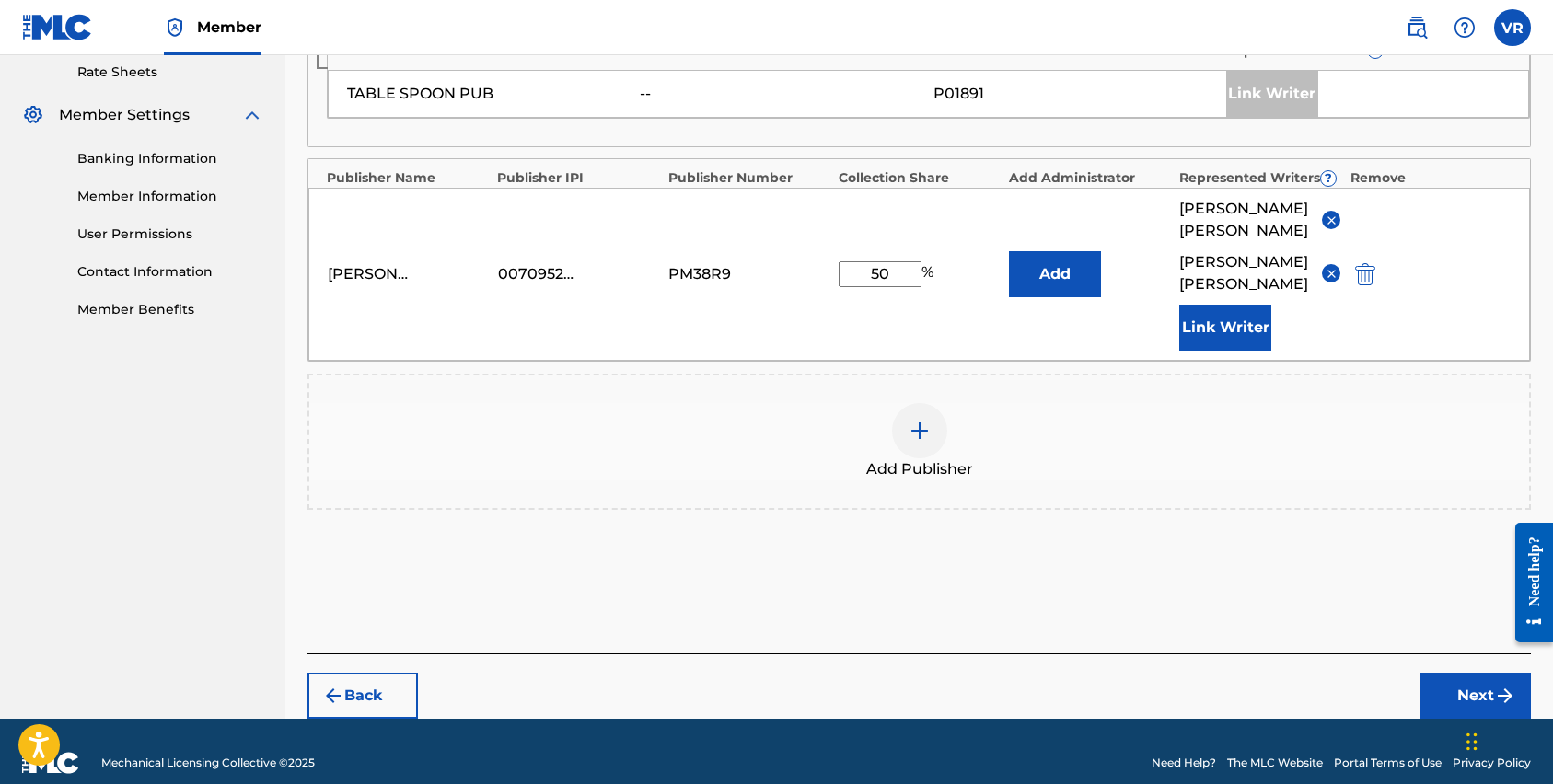
click at [1460, 673] on button "Next" at bounding box center [1476, 695] width 111 height 46
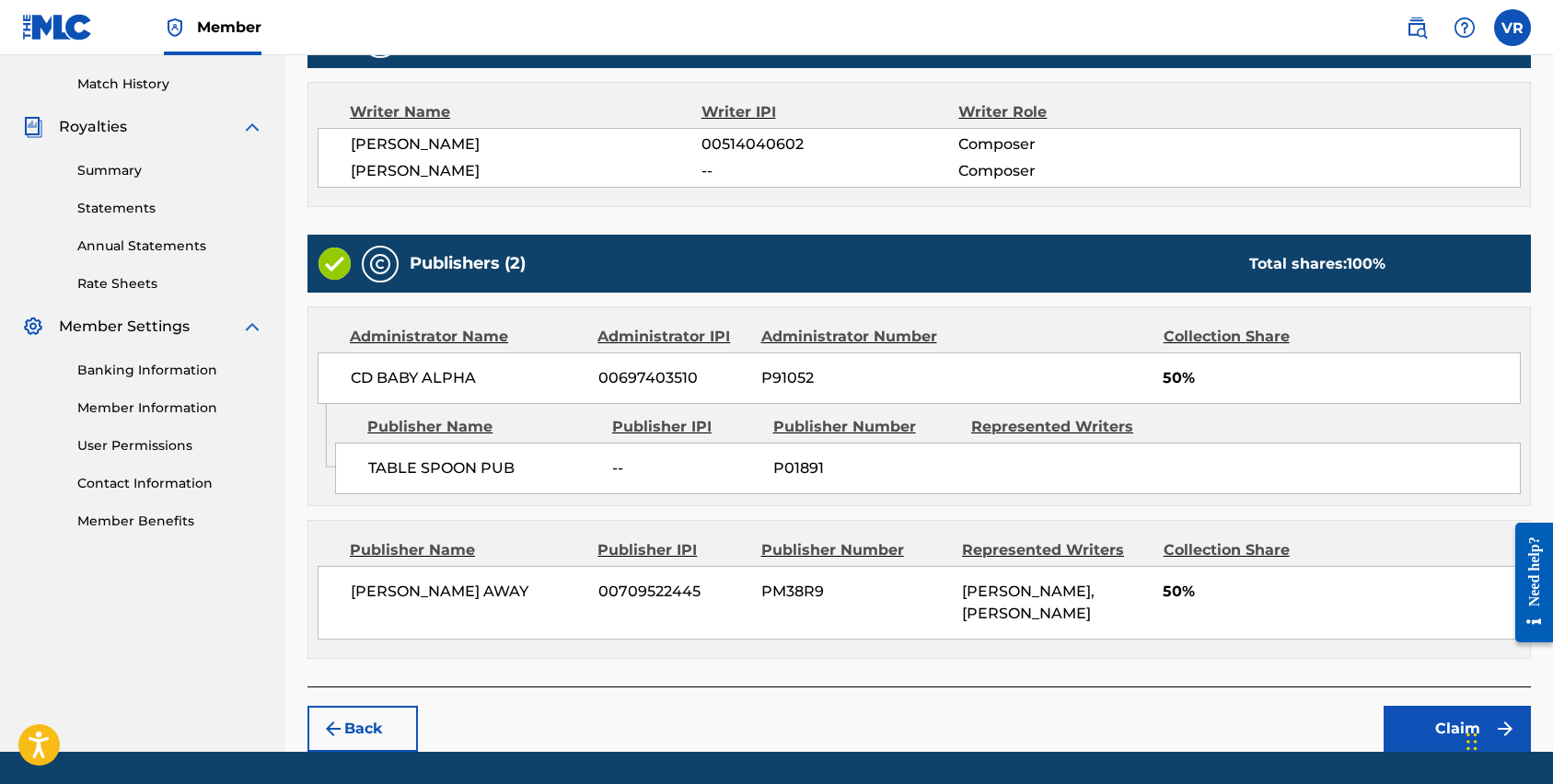
scroll to position [554, 0]
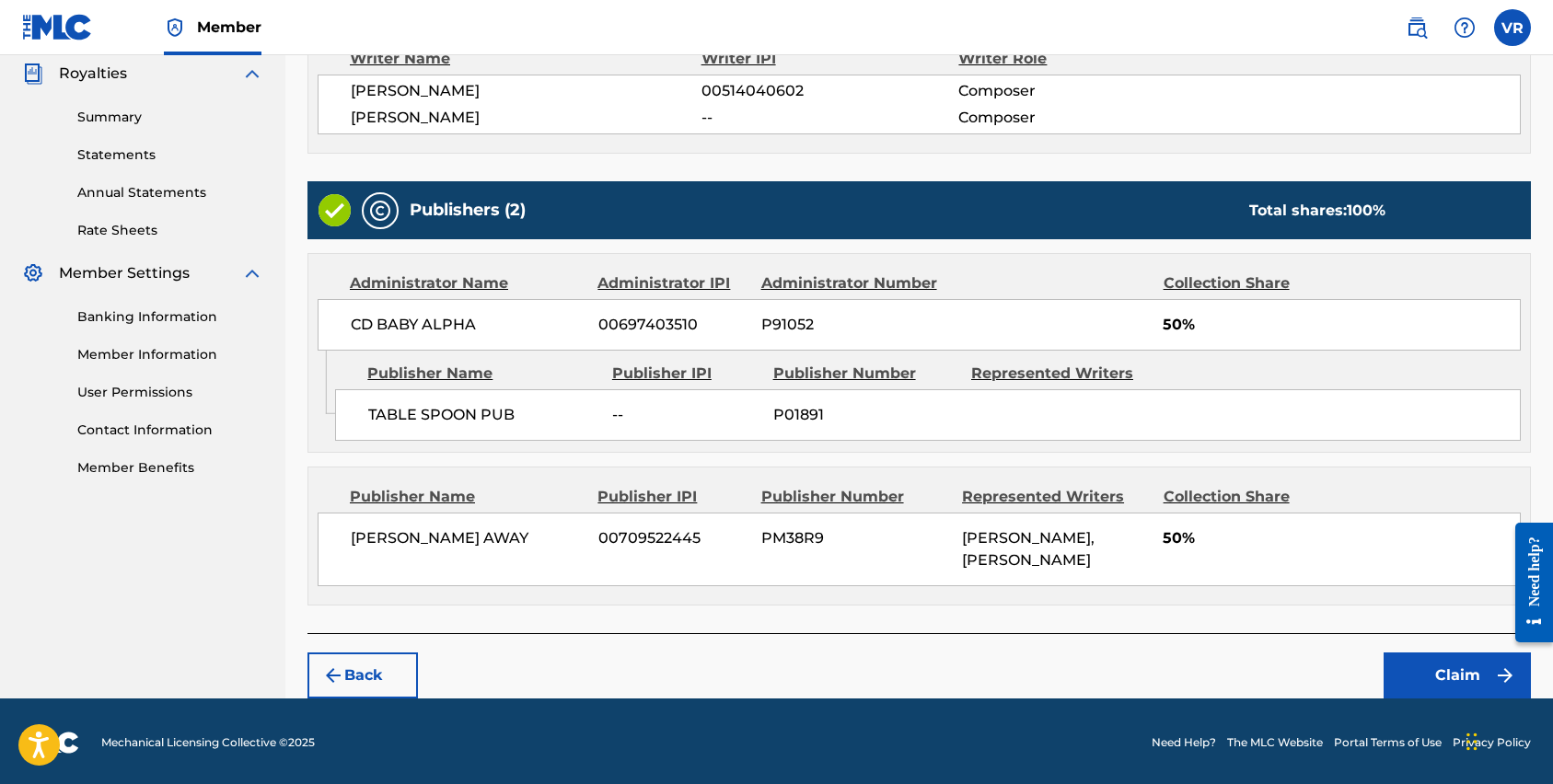
click at [1427, 675] on button "Claim" at bounding box center [1458, 675] width 147 height 46
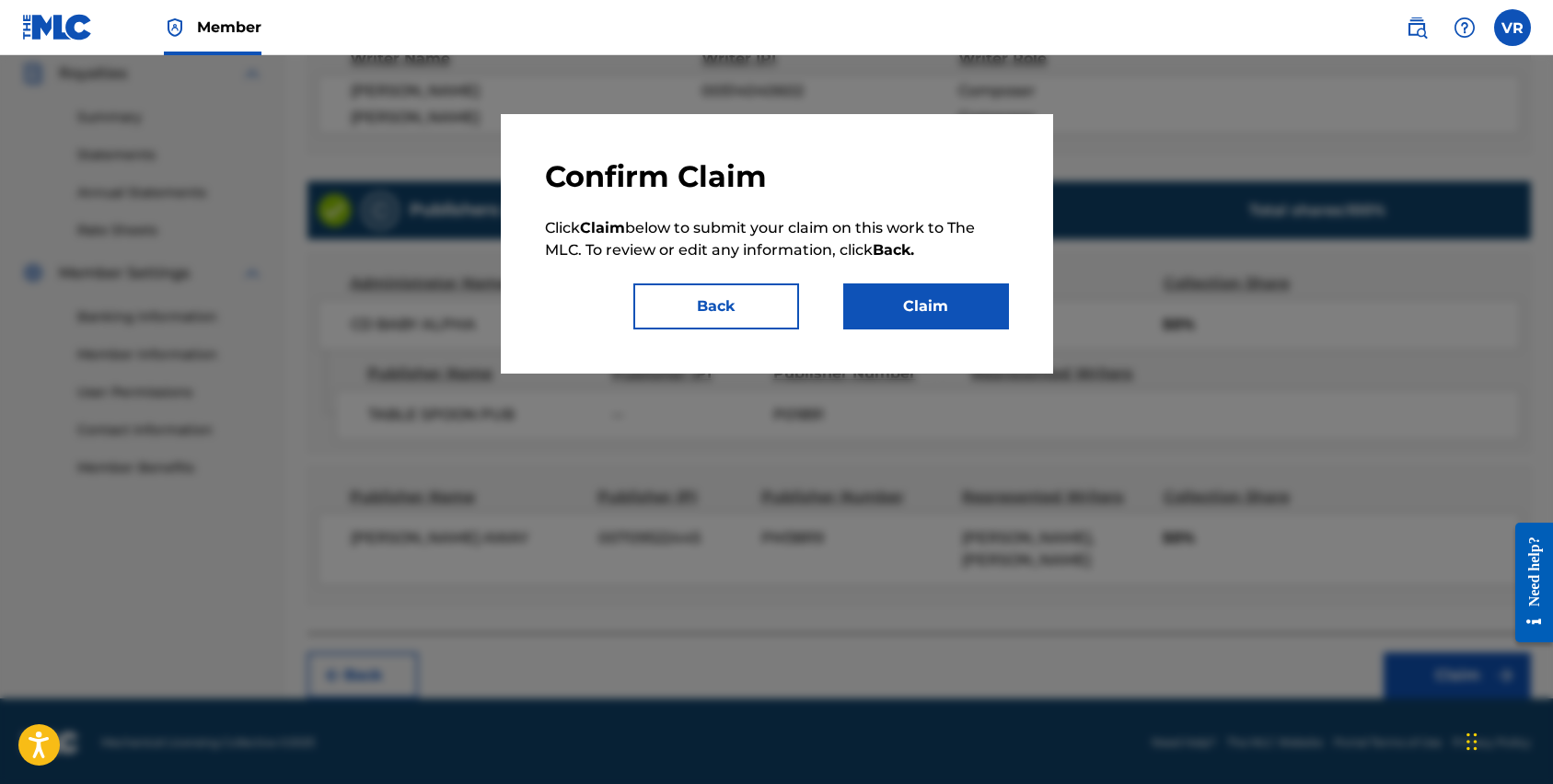
click at [940, 313] on button "Claim" at bounding box center [926, 306] width 165 height 46
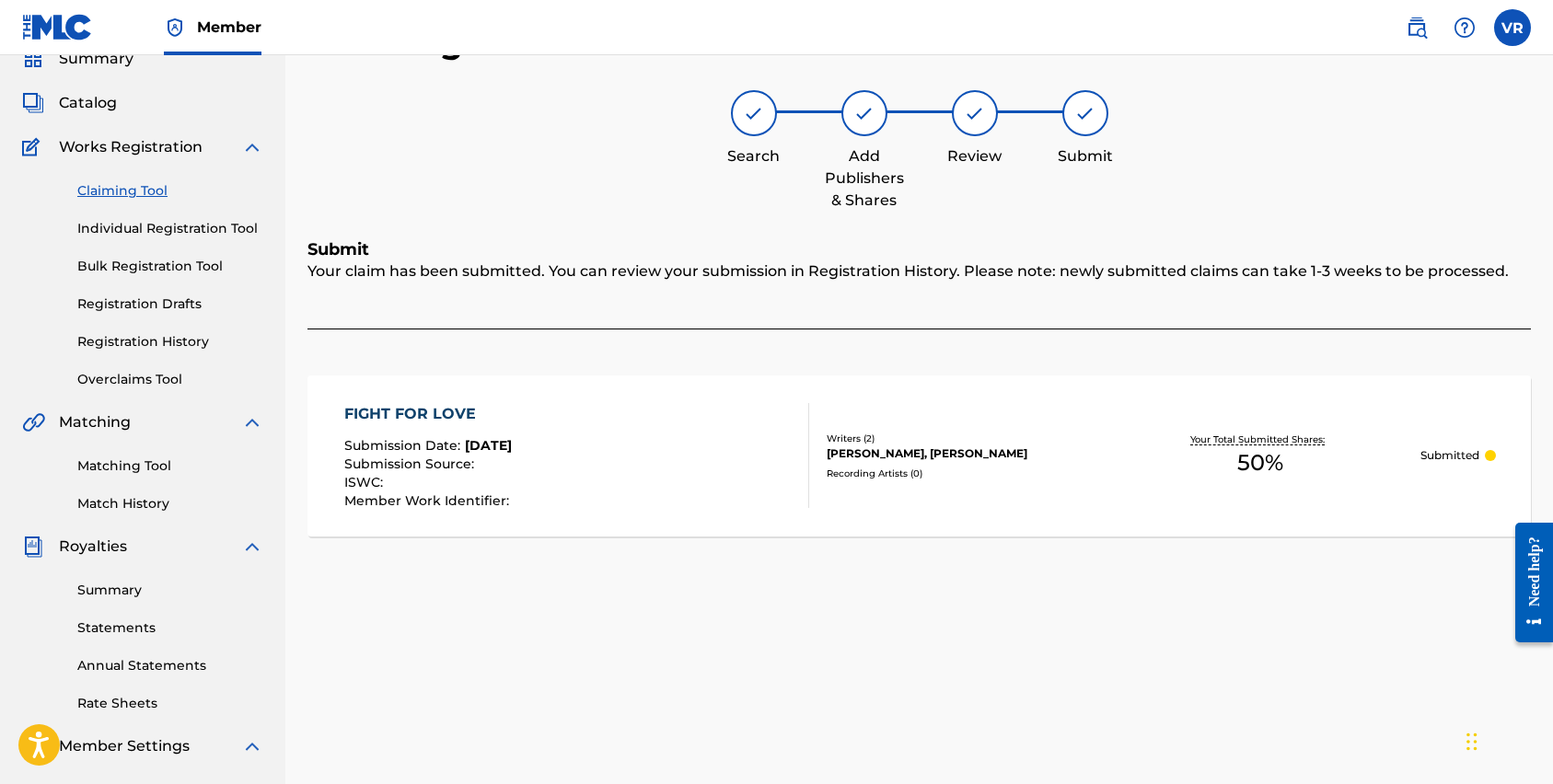
scroll to position [0, 0]
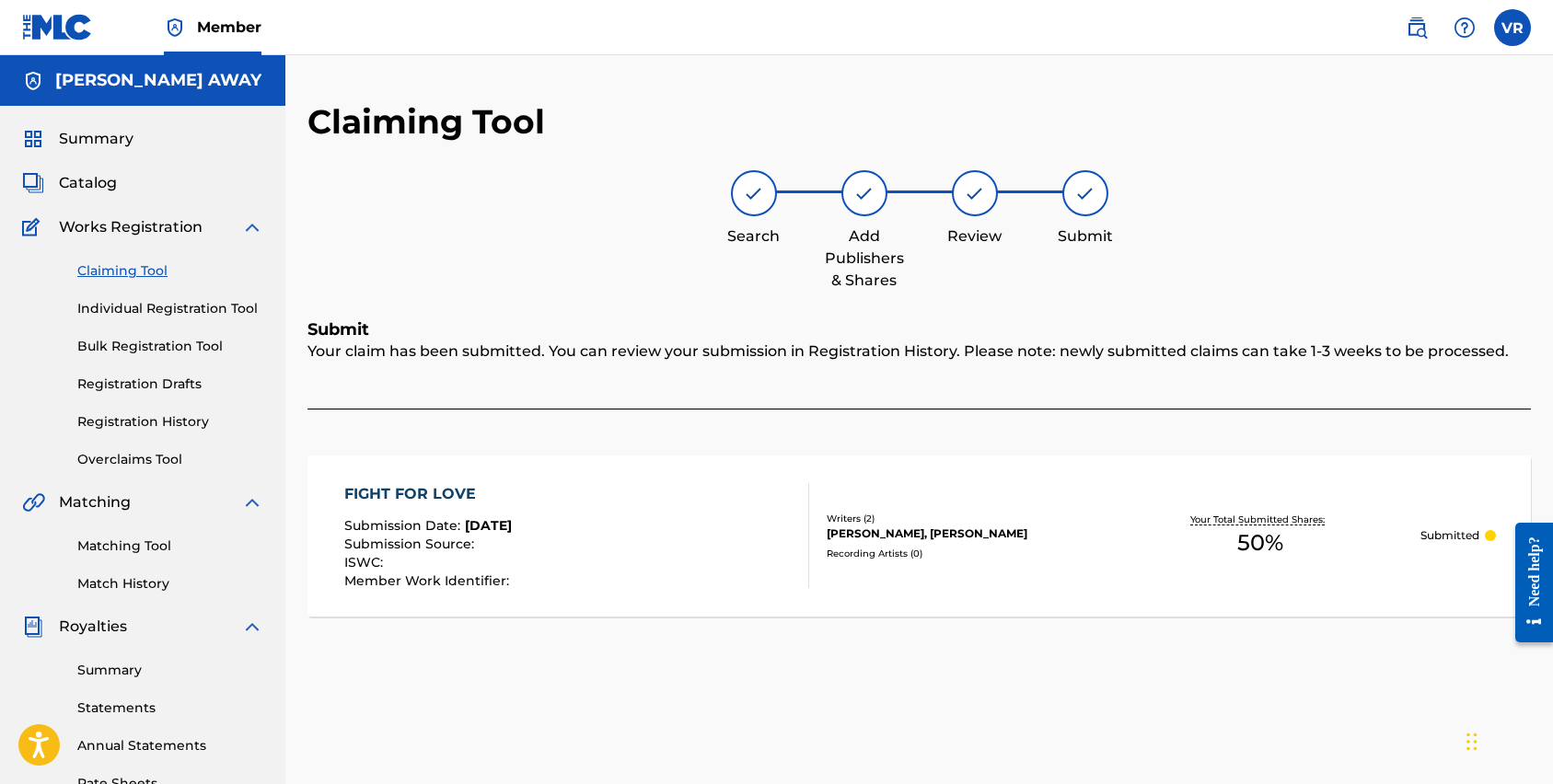
click at [138, 272] on link "Claiming Tool" at bounding box center [170, 271] width 186 height 19
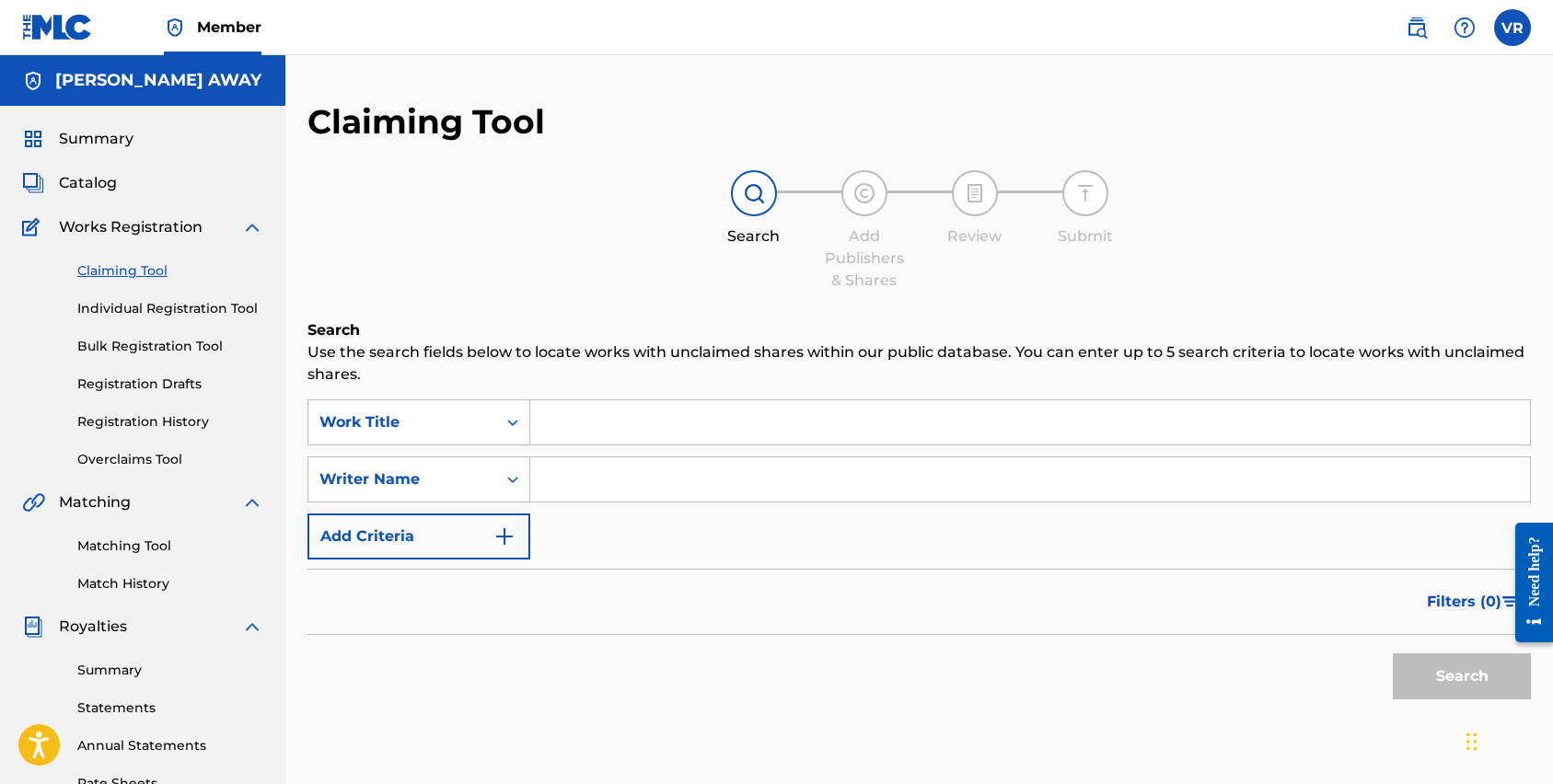
click at [569, 426] on input "Search Form" at bounding box center [1030, 422] width 999 height 44
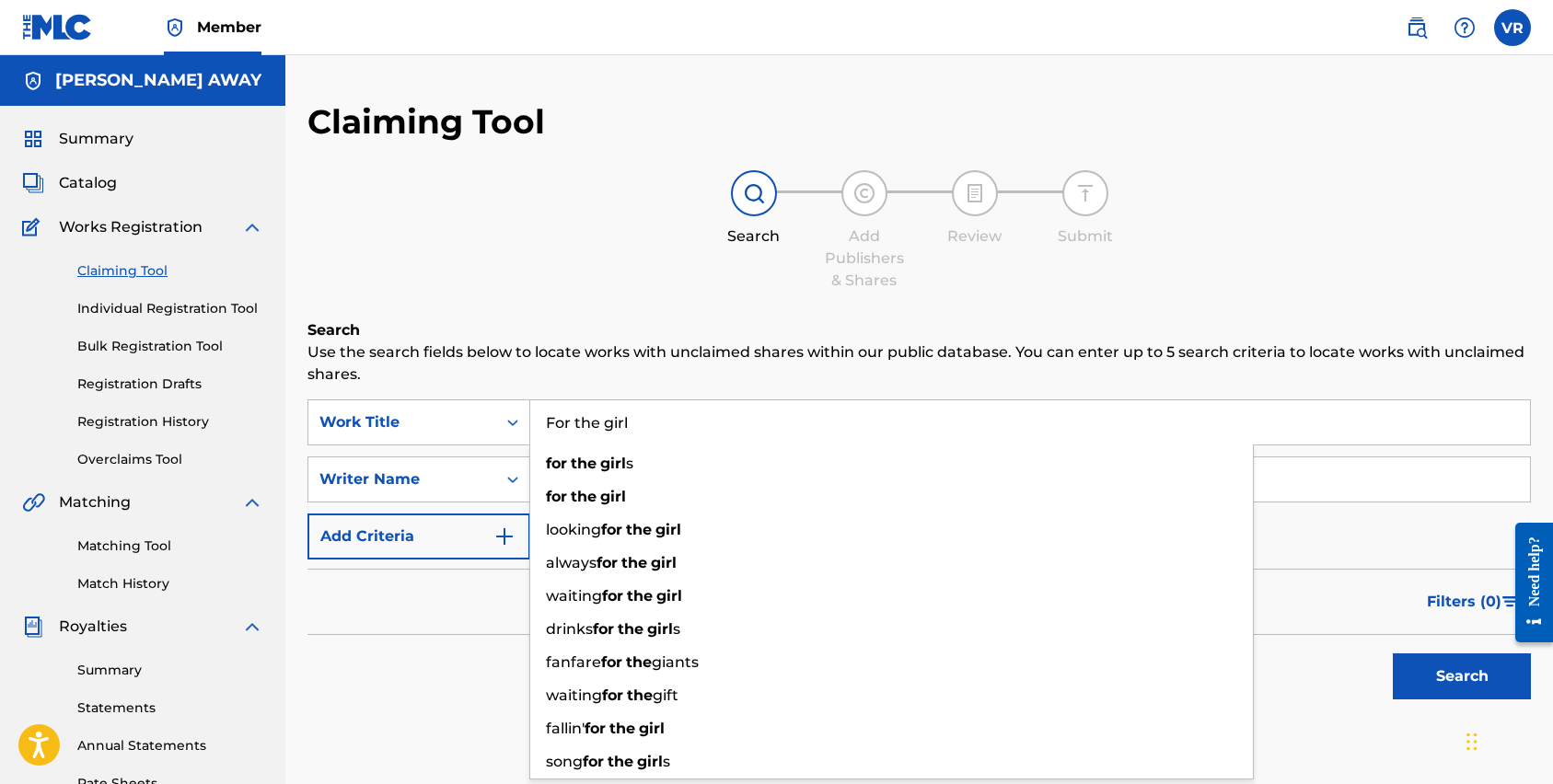
type input "For the girl"
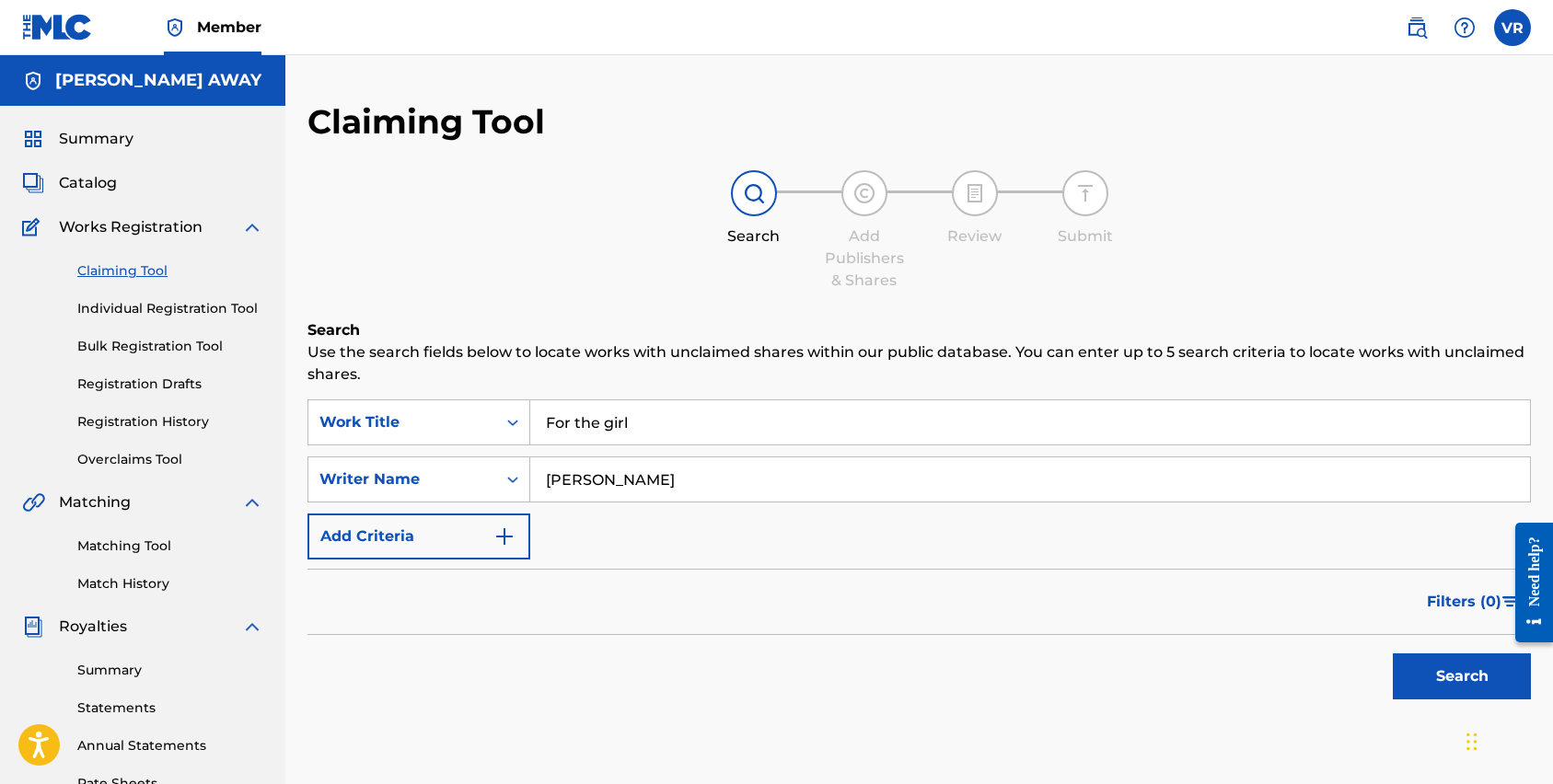
type input "[PERSON_NAME]"
click at [1393, 654] on button "Search" at bounding box center [1462, 676] width 138 height 46
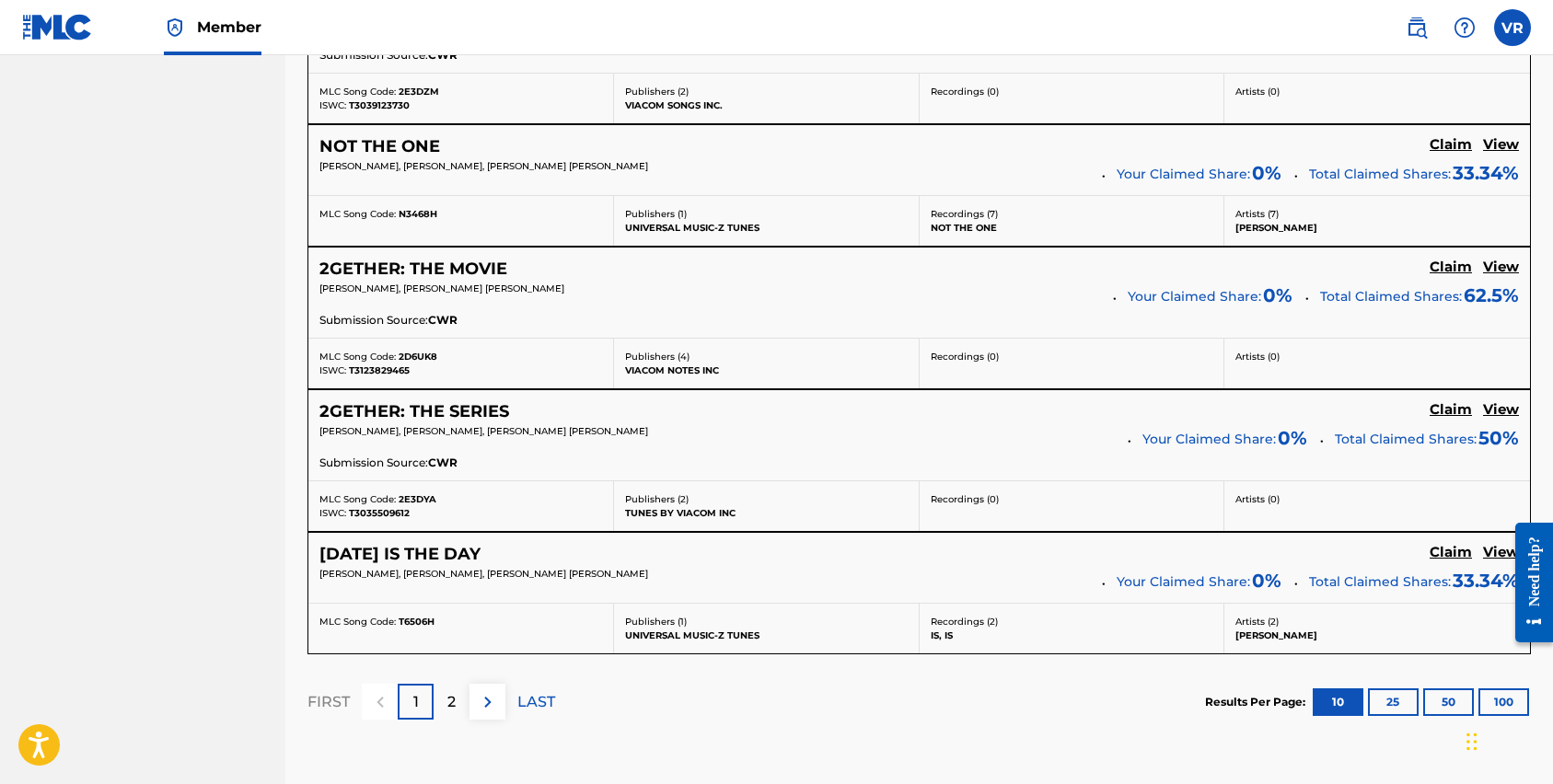
scroll to position [1389, 0]
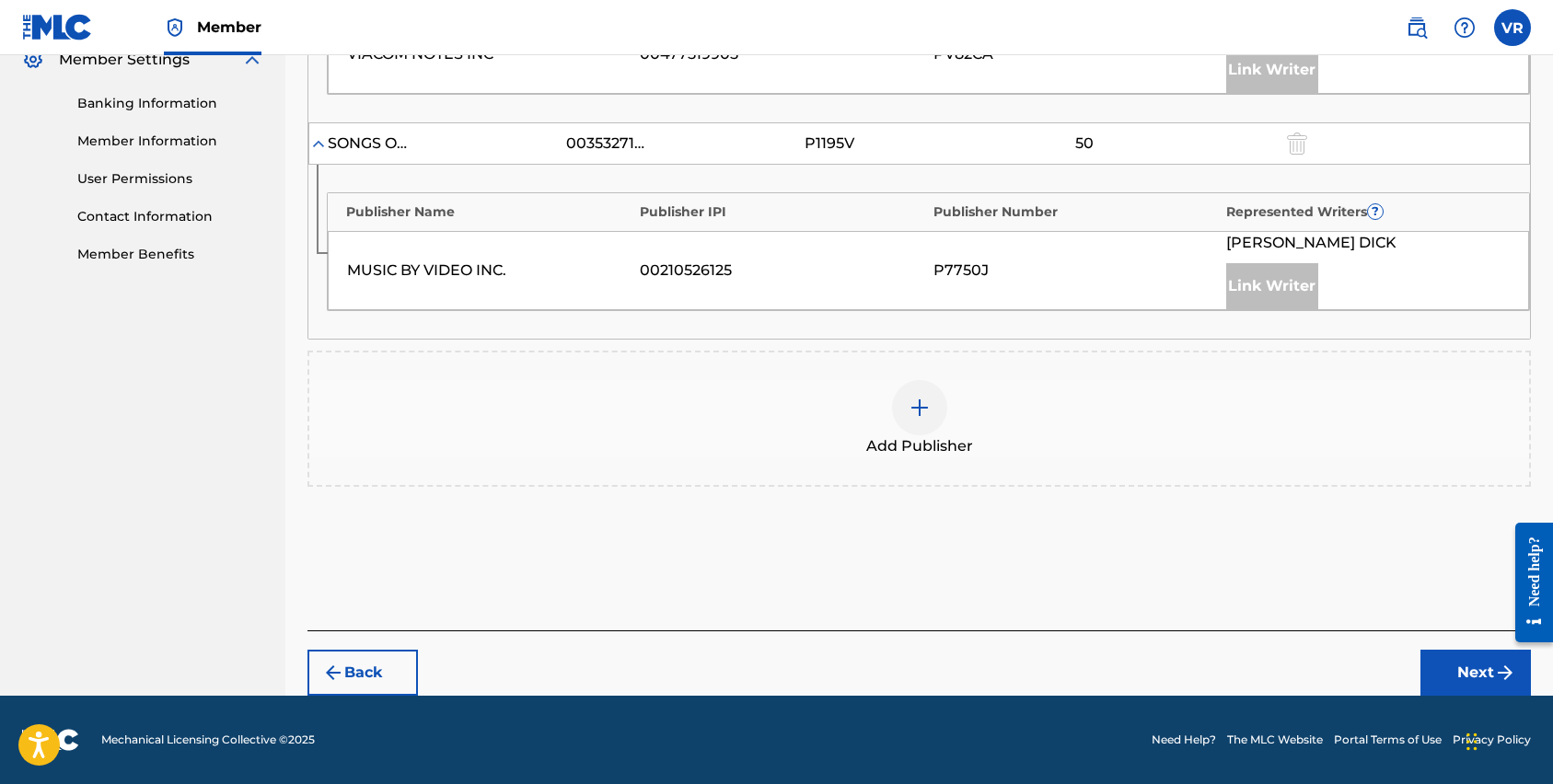
click at [924, 410] on img at bounding box center [919, 407] width 22 height 22
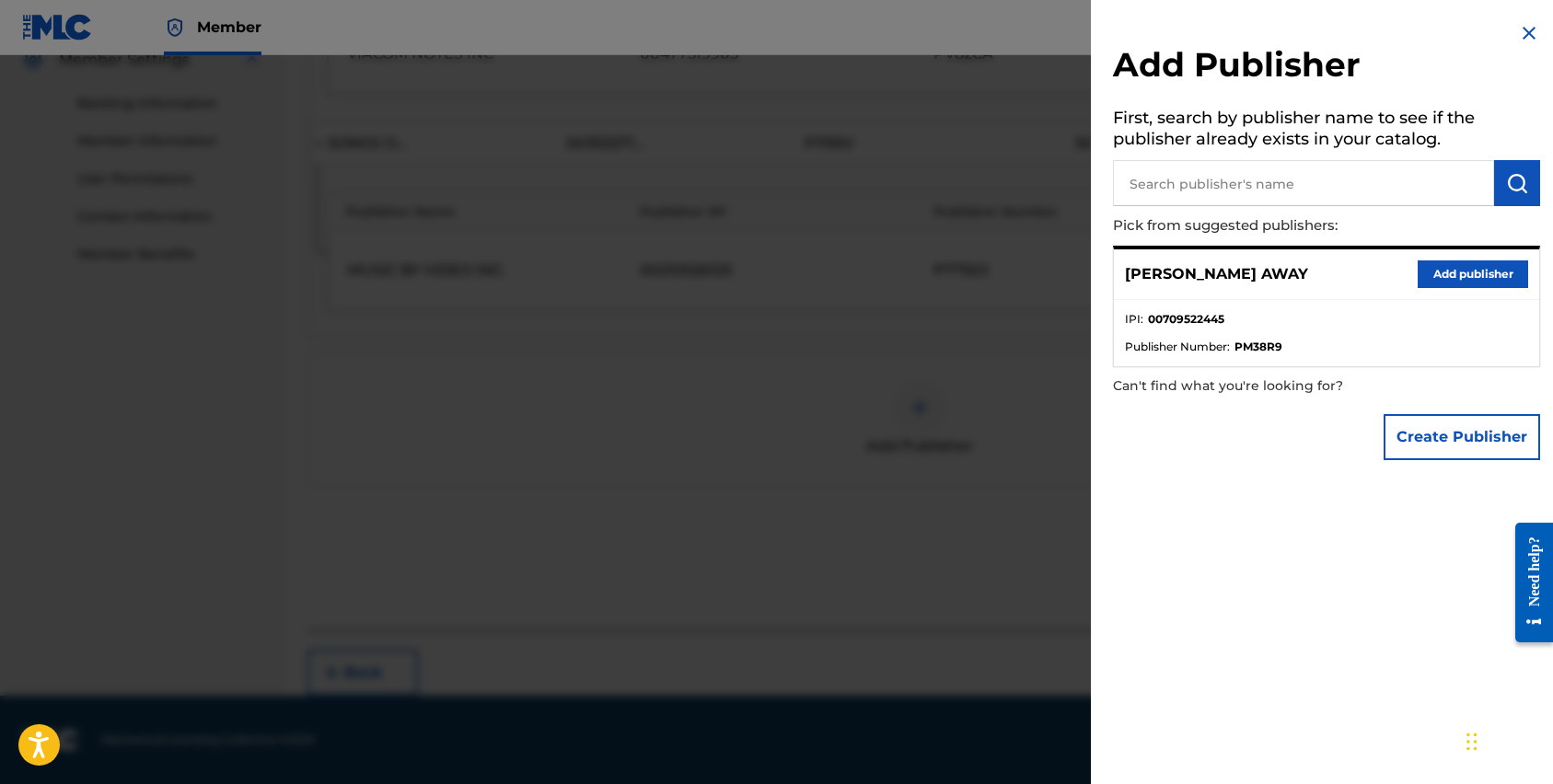
click at [1398, 179] on input "text" at bounding box center [1303, 183] width 381 height 46
click at [1439, 269] on button "Add publisher" at bounding box center [1473, 274] width 111 height 27
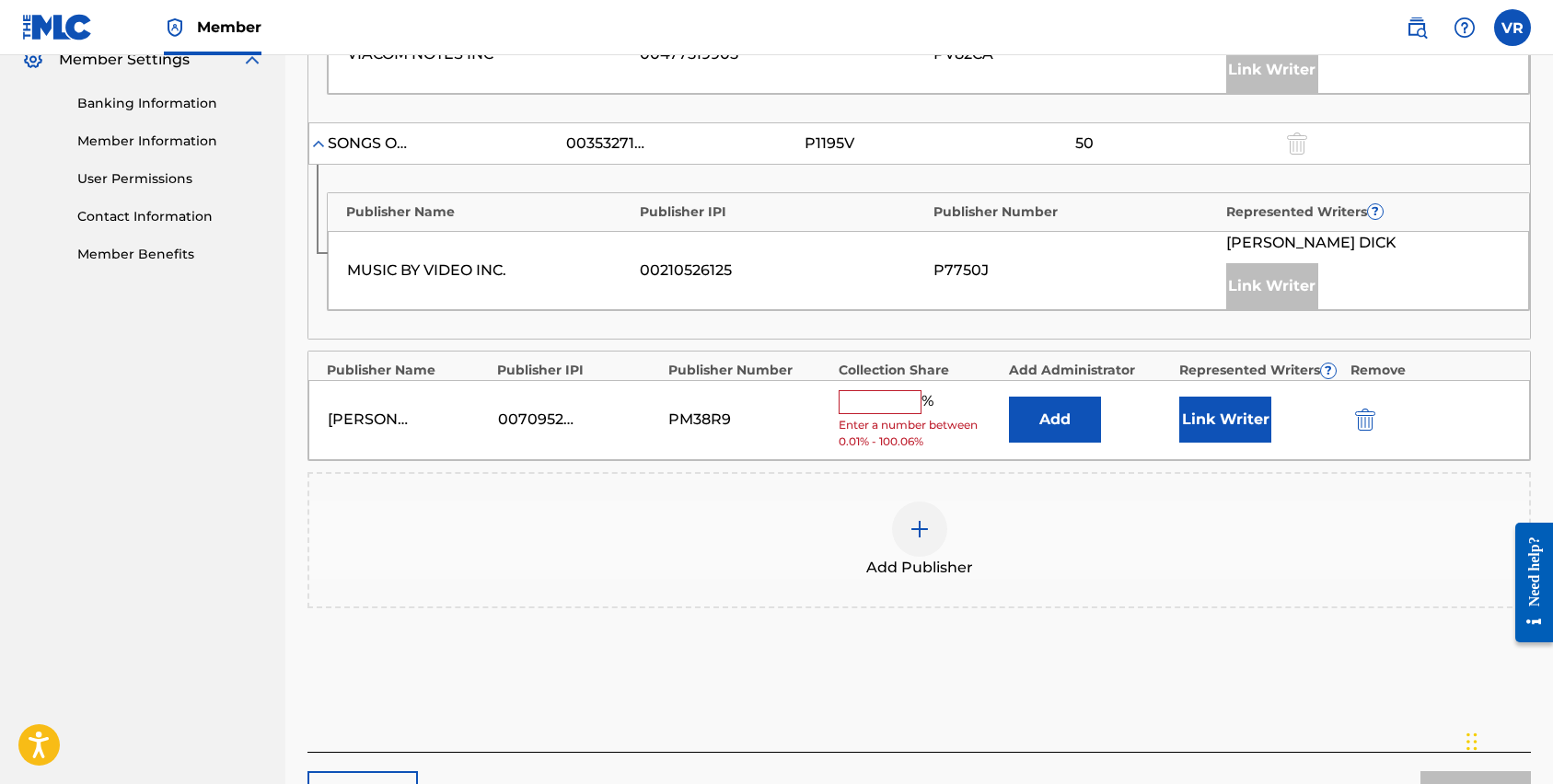
click at [895, 403] on input "text" at bounding box center [880, 401] width 83 height 24
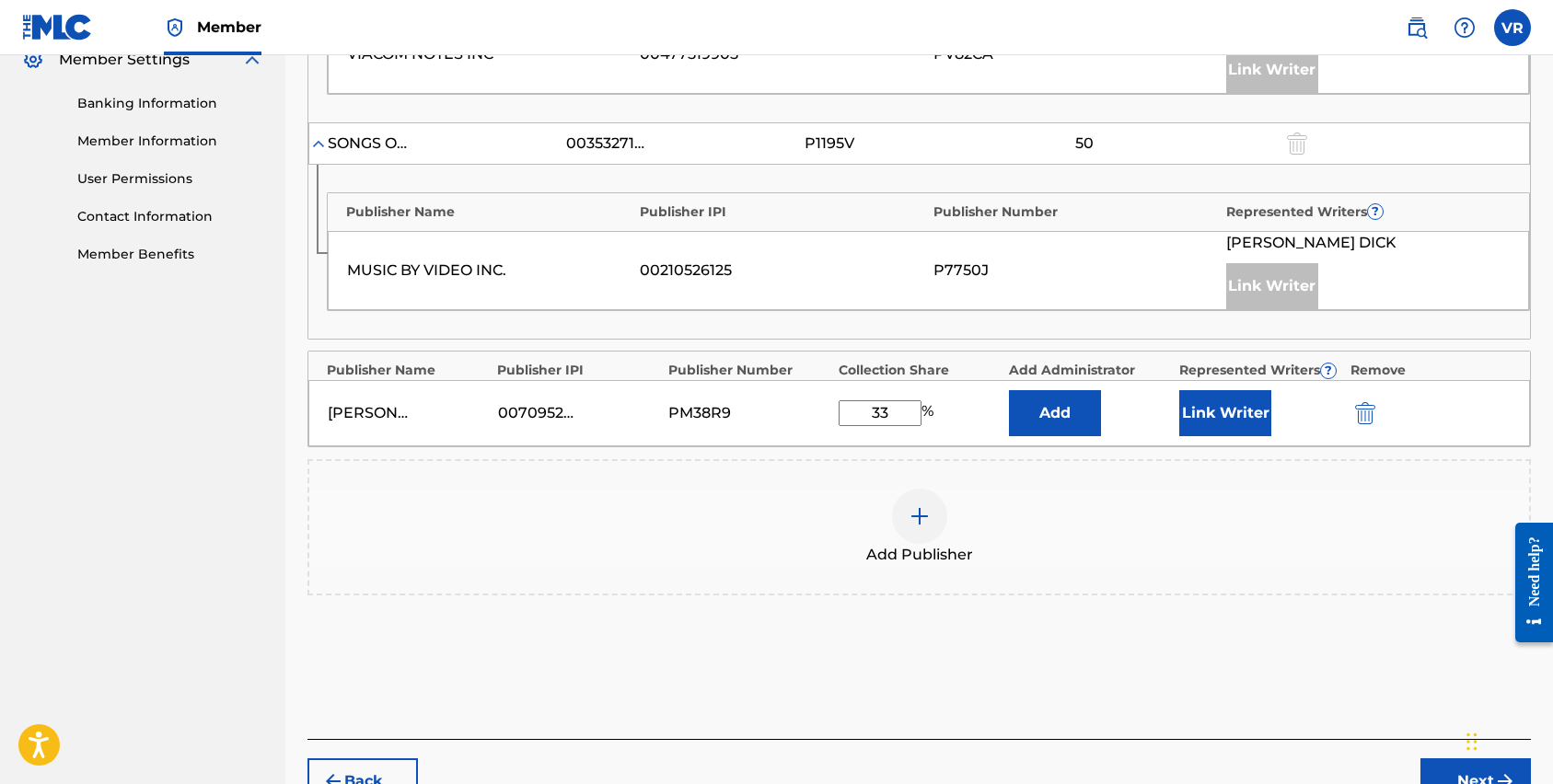
type input "33"
click at [1201, 410] on button "Link Writer" at bounding box center [1224, 413] width 92 height 46
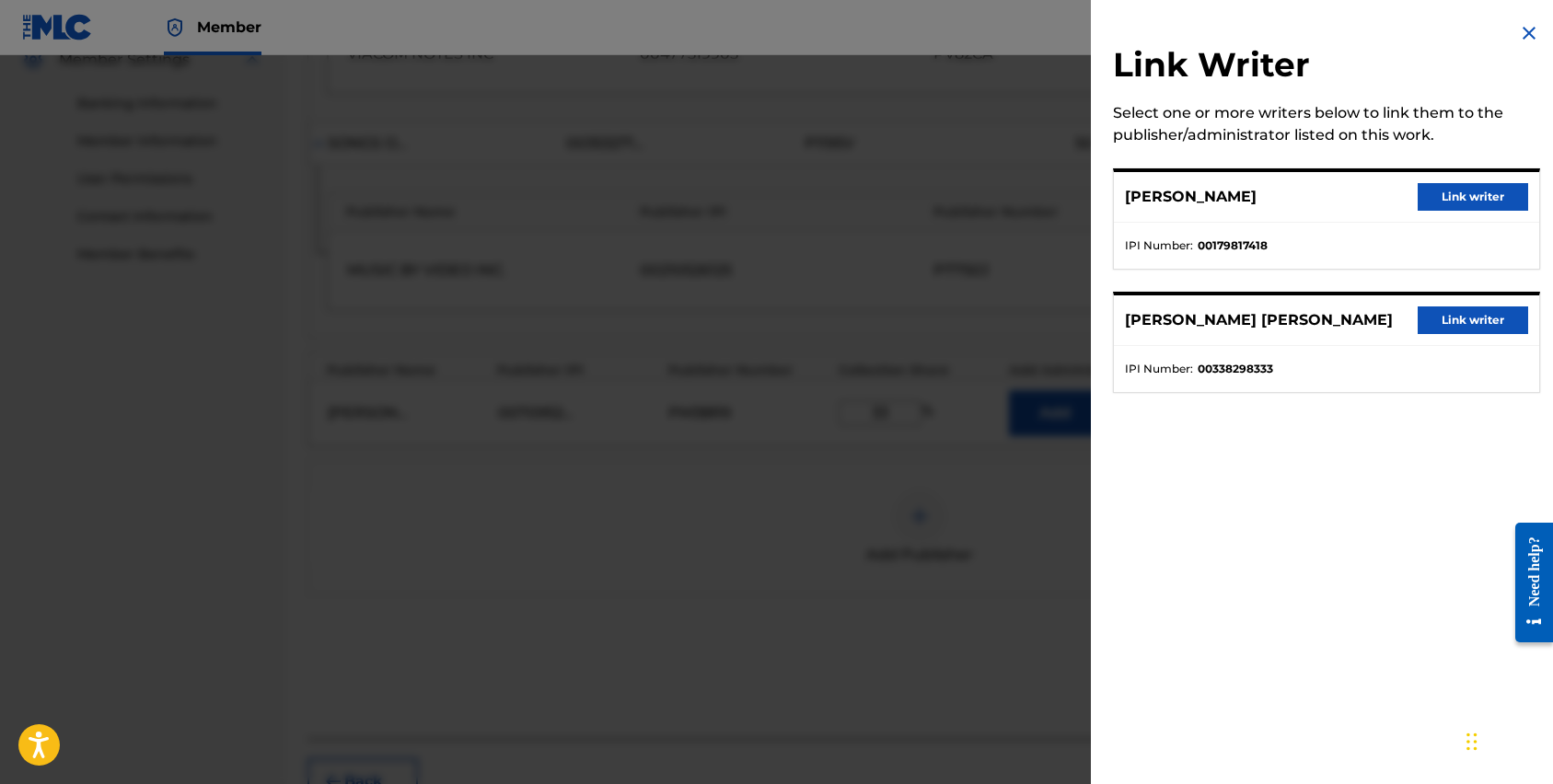
click at [1431, 198] on button "Link writer" at bounding box center [1473, 196] width 111 height 27
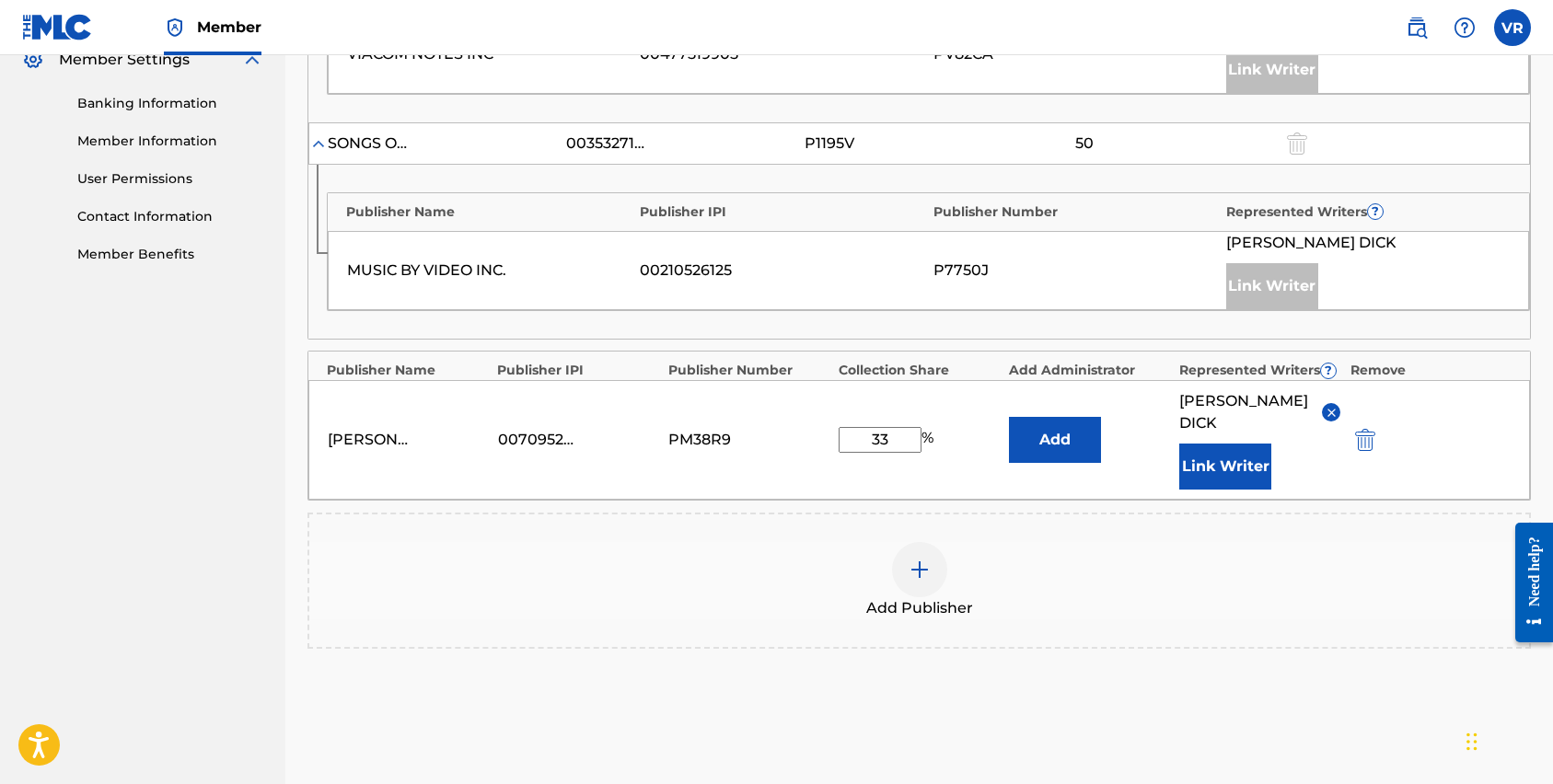
click at [1205, 455] on button "Link Writer" at bounding box center [1224, 467] width 92 height 46
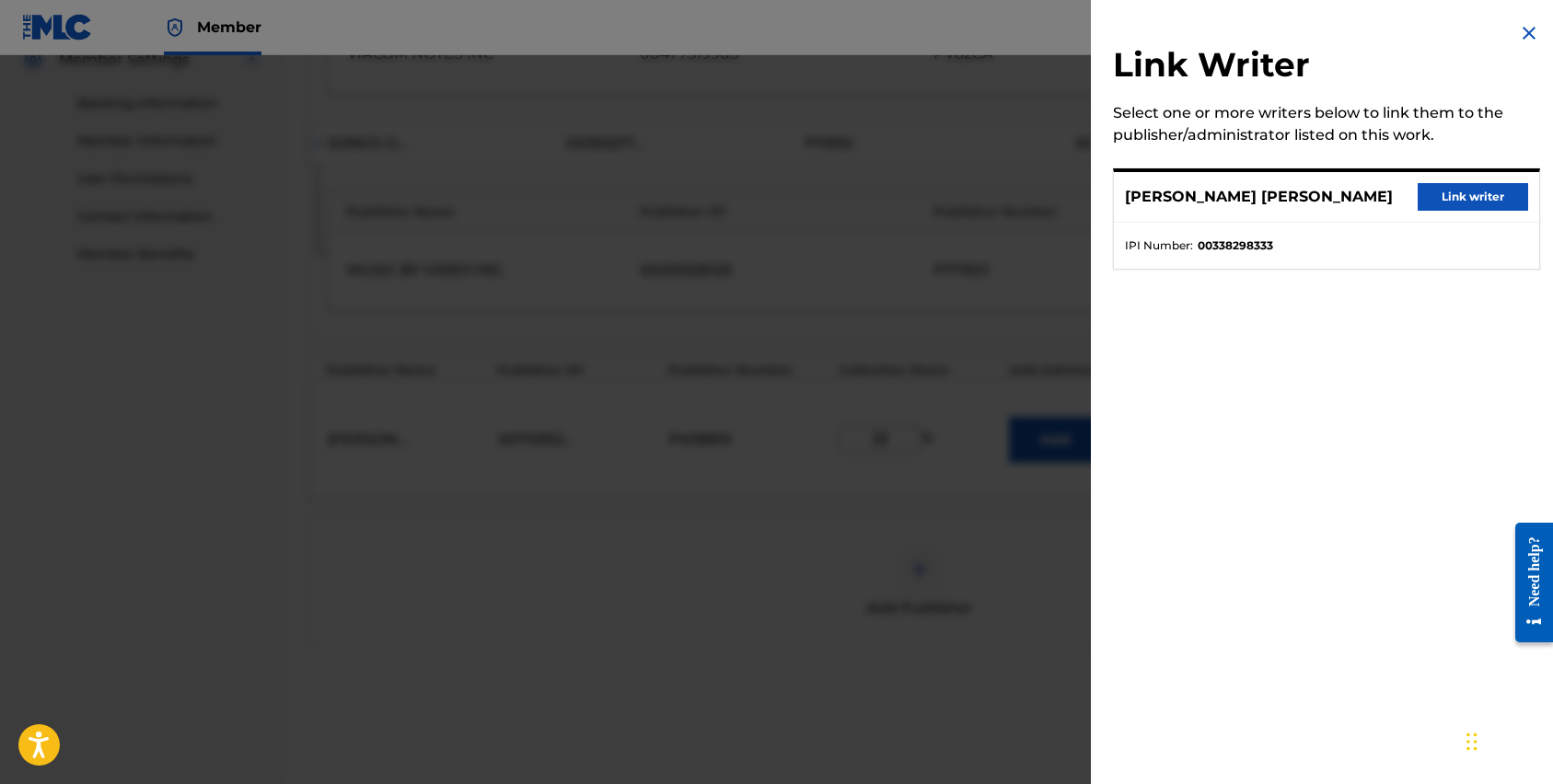
click at [1500, 180] on div "[PERSON_NAME] [PERSON_NAME] Link writer" at bounding box center [1326, 197] width 425 height 51
click at [1487, 206] on button "Link writer" at bounding box center [1473, 196] width 111 height 27
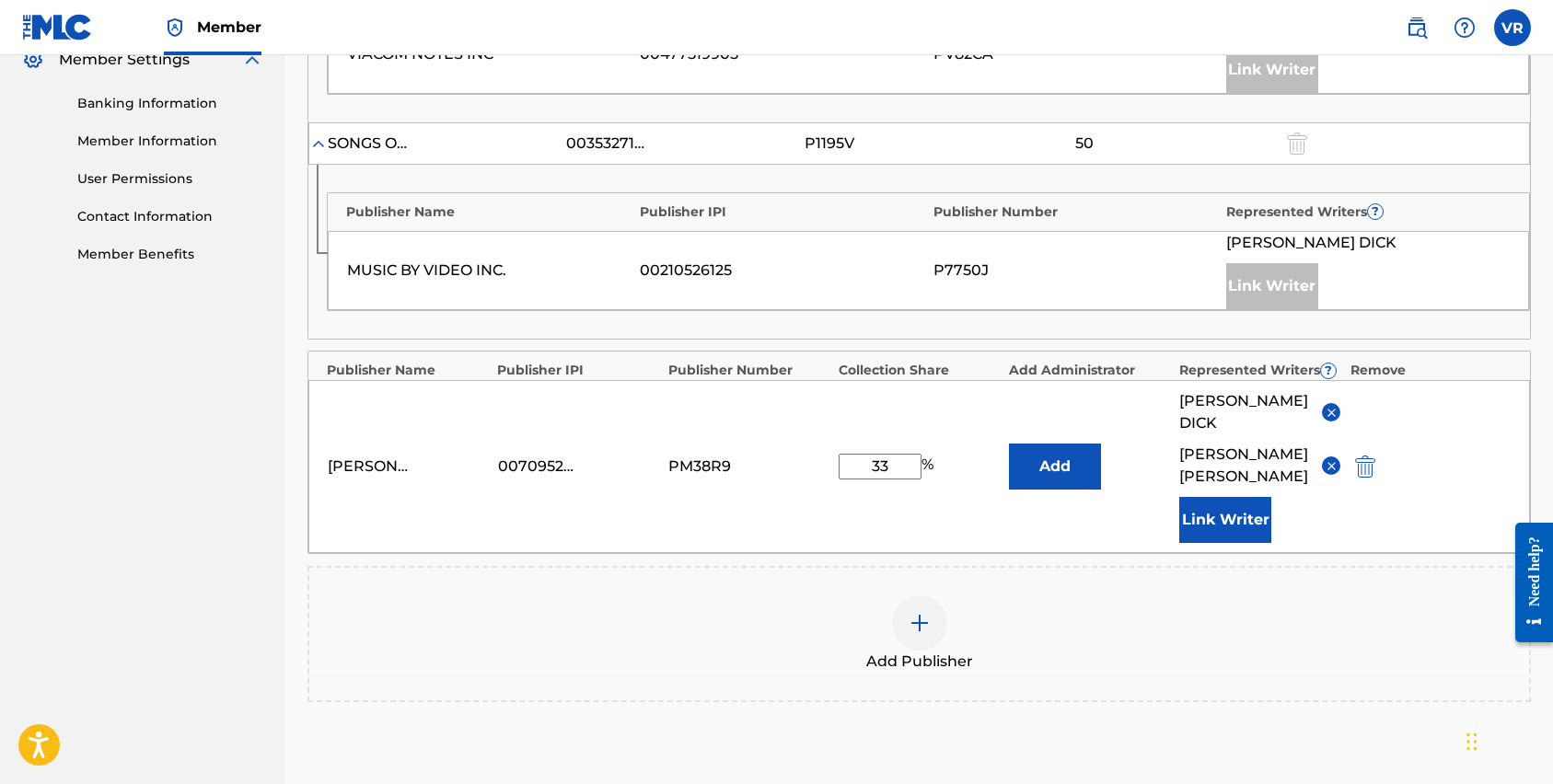
click at [1234, 497] on button "Link Writer" at bounding box center [1224, 520] width 92 height 46
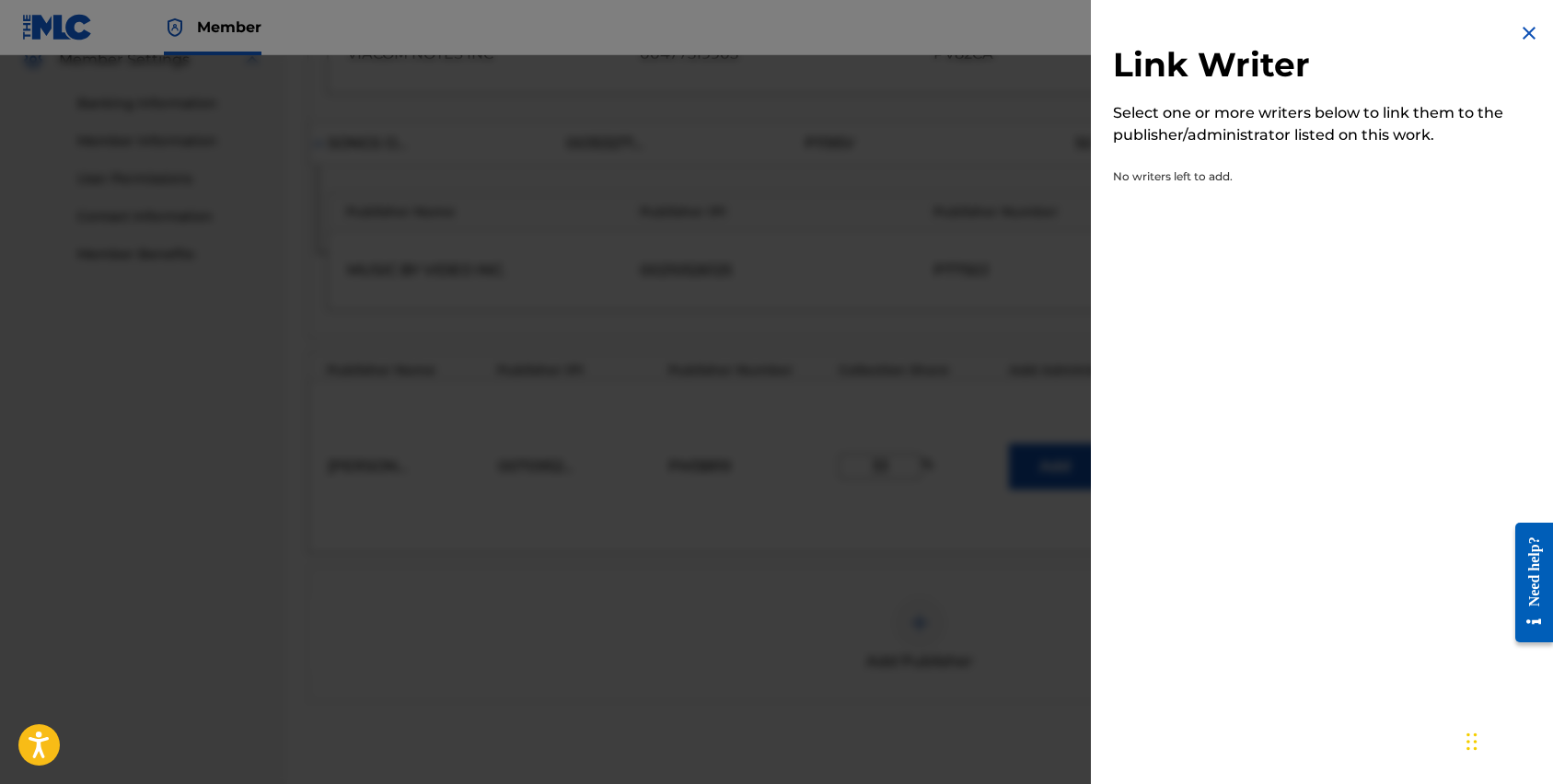
click at [1509, 39] on div "Link Writer Select one or more writers below to link them to the publisher/admi…" at bounding box center [1326, 119] width 471 height 238
click at [1530, 29] on img at bounding box center [1528, 32] width 22 height 22
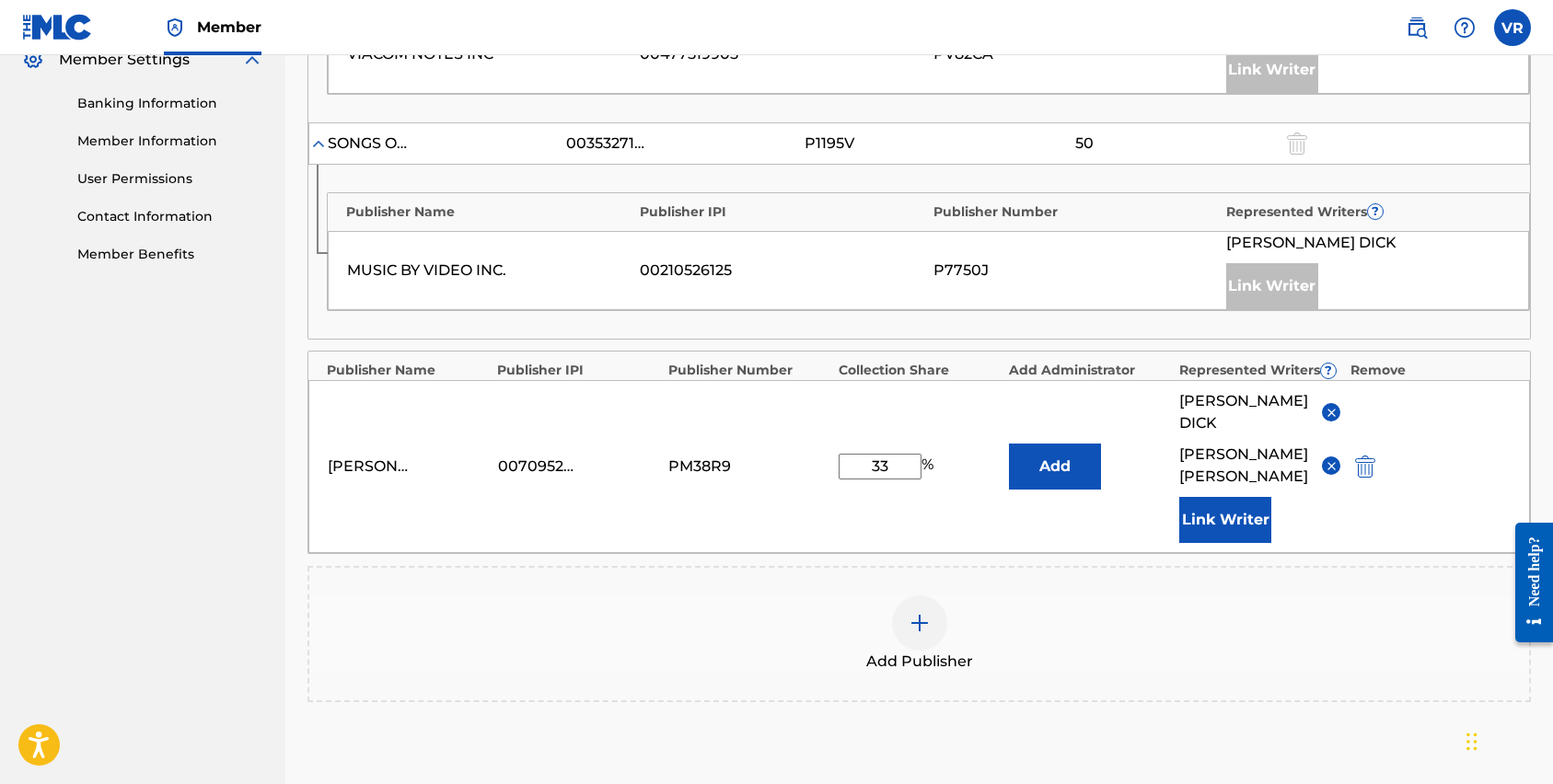
click at [1329, 406] on img at bounding box center [1331, 413] width 14 height 14
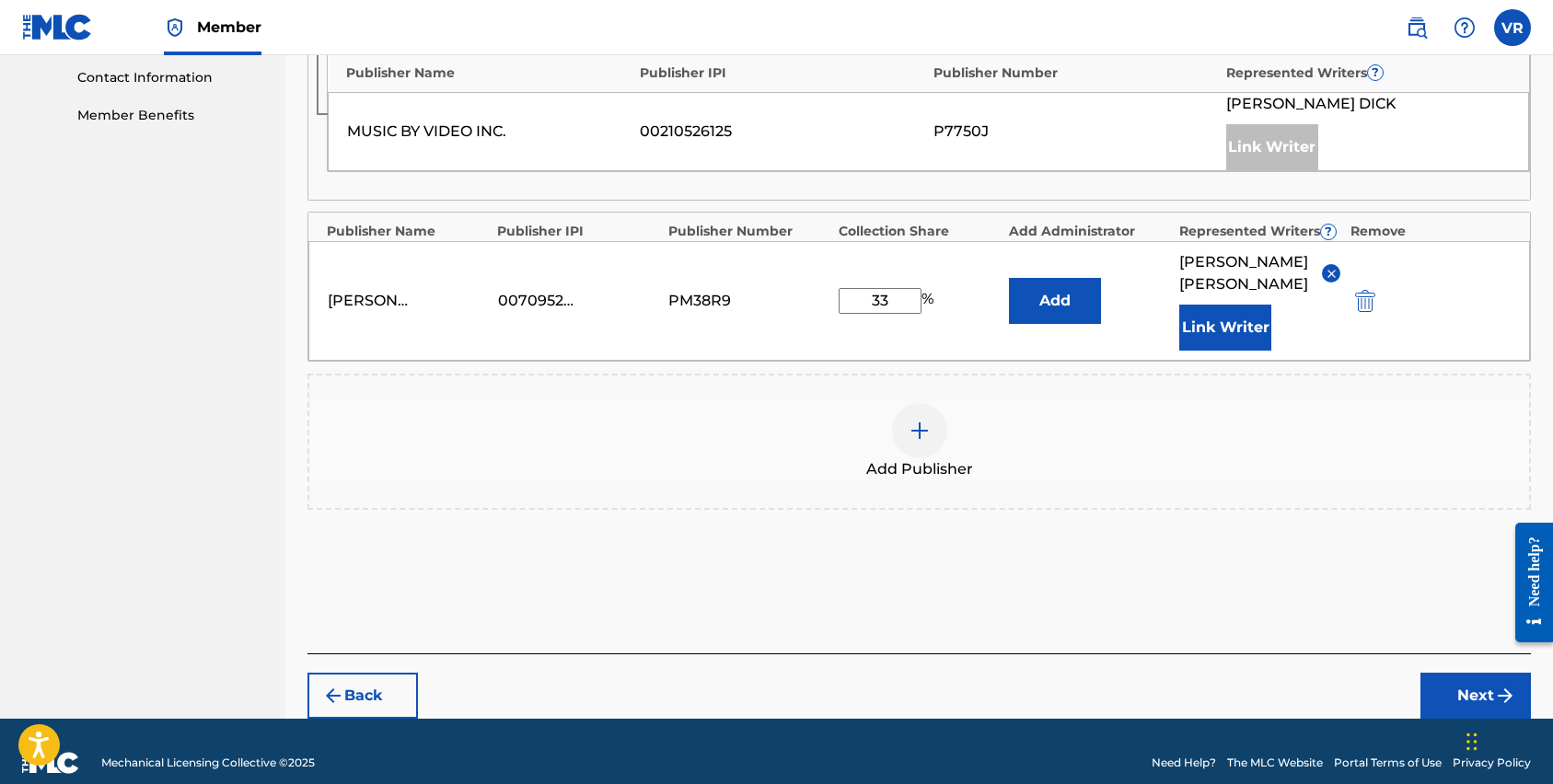
click at [1462, 673] on button "Next" at bounding box center [1476, 695] width 111 height 46
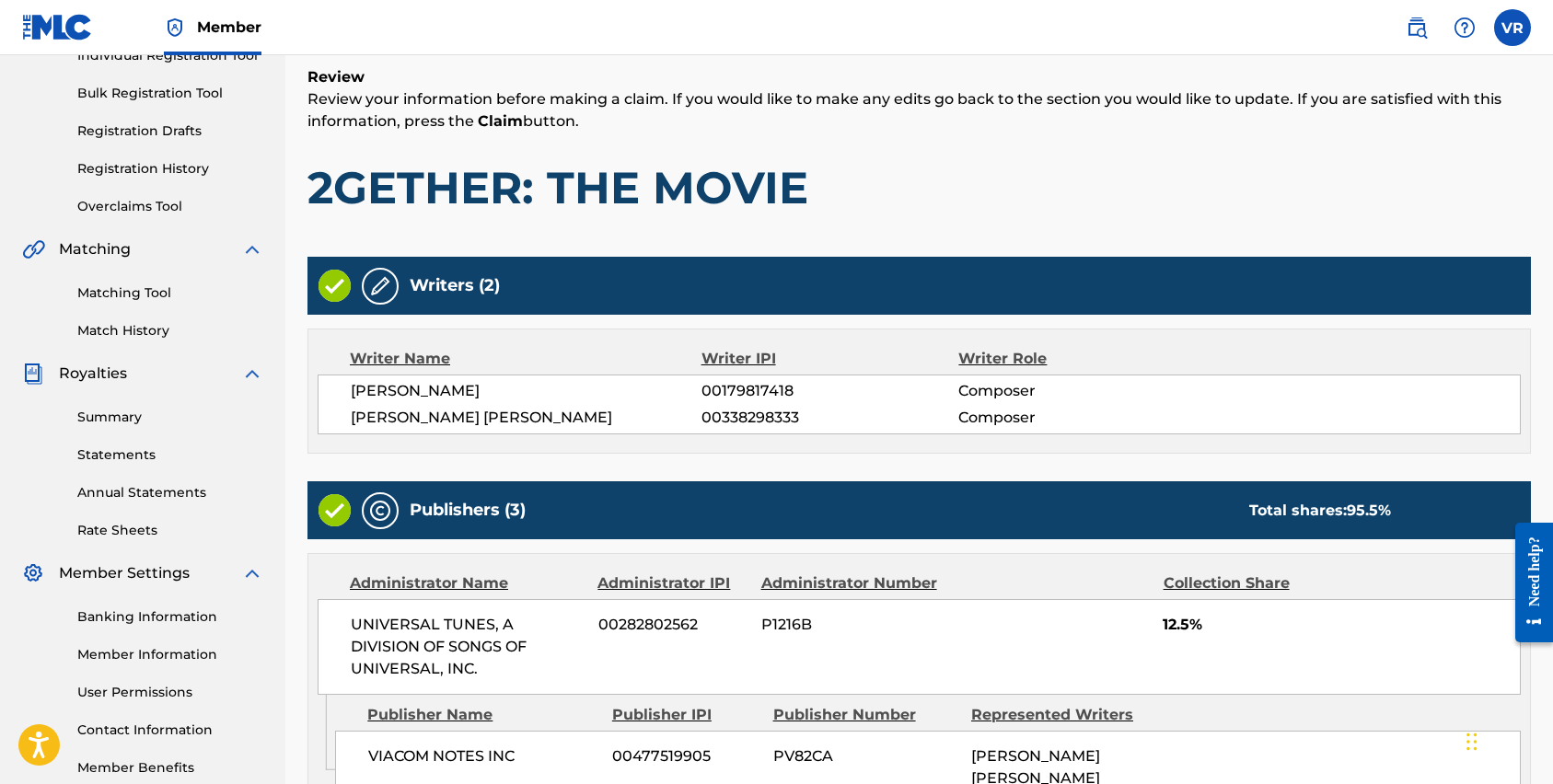
scroll to position [254, 0]
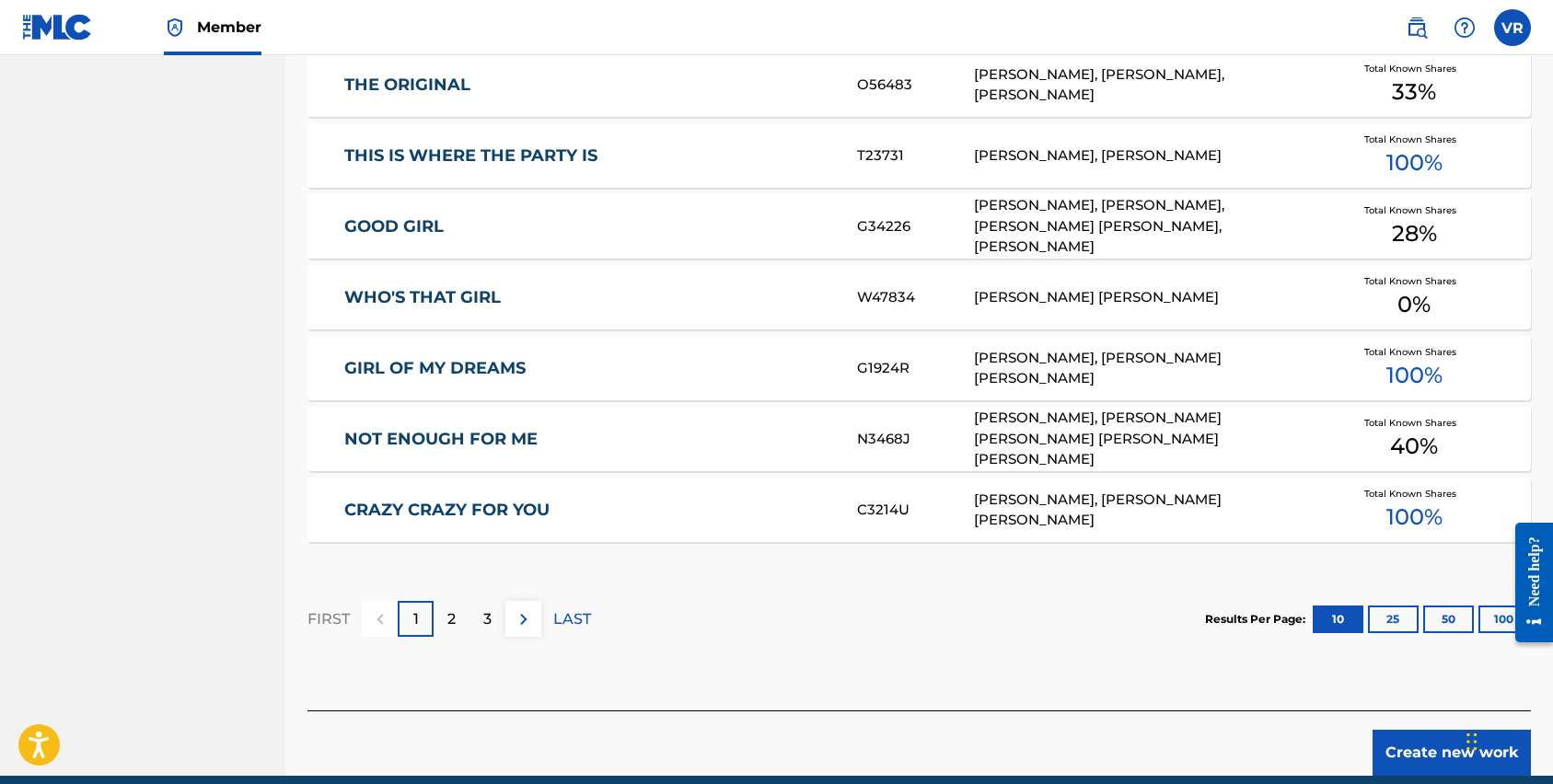
scroll to position [1004, 0]
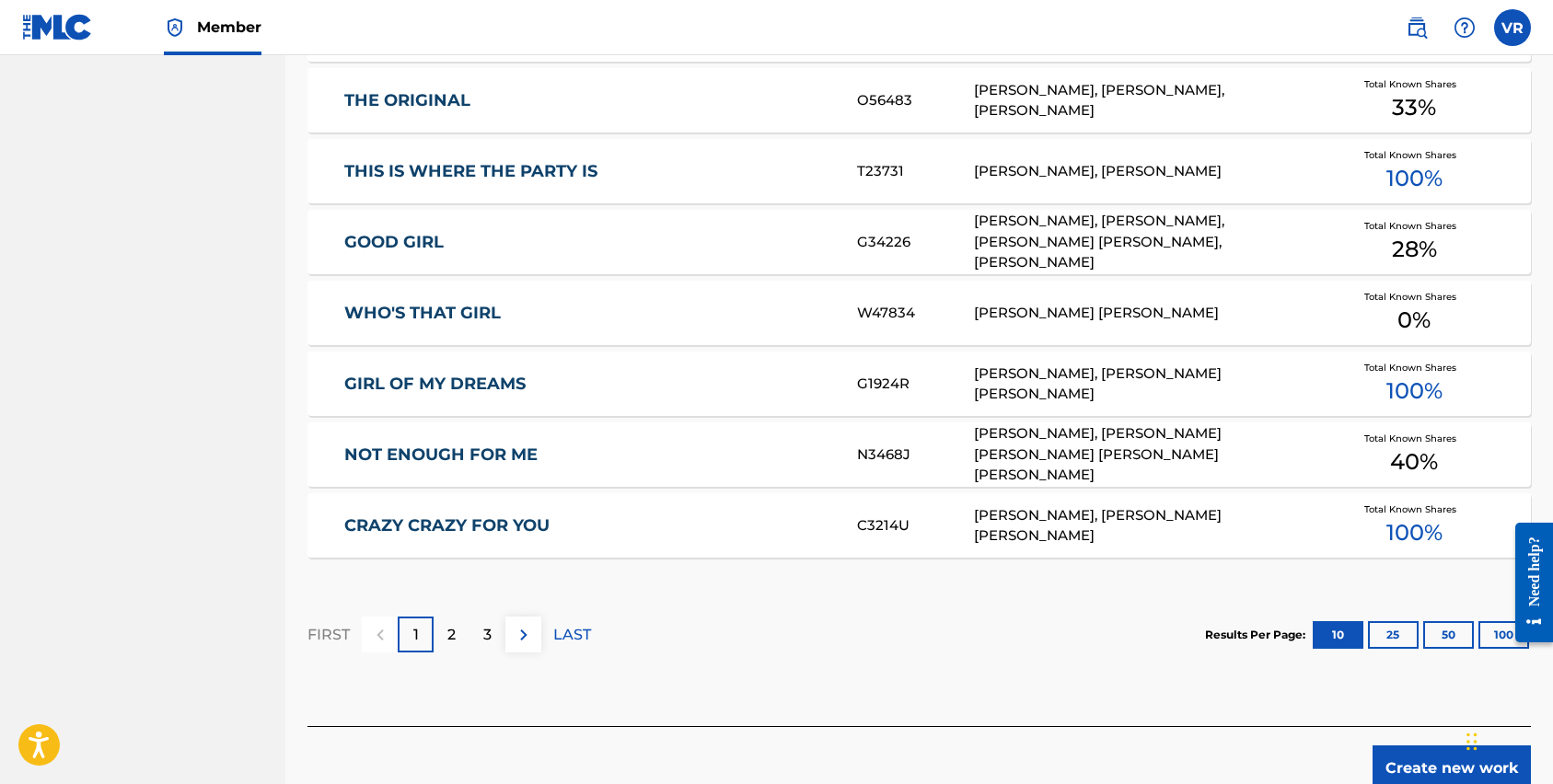
click at [1394, 631] on button "25" at bounding box center [1393, 635] width 51 height 27
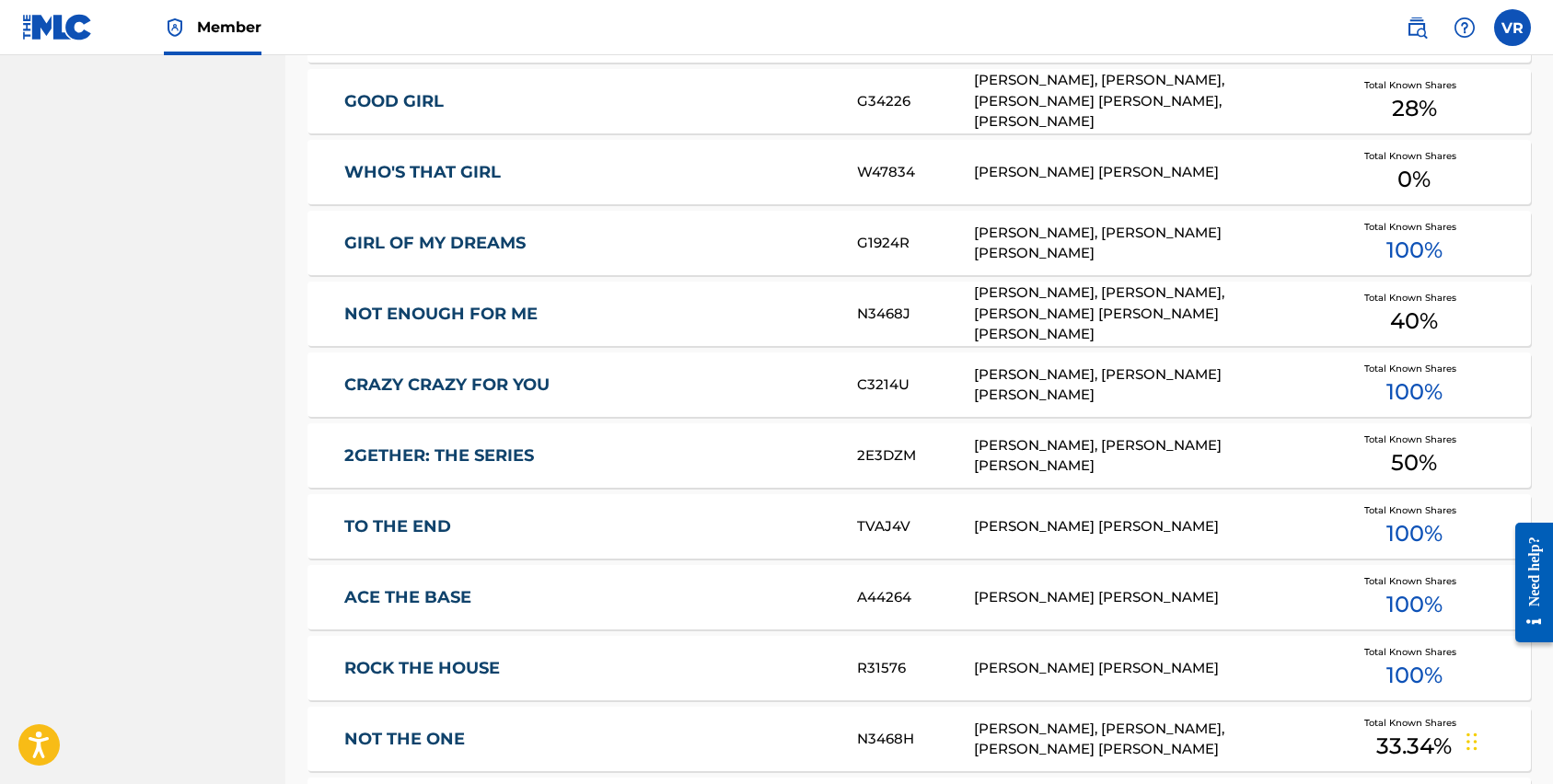
scroll to position [1150, 0]
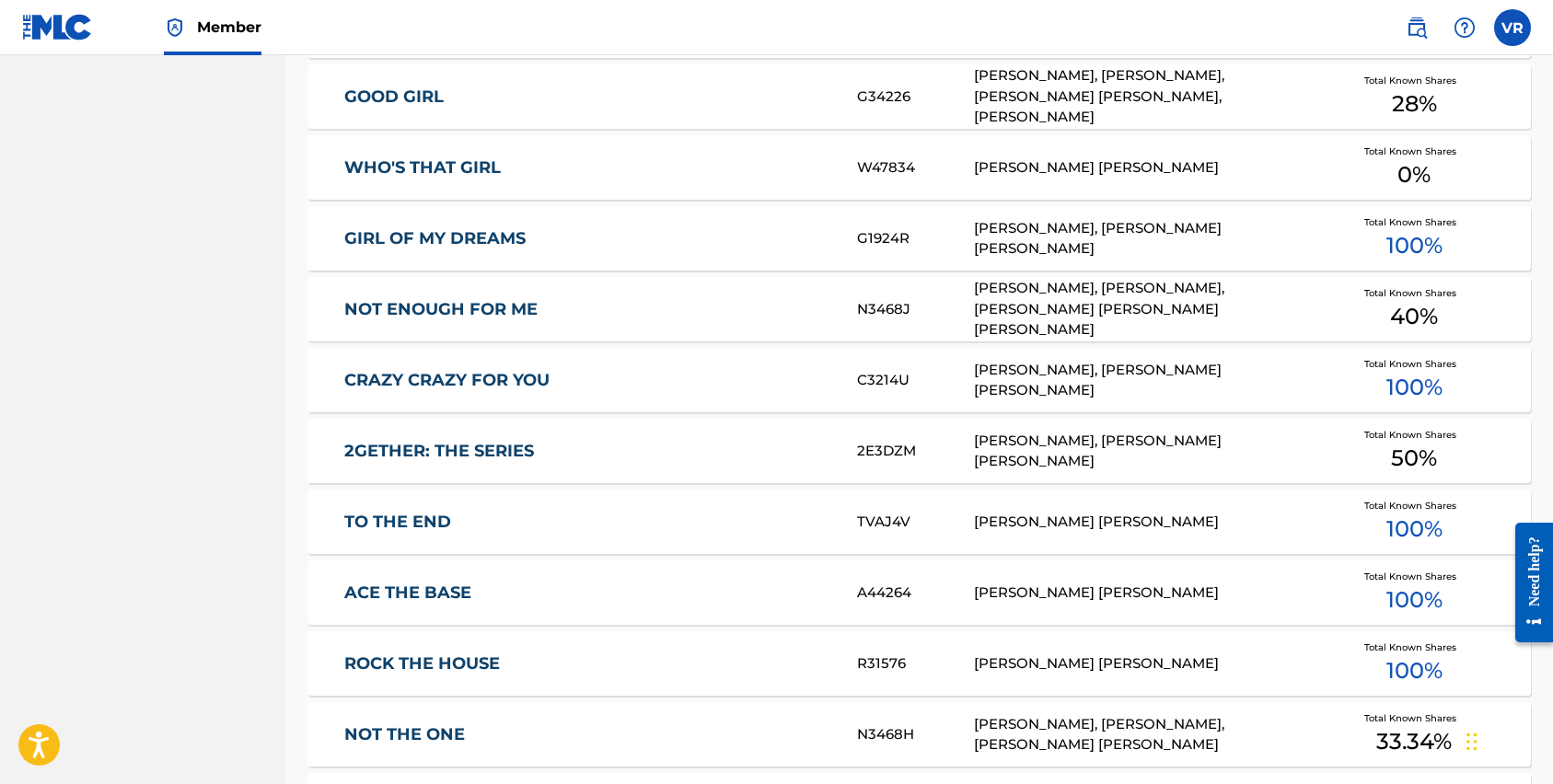
click at [916, 529] on div "TVAJ4V" at bounding box center [914, 522] width 116 height 21
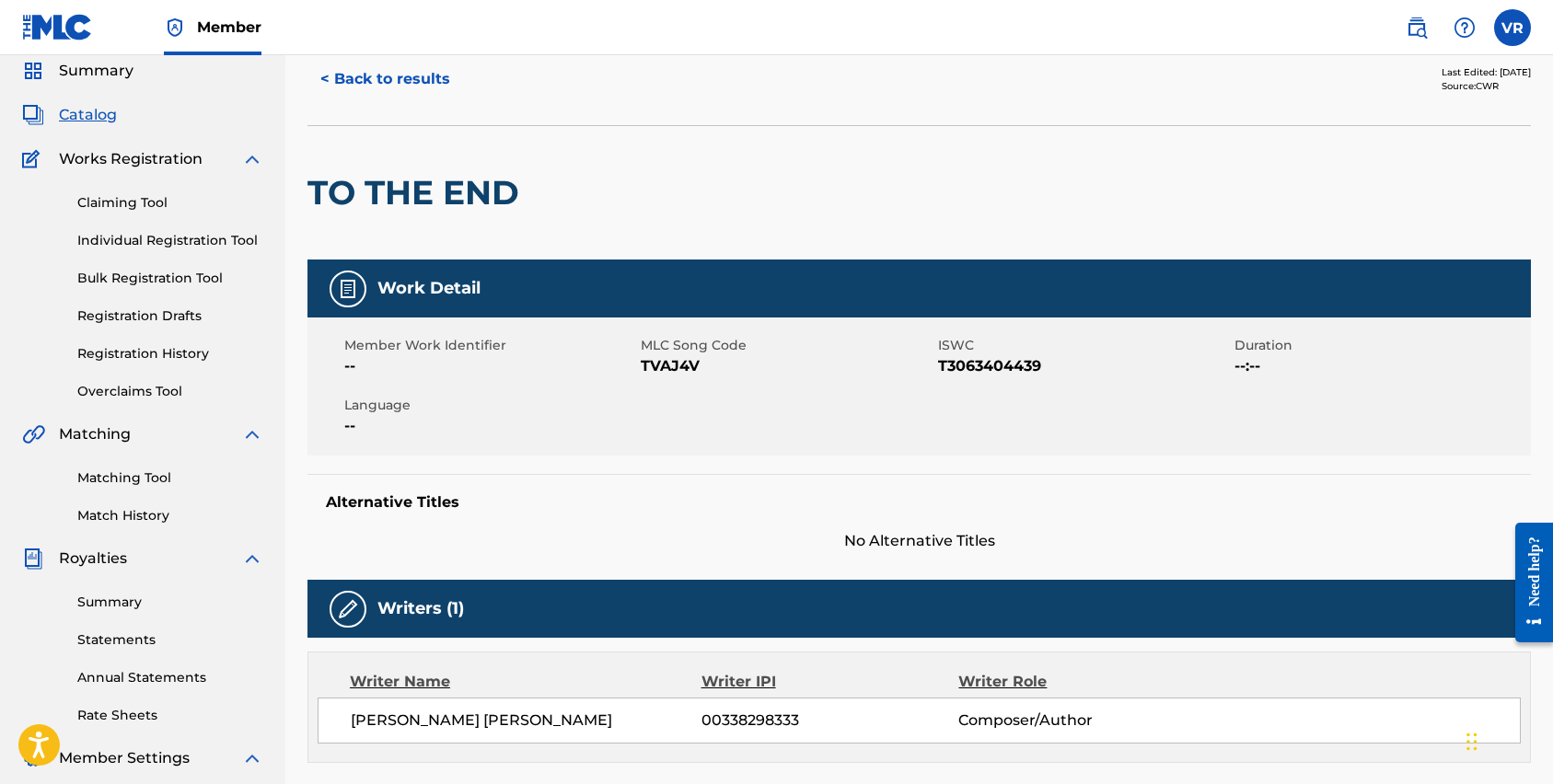
scroll to position [128, 0]
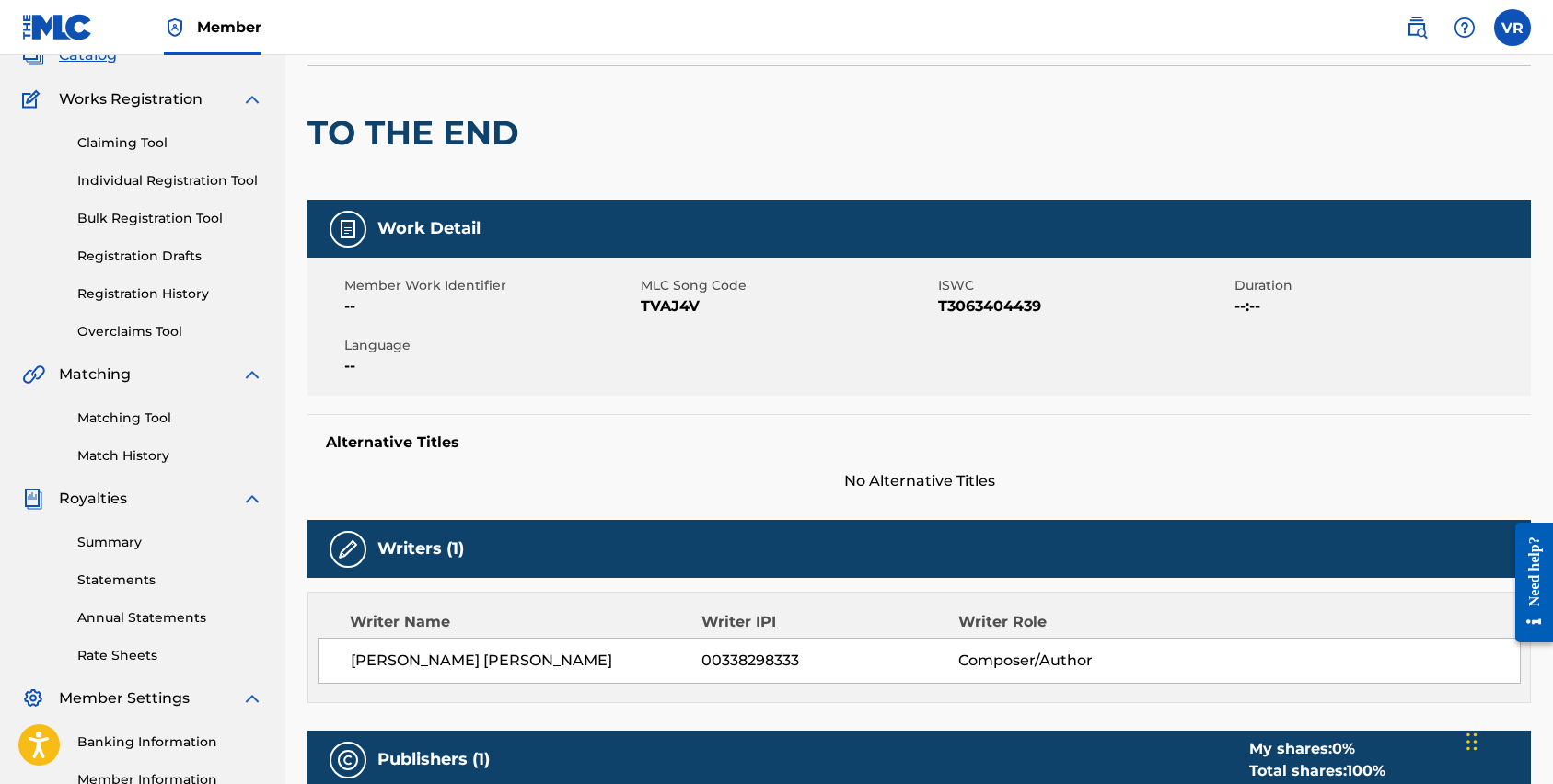
click at [141, 590] on div "Summary Statements Annual Statements Rate Sheets" at bounding box center [142, 588] width 241 height 156
click at [140, 584] on link "Statements" at bounding box center [170, 580] width 186 height 19
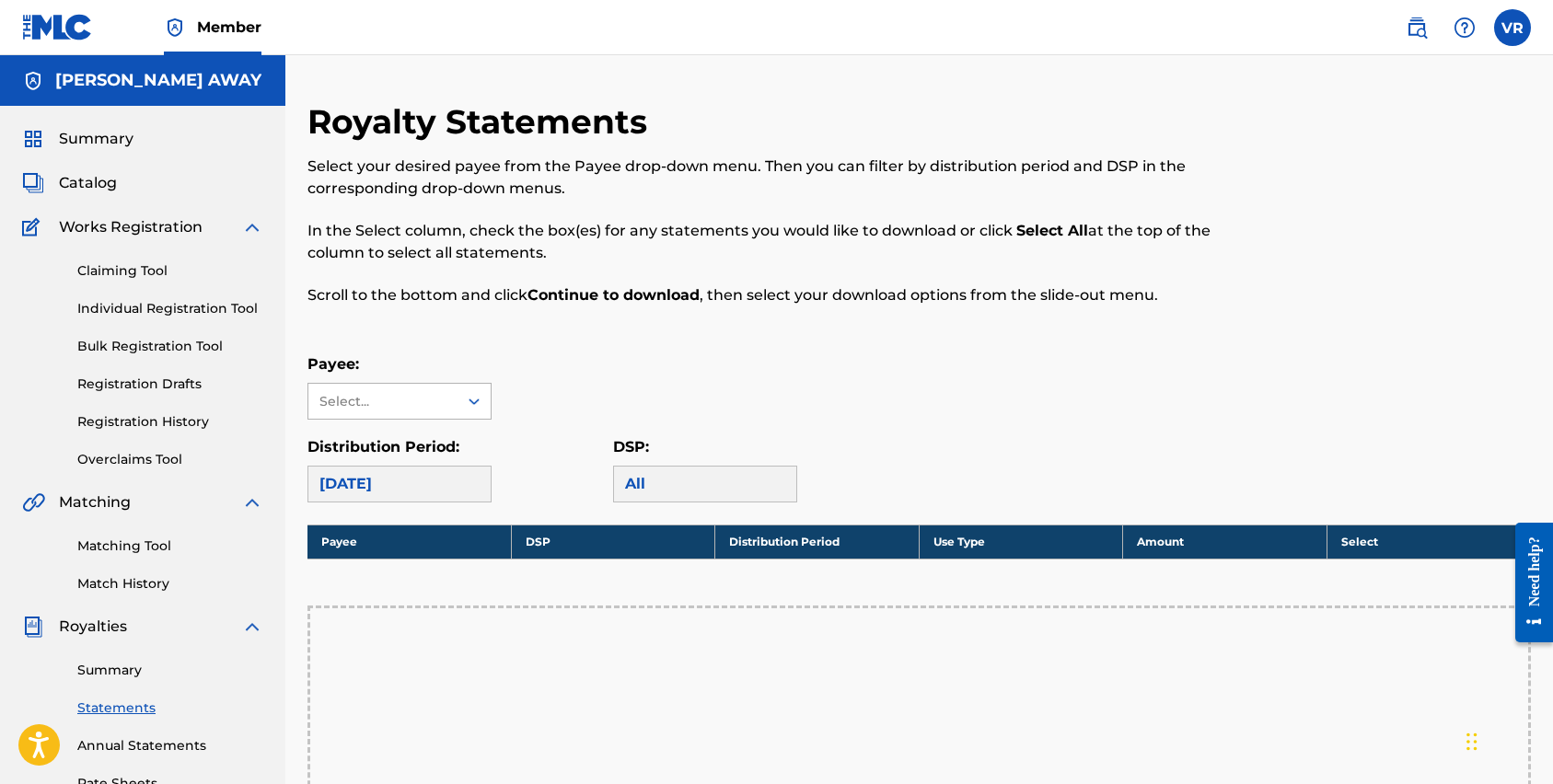
click at [473, 402] on icon at bounding box center [473, 401] width 18 height 18
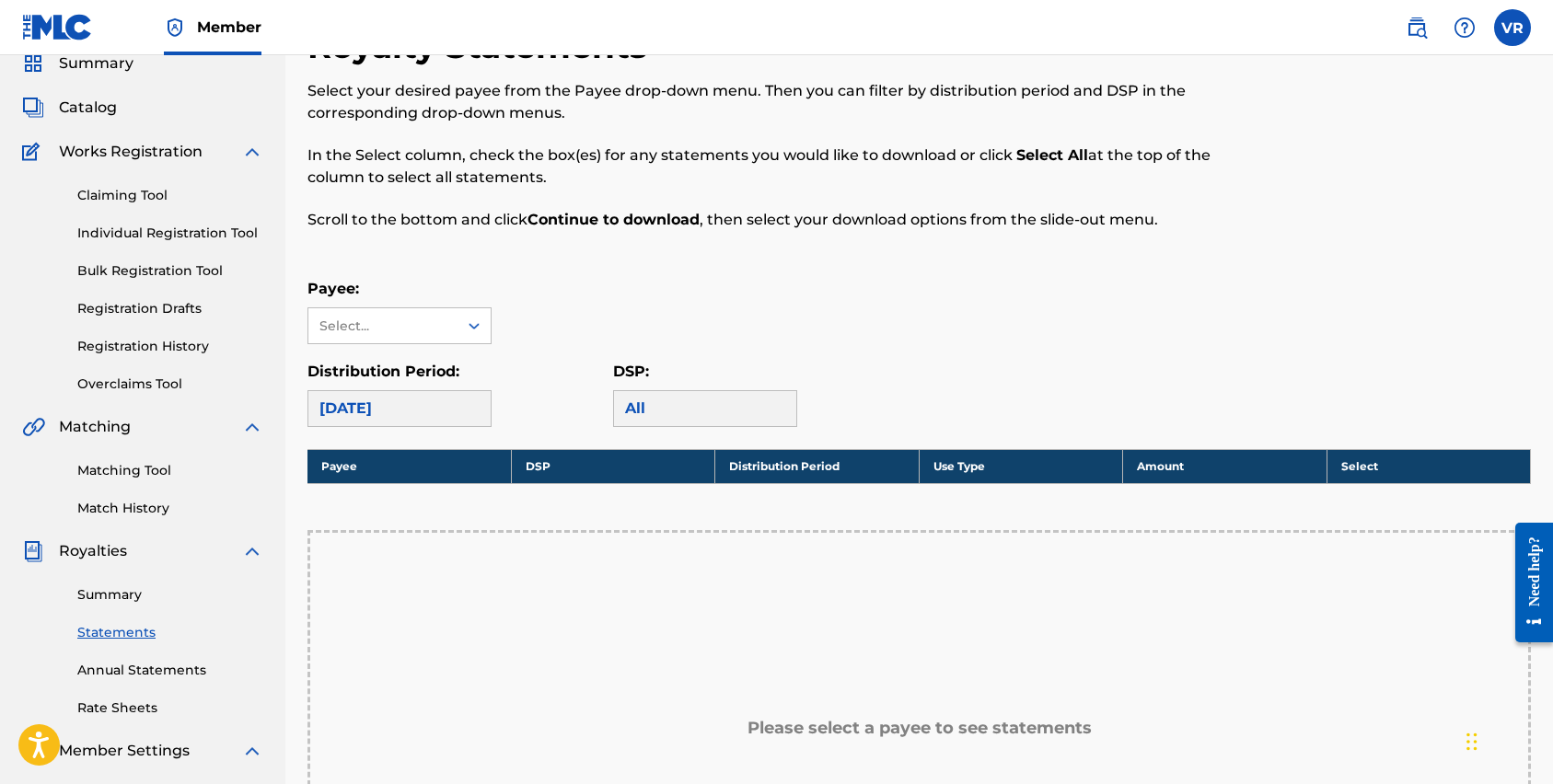
scroll to position [95, 0]
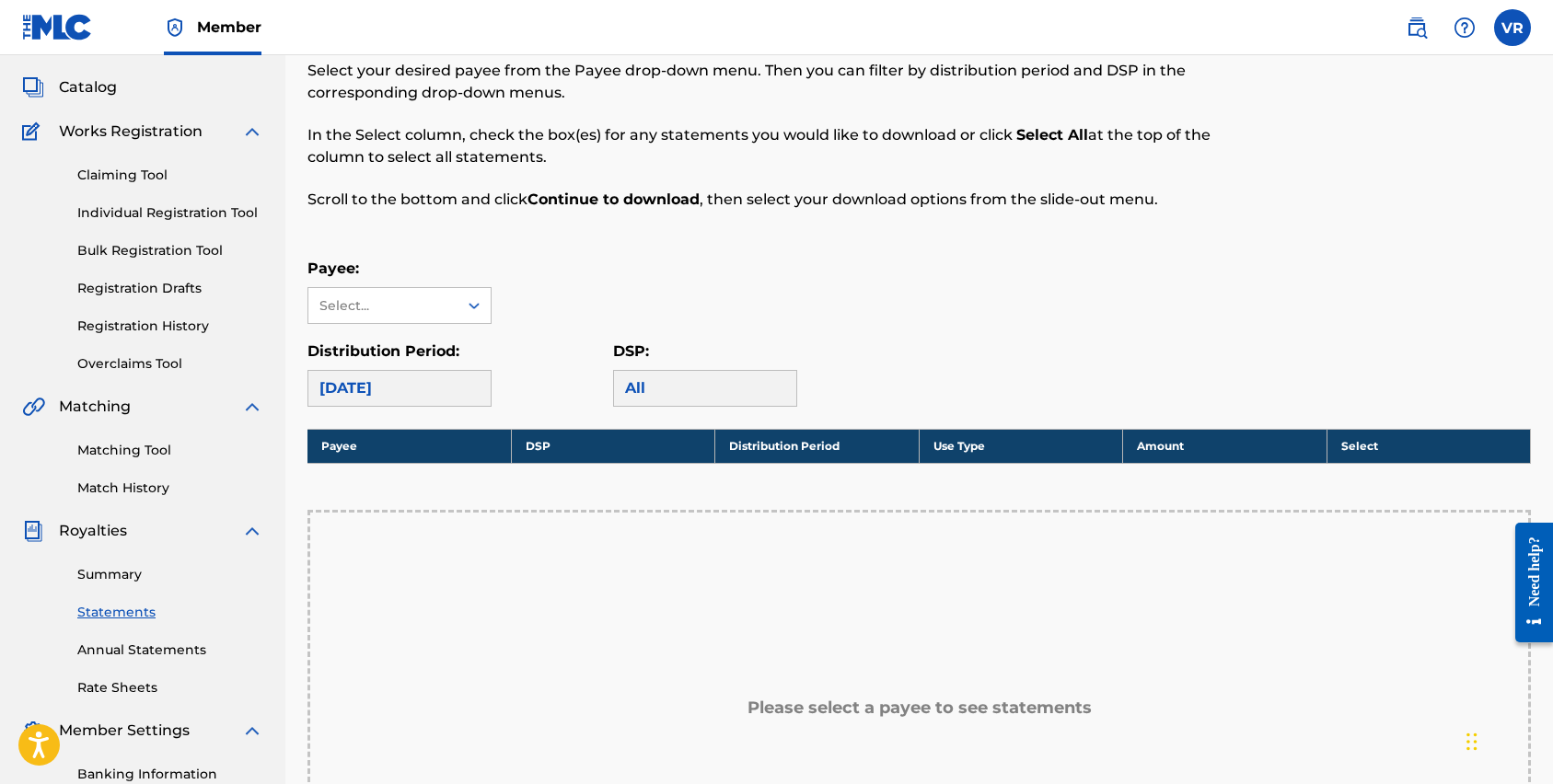
click at [174, 646] on link "Annual Statements" at bounding box center [170, 650] width 186 height 19
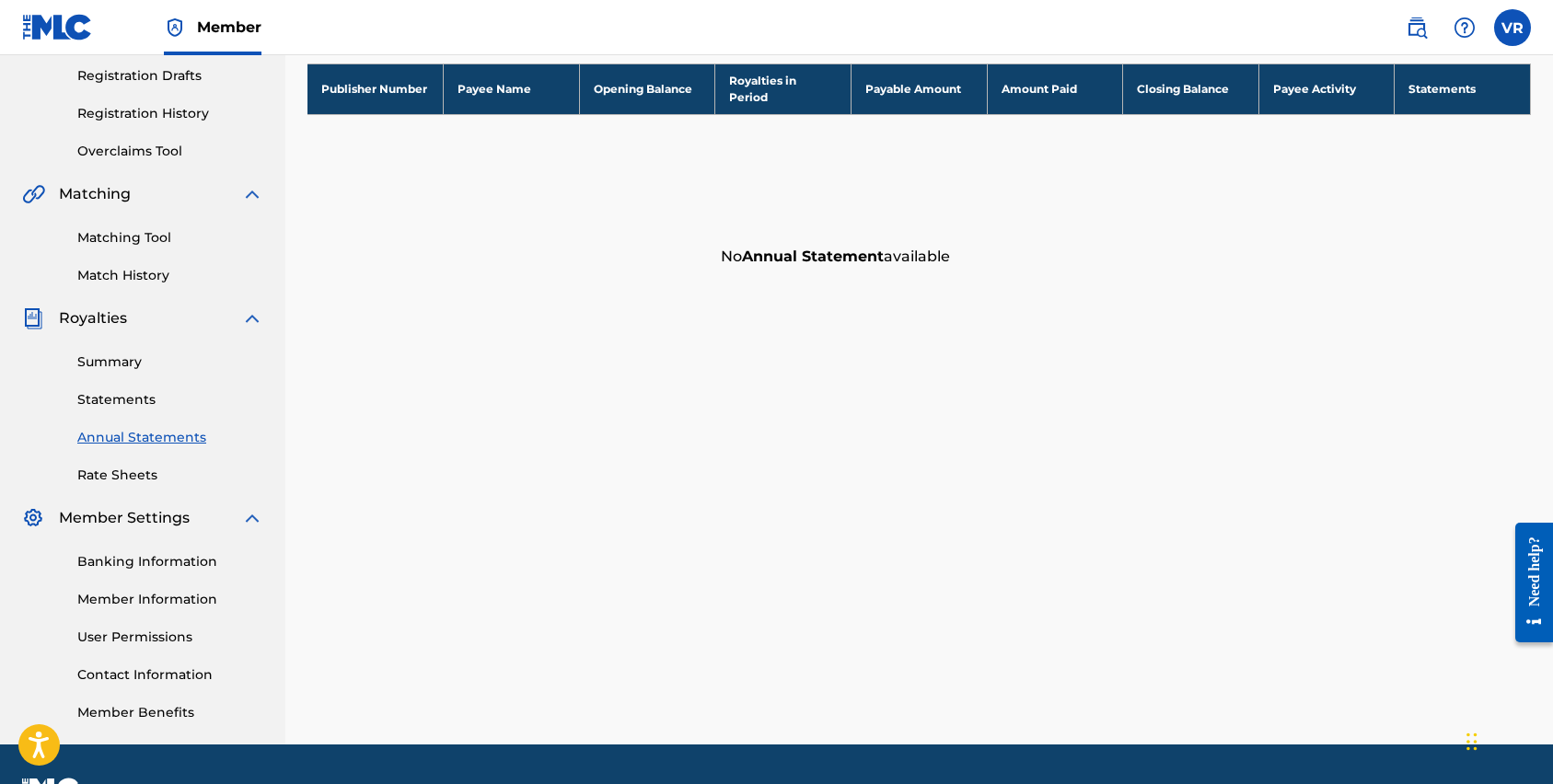
scroll to position [312, 0]
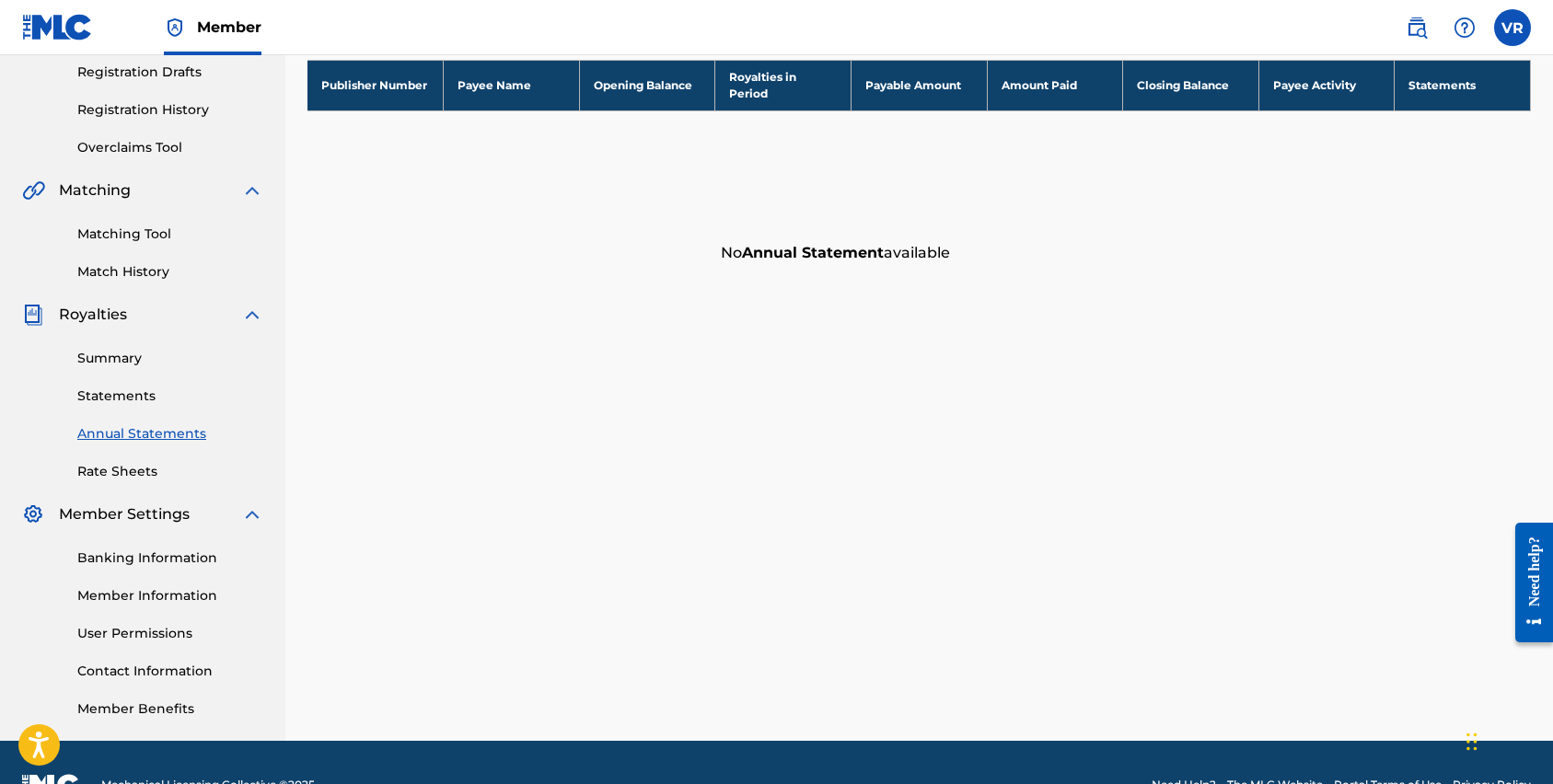
click at [198, 592] on link "Member Information" at bounding box center [170, 596] width 186 height 19
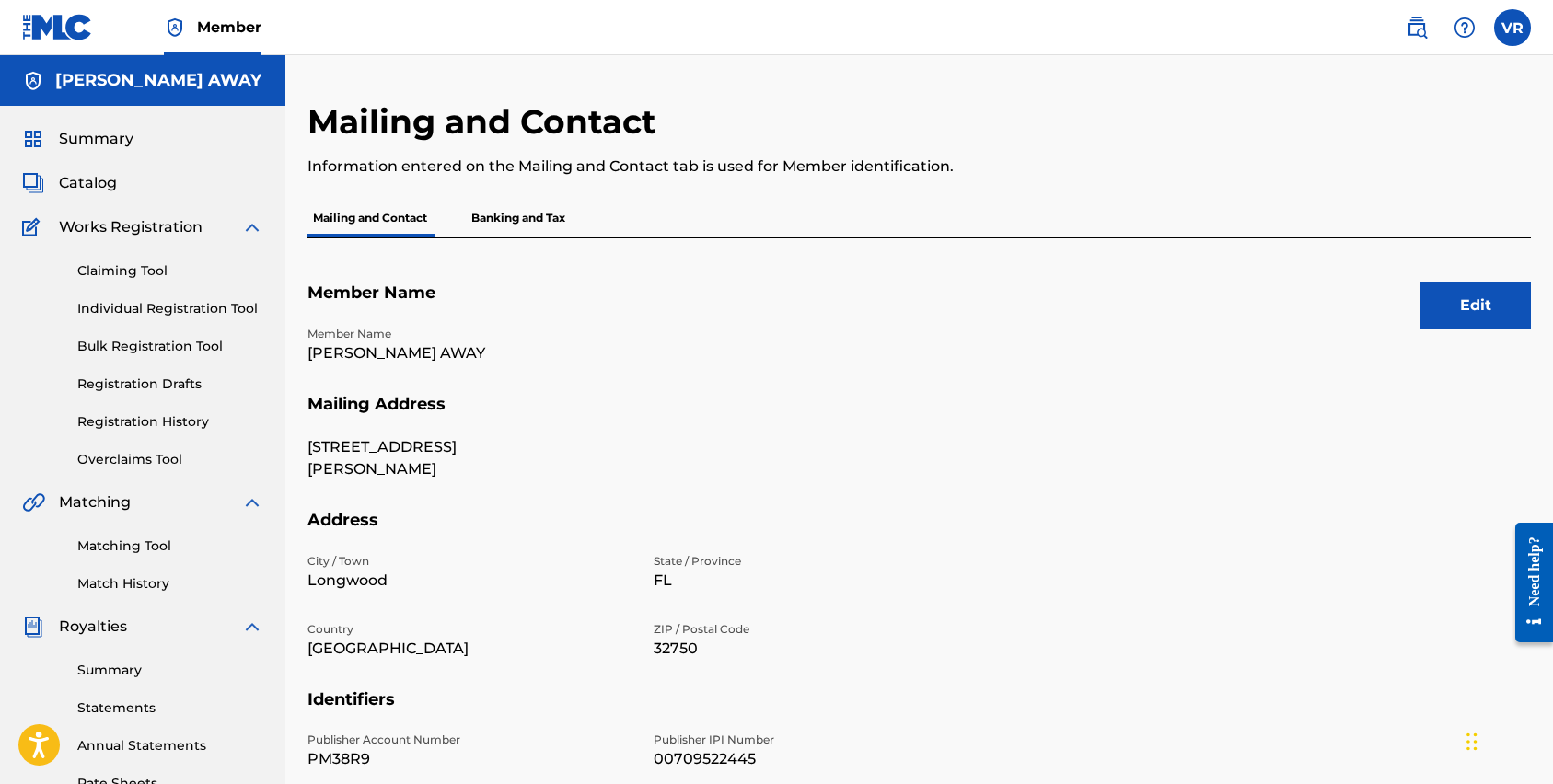
click at [130, 148] on span "Summary" at bounding box center [95, 138] width 75 height 22
